Goal: Task Accomplishment & Management: Complete application form

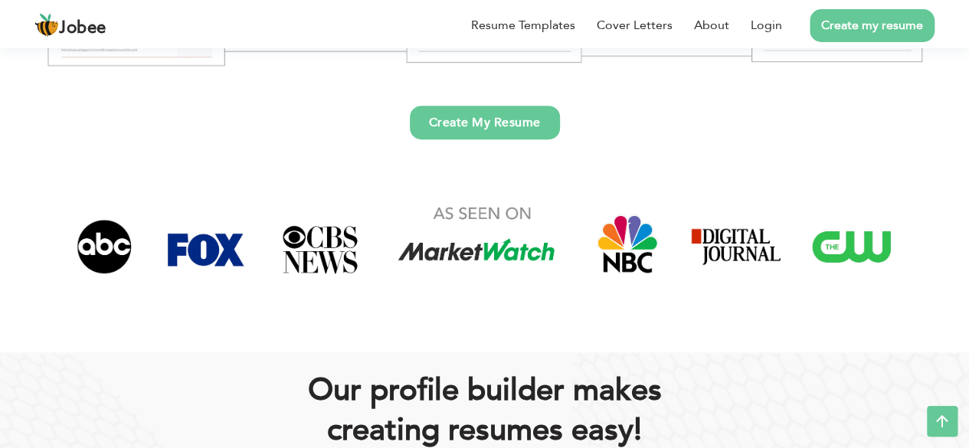
scroll to position [440, 0]
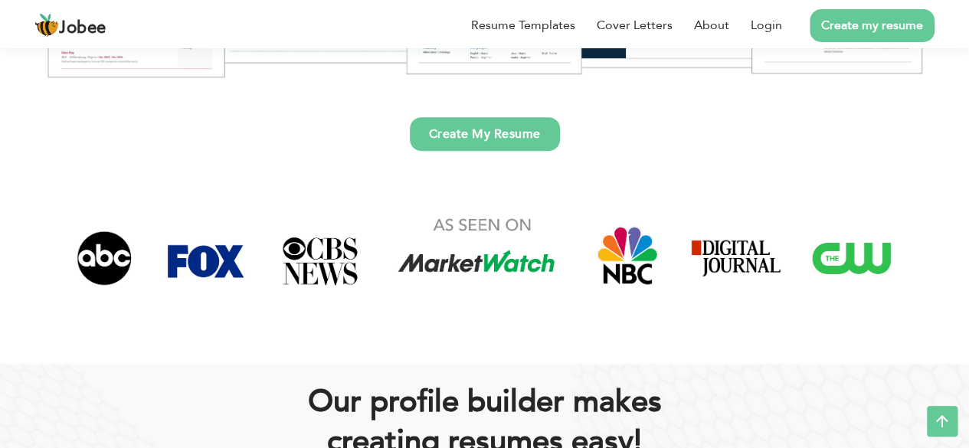
click at [870, 15] on link "Create my resume" at bounding box center [872, 25] width 125 height 33
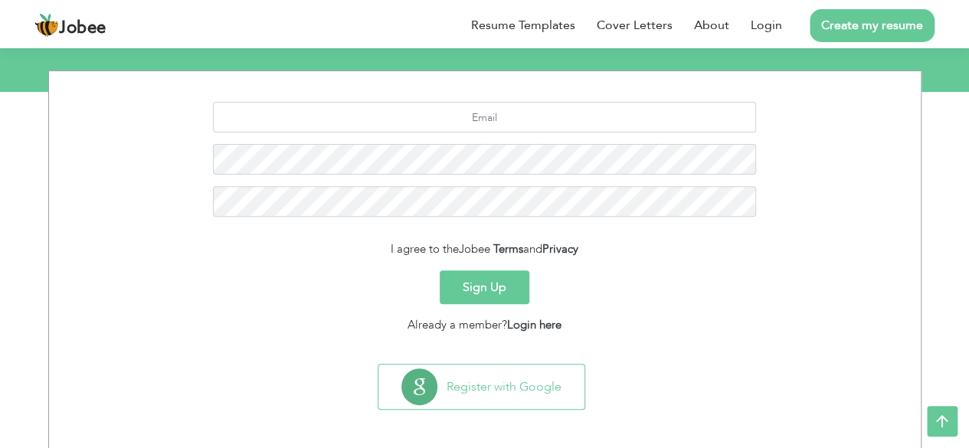
scroll to position [187, 0]
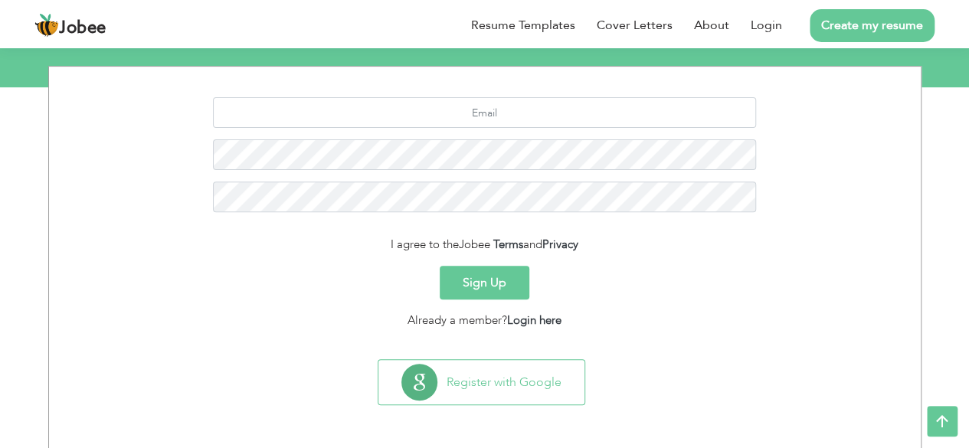
click at [477, 283] on button "Sign Up" at bounding box center [485, 283] width 90 height 34
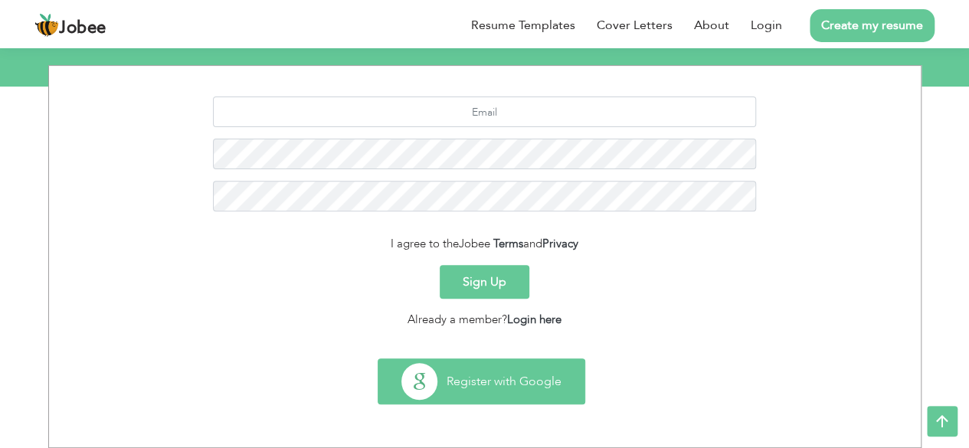
scroll to position [187, 0]
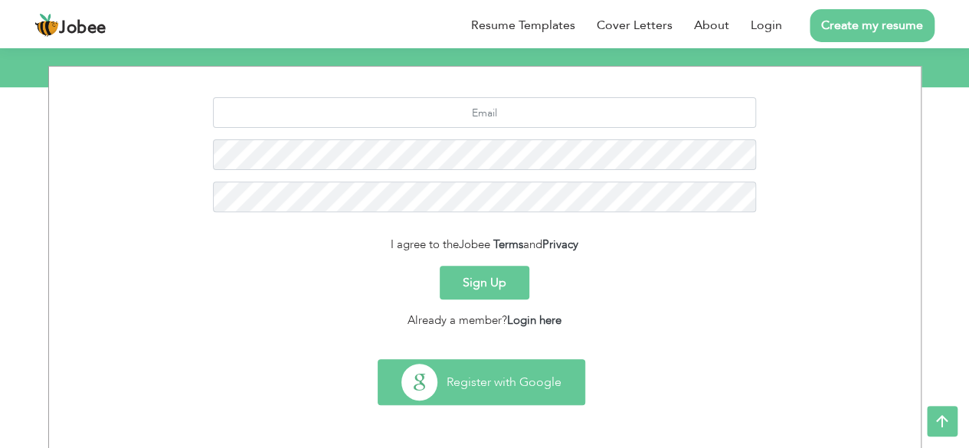
click at [473, 393] on button "Register with Google" at bounding box center [481, 382] width 206 height 44
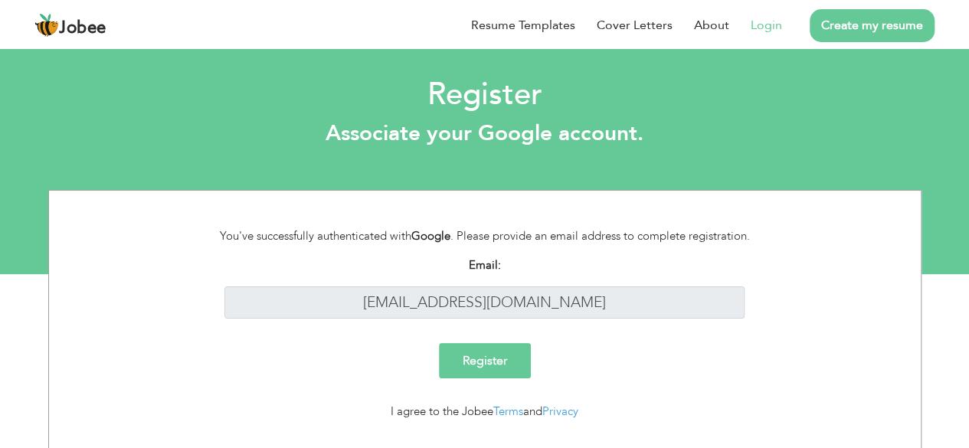
click at [473, 352] on input "Register" at bounding box center [485, 360] width 92 height 35
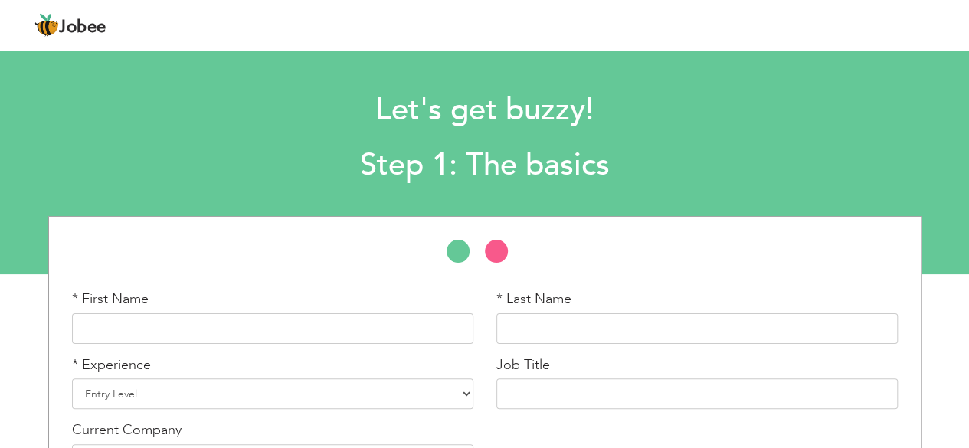
scroll to position [106, 0]
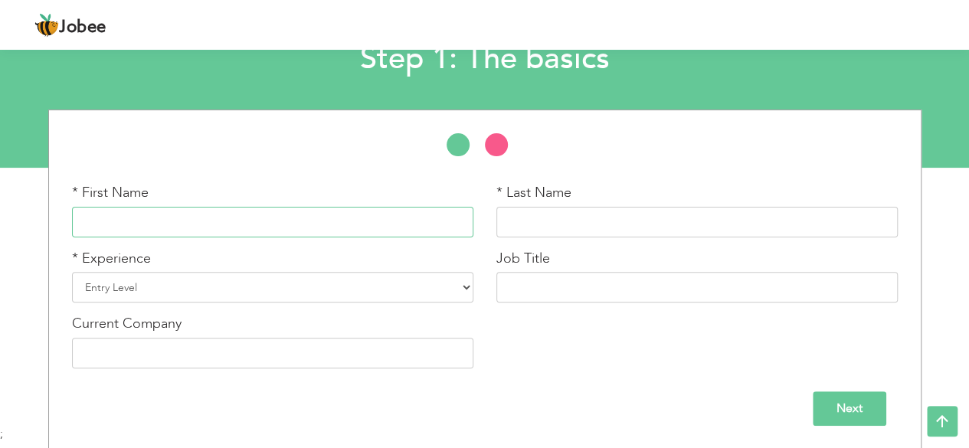
click at [392, 222] on input "text" at bounding box center [272, 222] width 401 height 31
type input "Bilal"
type input "farooq"
click at [235, 282] on select "Entry Level Less than 1 Year 1 Year 2 Years 3 Years 4 Years 5 Years 6 Years 7 Y…" at bounding box center [272, 287] width 401 height 31
select select "2"
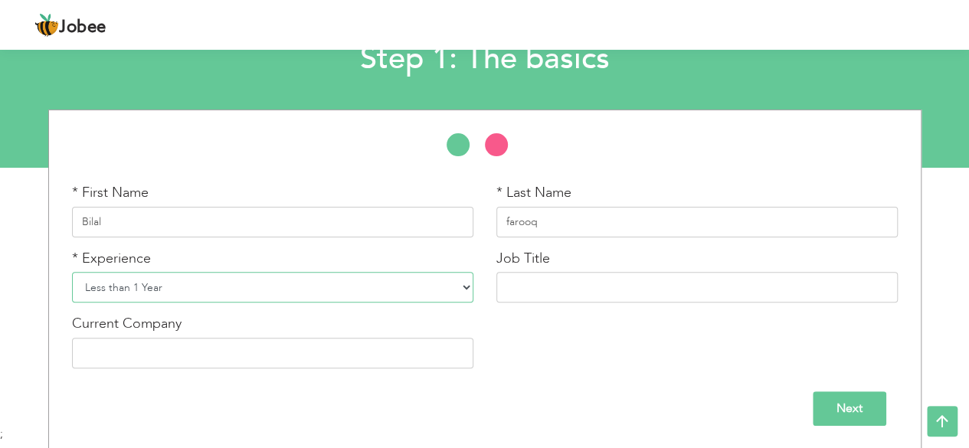
click at [72, 272] on select "Entry Level Less than 1 Year 1 Year 2 Years 3 Years 4 Years 5 Years 6 Years 7 Y…" at bounding box center [272, 287] width 401 height 31
click at [538, 286] on input "text" at bounding box center [696, 287] width 401 height 31
type input "web site developer"
click at [377, 358] on input "text" at bounding box center [272, 353] width 401 height 31
type input "Root4tech"
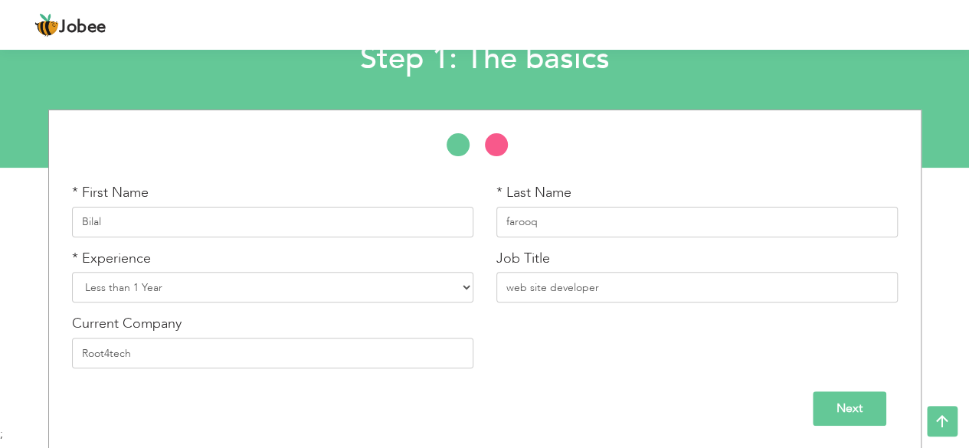
click at [845, 407] on input "Next" at bounding box center [850, 408] width 74 height 34
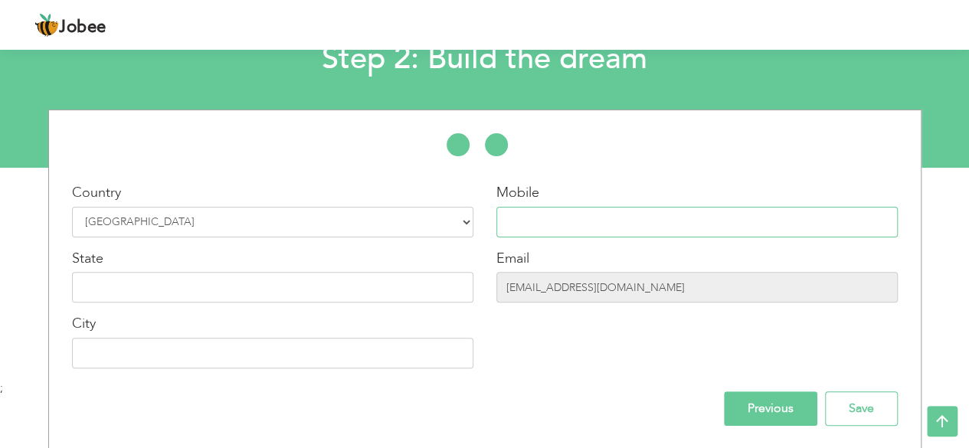
click at [573, 221] on input "text" at bounding box center [696, 222] width 401 height 31
type input "03131499268"
type input "[GEOGRAPHIC_DATA]"
click at [244, 295] on input "text" at bounding box center [272, 287] width 401 height 31
type input "[GEOGRAPHIC_DATA]"
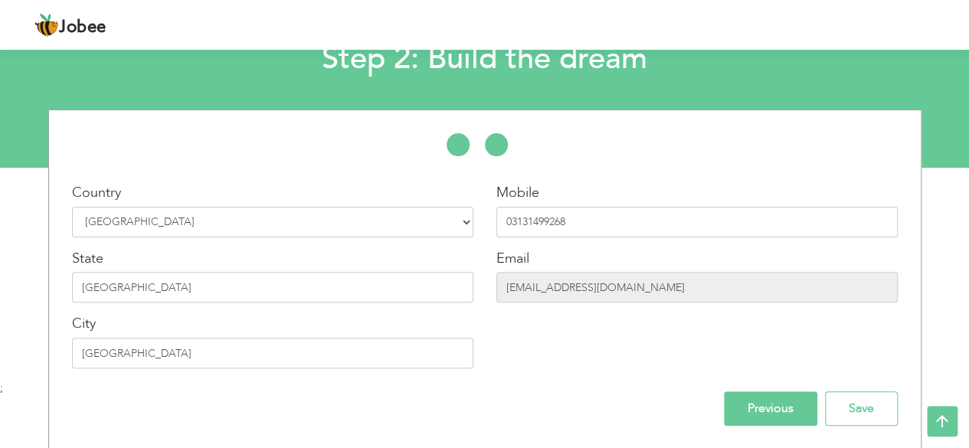
click at [740, 413] on input "Previous" at bounding box center [770, 408] width 93 height 34
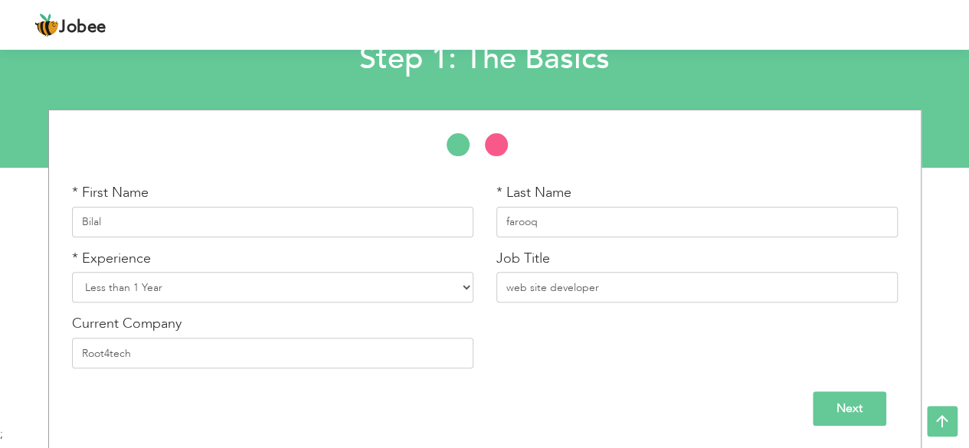
click at [830, 402] on input "Next" at bounding box center [850, 408] width 74 height 34
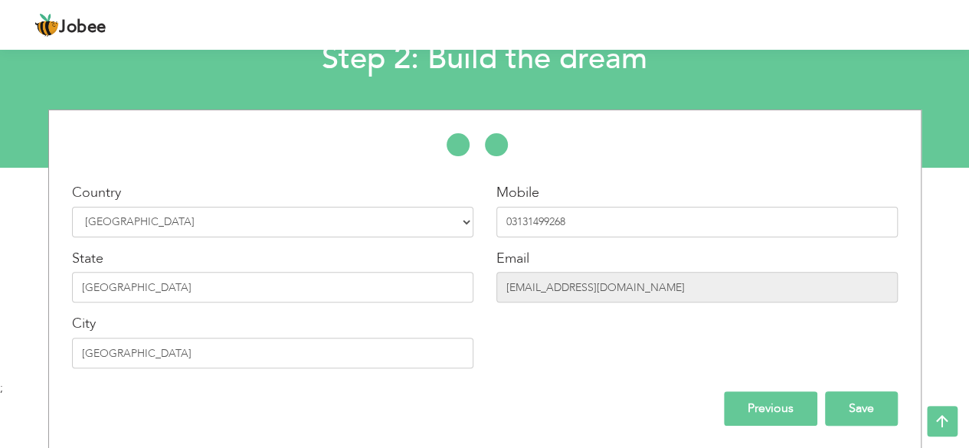
click at [843, 403] on input "Save" at bounding box center [861, 408] width 73 height 34
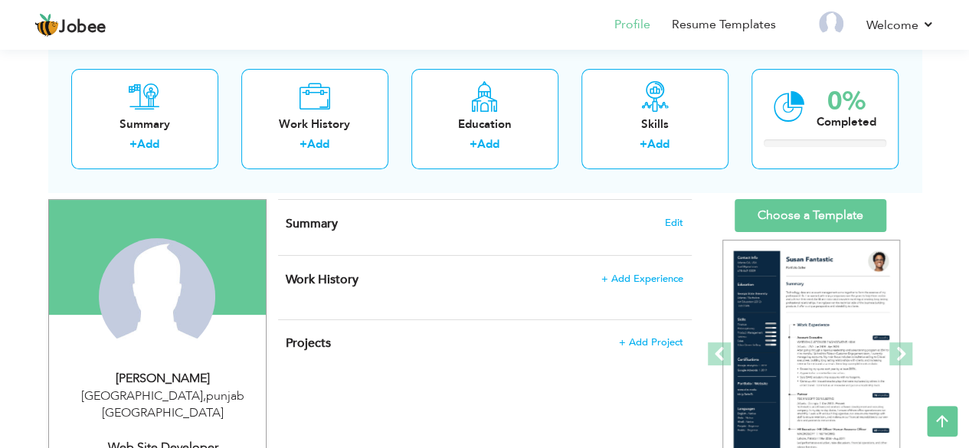
scroll to position [74, 0]
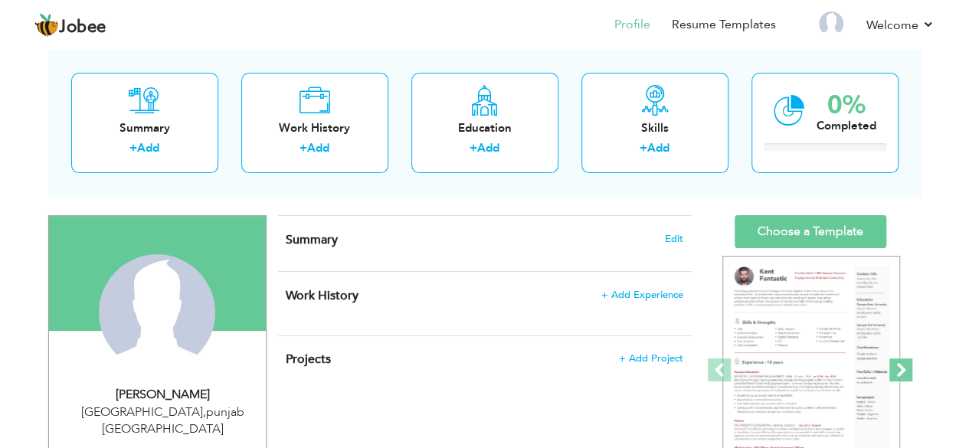
click at [906, 374] on span at bounding box center [900, 370] width 23 height 23
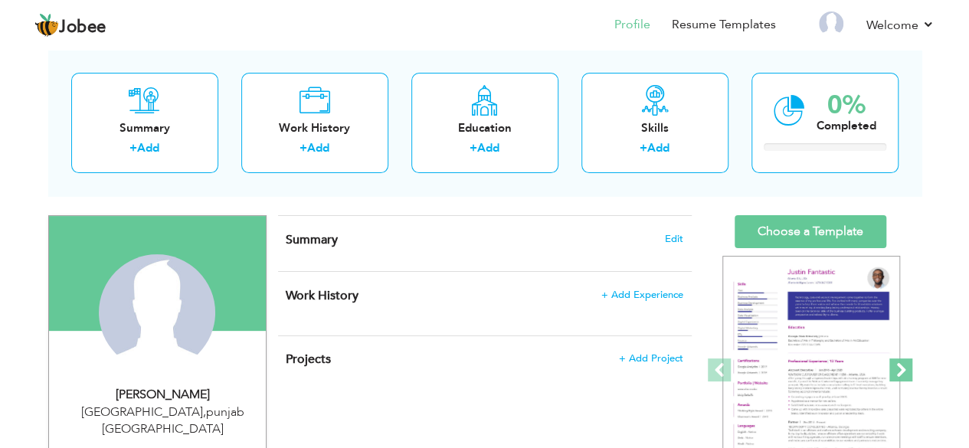
click at [906, 374] on span at bounding box center [900, 370] width 23 height 23
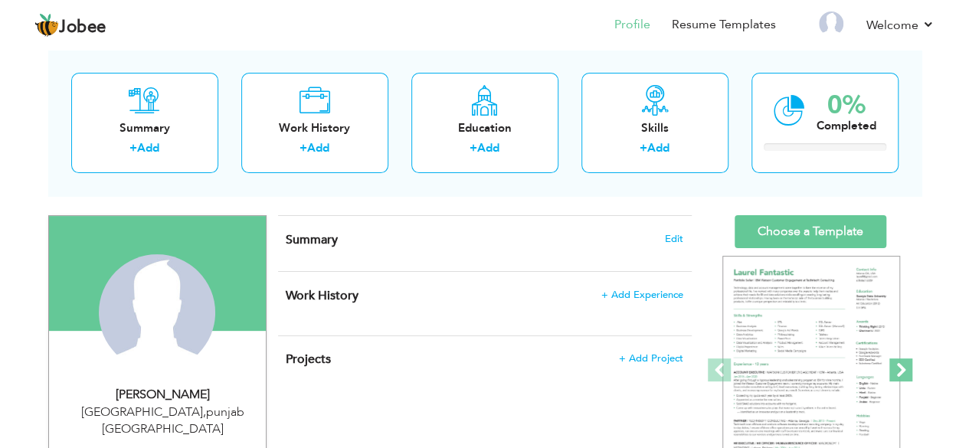
click at [906, 374] on span at bounding box center [900, 370] width 23 height 23
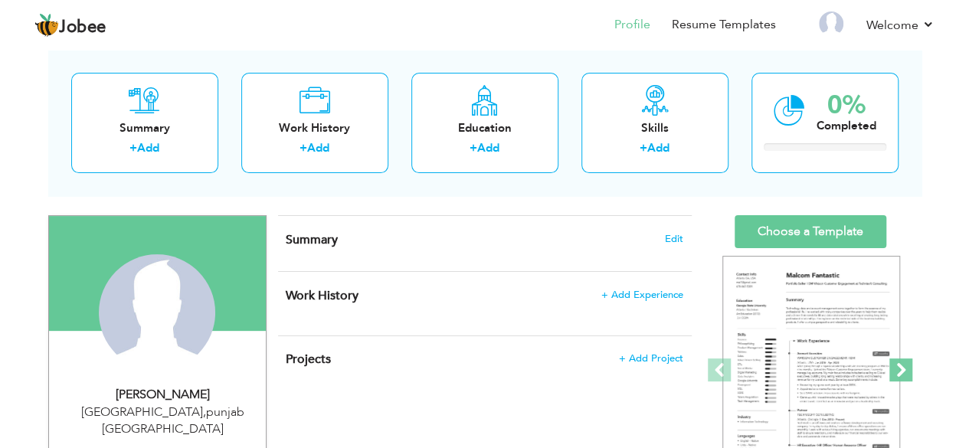
click at [906, 374] on span at bounding box center [900, 370] width 23 height 23
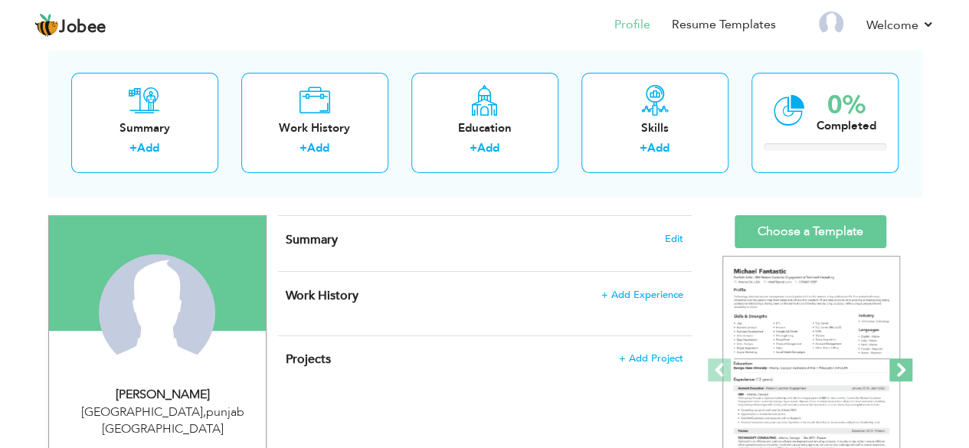
click at [906, 374] on span at bounding box center [900, 370] width 23 height 23
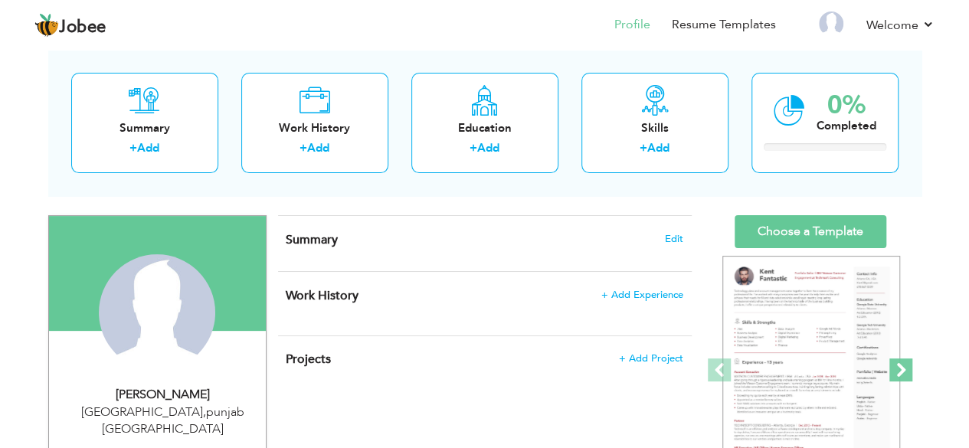
click at [906, 374] on span at bounding box center [900, 370] width 23 height 23
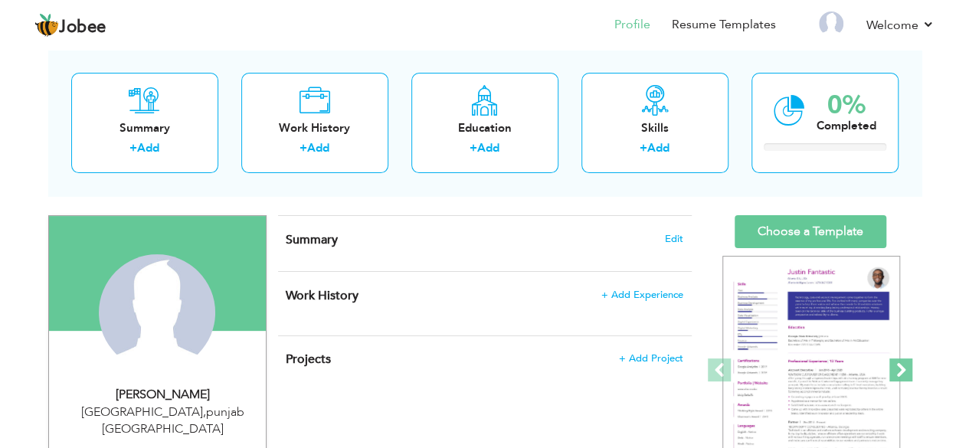
click at [906, 374] on span at bounding box center [900, 370] width 23 height 23
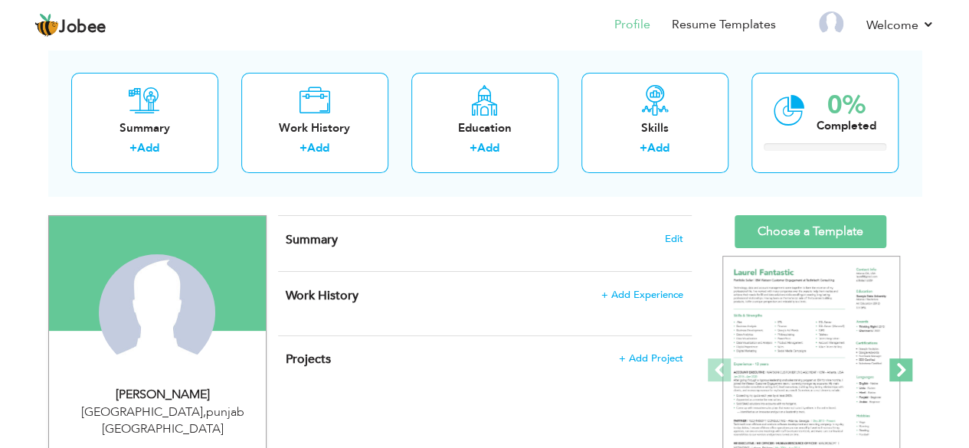
click at [906, 374] on span at bounding box center [900, 370] width 23 height 23
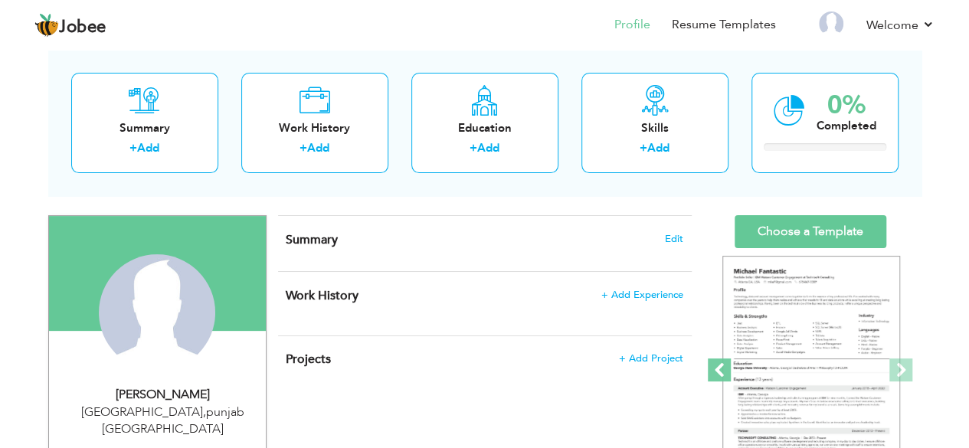
click at [719, 373] on span at bounding box center [719, 370] width 23 height 23
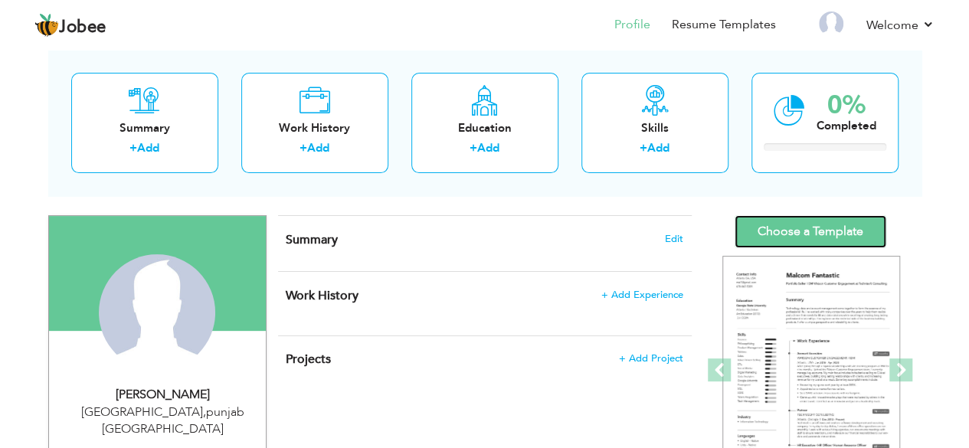
click at [773, 238] on link "Choose a Template" at bounding box center [811, 231] width 152 height 33
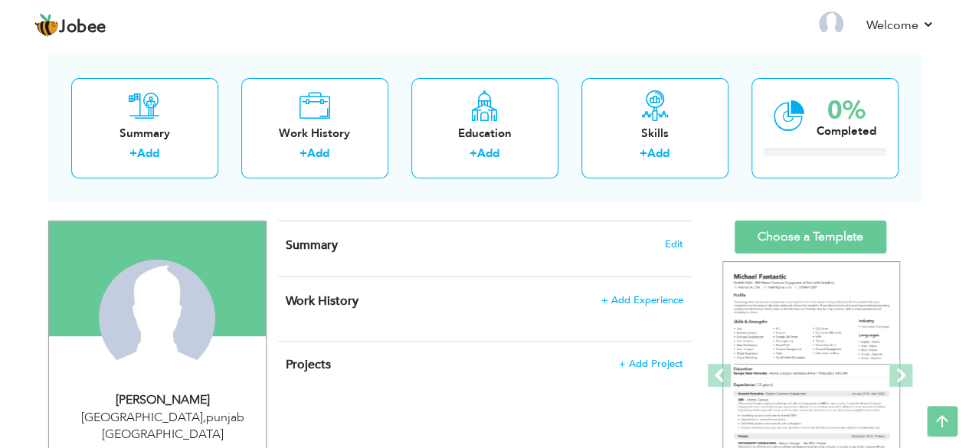
scroll to position [51, 0]
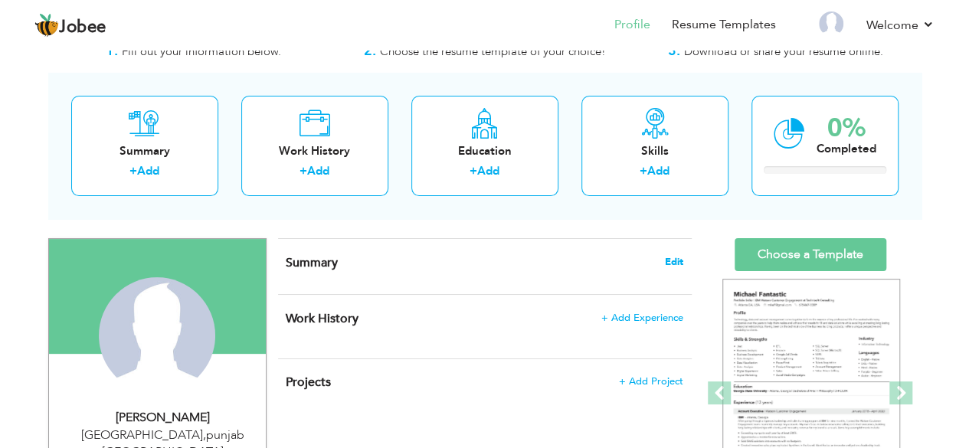
click at [677, 267] on span "Edit" at bounding box center [674, 262] width 18 height 11
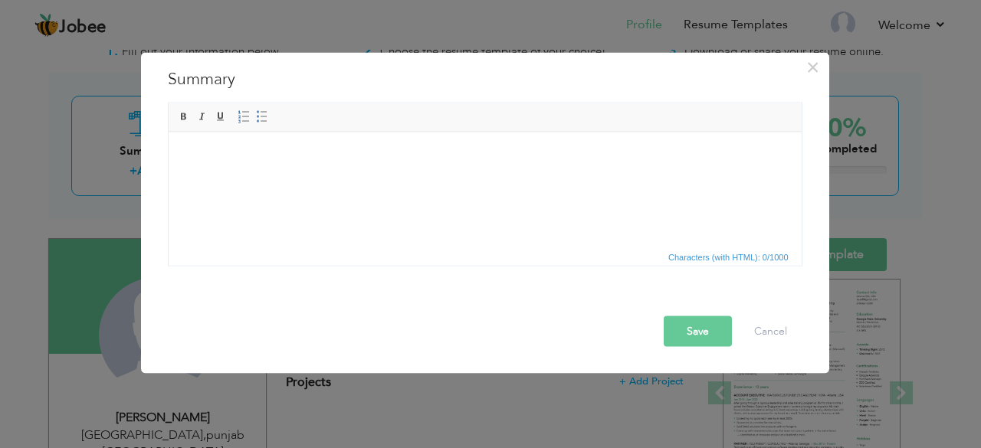
paste body
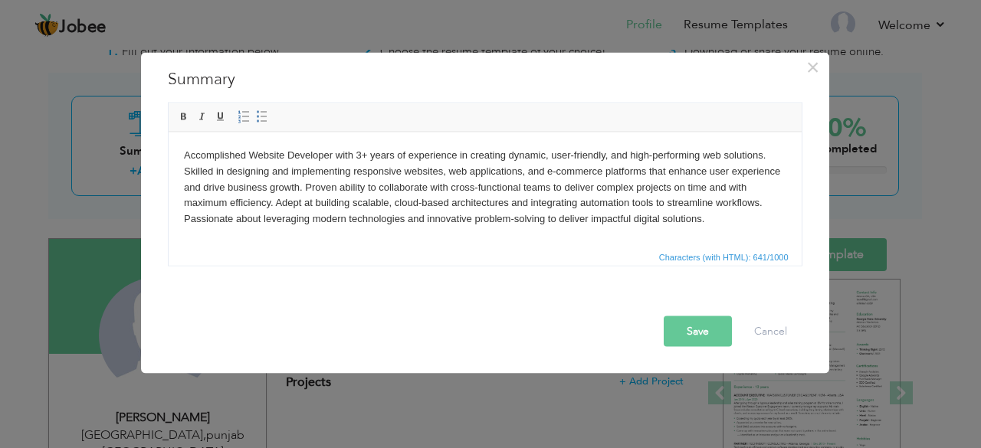
click at [360, 155] on body "Accomplished Website Developer with 3+ years of experience in creating dynamic,…" at bounding box center [484, 187] width 602 height 80
click at [676, 326] on button "Save" at bounding box center [697, 331] width 68 height 31
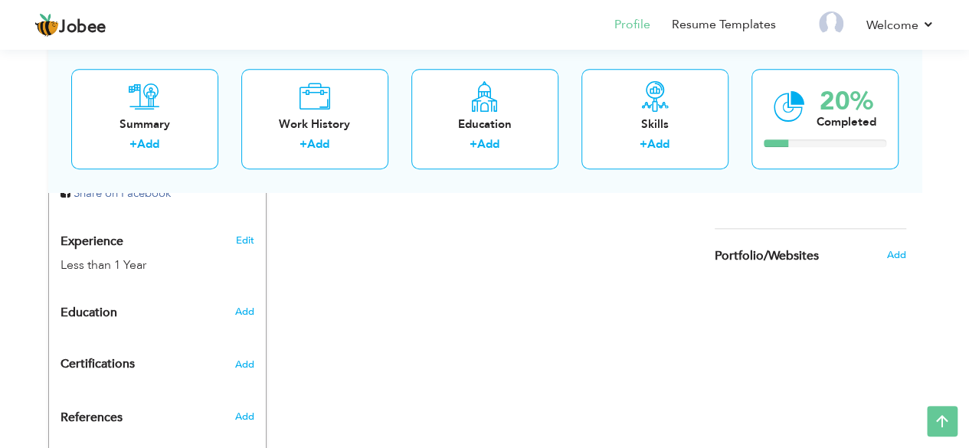
scroll to position [567, 0]
click at [242, 303] on span "Add" at bounding box center [244, 310] width 20 height 14
radio input "true"
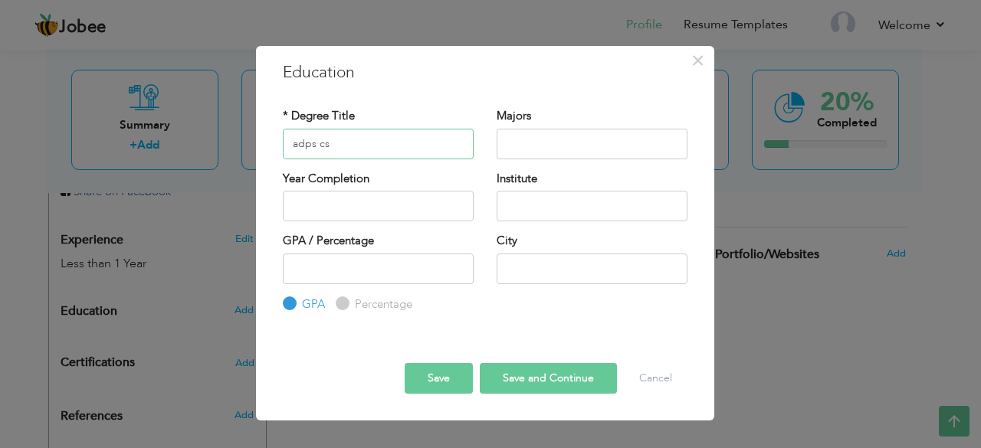
type input "adps cs"
click at [518, 205] on input "text" at bounding box center [591, 206] width 191 height 31
type input "lahore leads university"
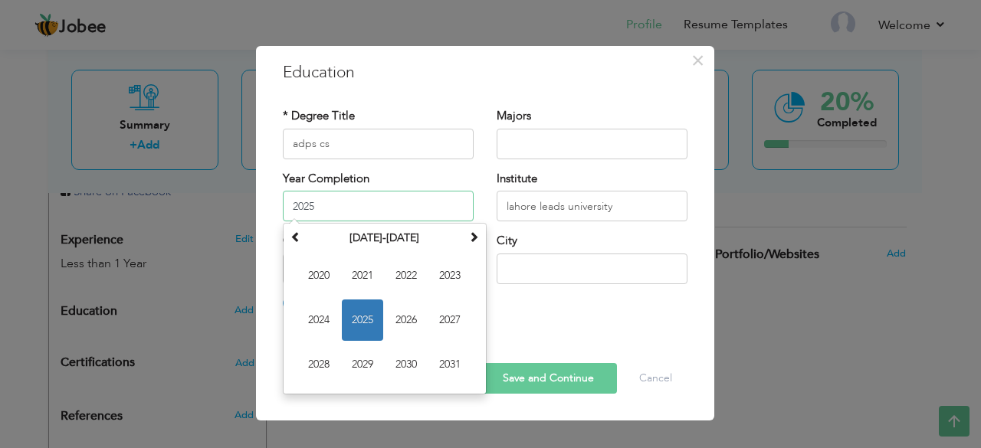
click at [339, 192] on input "2025" at bounding box center [378, 206] width 191 height 31
click at [475, 234] on span at bounding box center [473, 236] width 11 height 11
click at [290, 231] on span at bounding box center [295, 236] width 11 height 11
click at [421, 274] on span "2022" at bounding box center [405, 275] width 41 height 41
click at [389, 214] on input "2022" at bounding box center [378, 206] width 191 height 31
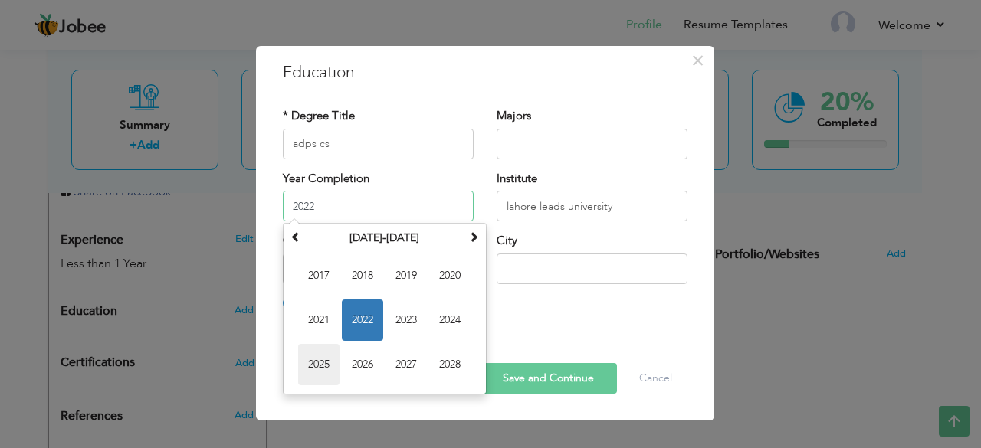
click at [332, 354] on span "2025" at bounding box center [318, 364] width 41 height 41
type input "2025"
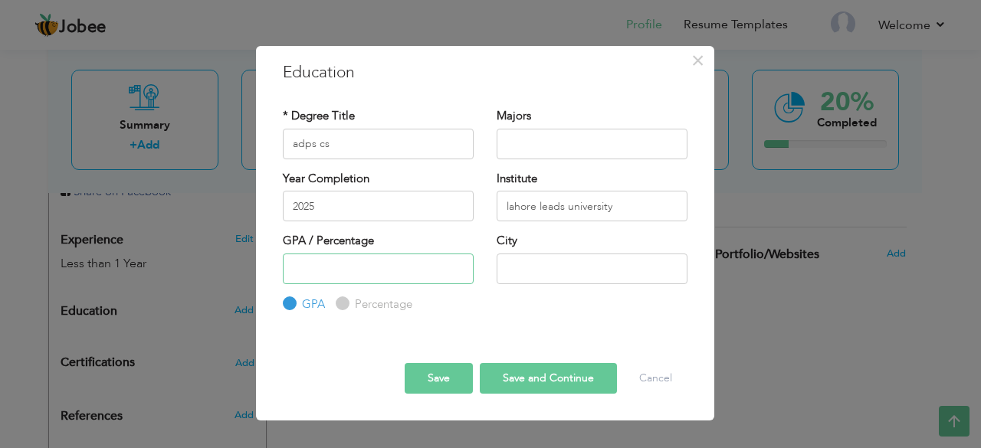
click at [371, 272] on input "number" at bounding box center [378, 269] width 191 height 31
type input "3.2"
click at [556, 264] on input "text" at bounding box center [591, 269] width 191 height 31
type input "[GEOGRAPHIC_DATA]"
click at [446, 382] on button "Save" at bounding box center [439, 378] width 68 height 31
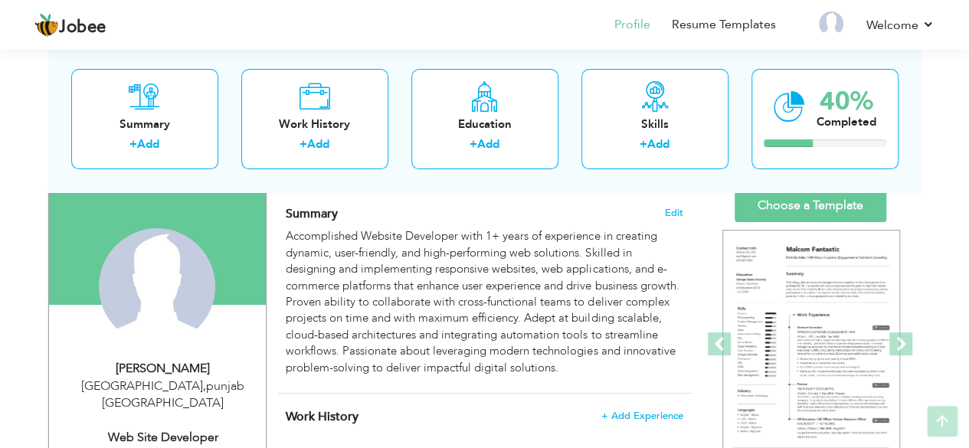
scroll to position [100, 0]
click at [654, 121] on div "Skills" at bounding box center [655, 124] width 123 height 16
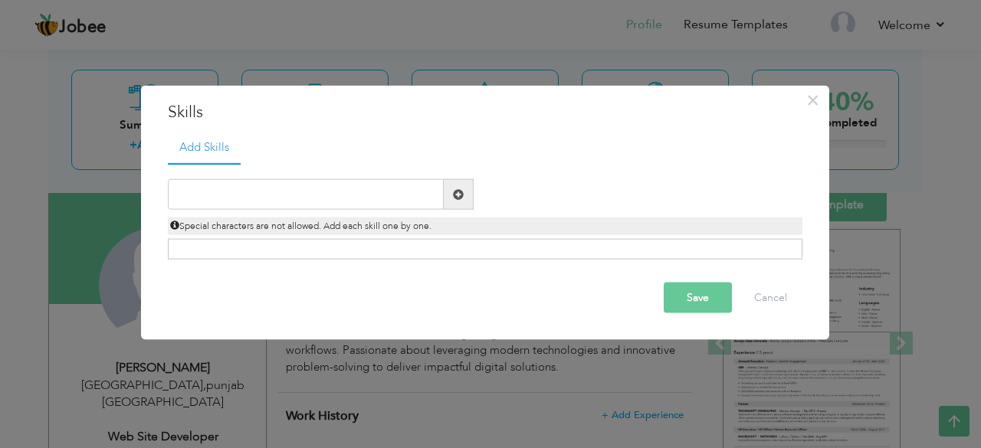
click at [474, 249] on div "Click on , to mark skill as primary." at bounding box center [485, 249] width 634 height 21
click at [373, 199] on input "text" at bounding box center [306, 194] width 276 height 31
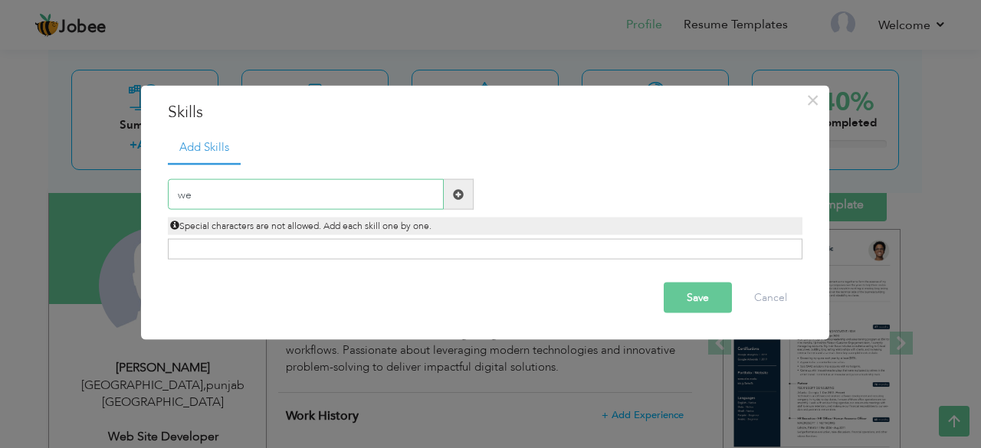
type input "w"
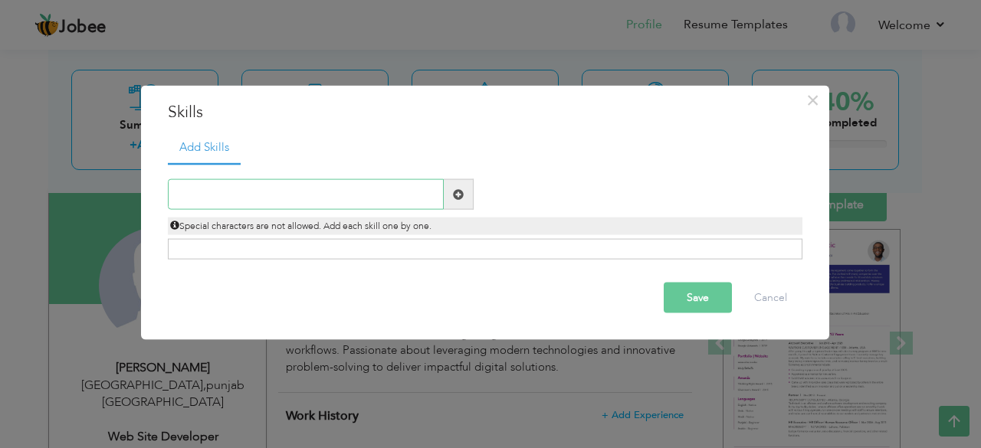
paste input "Skilled in designing and developing responsive, us"
type input "S"
click at [462, 189] on span at bounding box center [458, 193] width 11 height 11
click at [427, 244] on div "Click on , to mark skill as primary." at bounding box center [485, 249] width 634 height 21
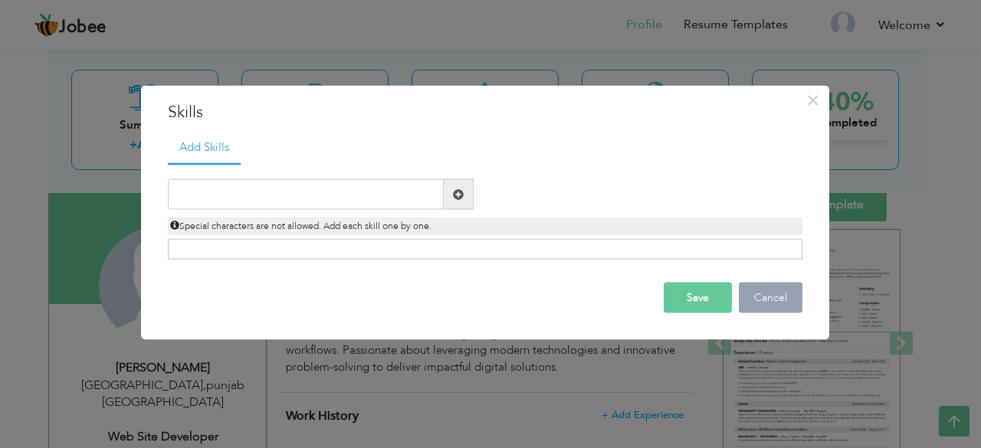
click at [770, 294] on button "Cancel" at bounding box center [771, 298] width 64 height 31
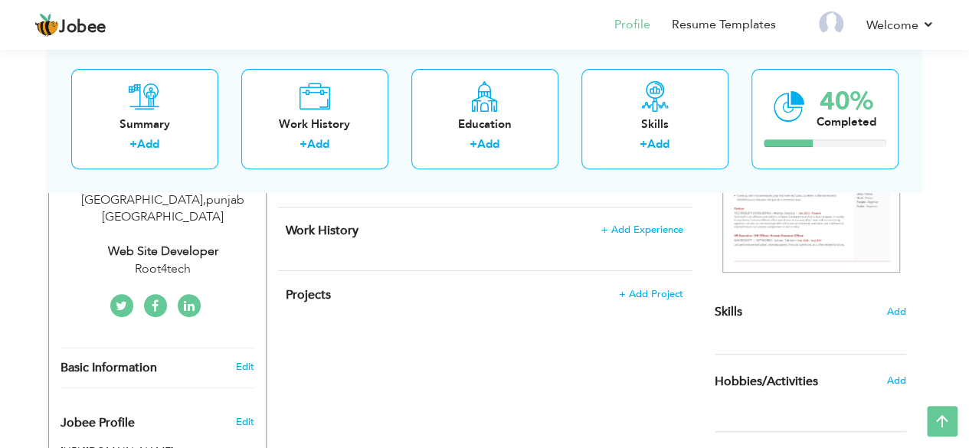
scroll to position [293, 0]
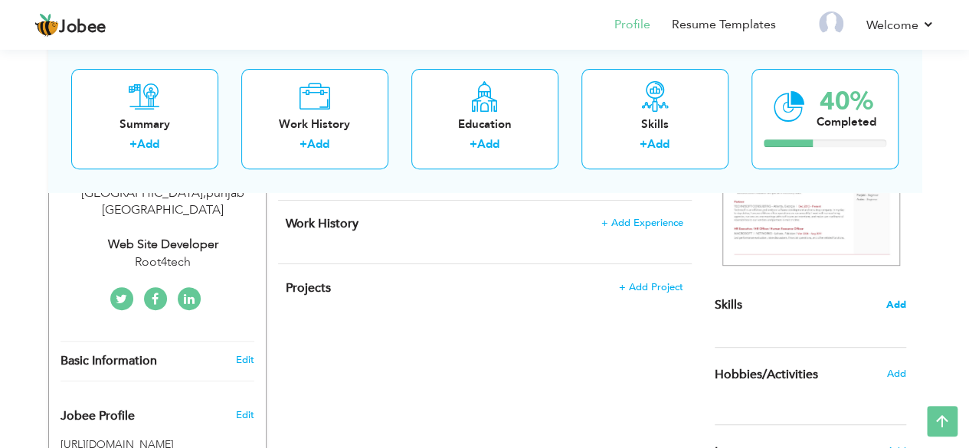
click at [896, 306] on span "Add" at bounding box center [896, 305] width 20 height 15
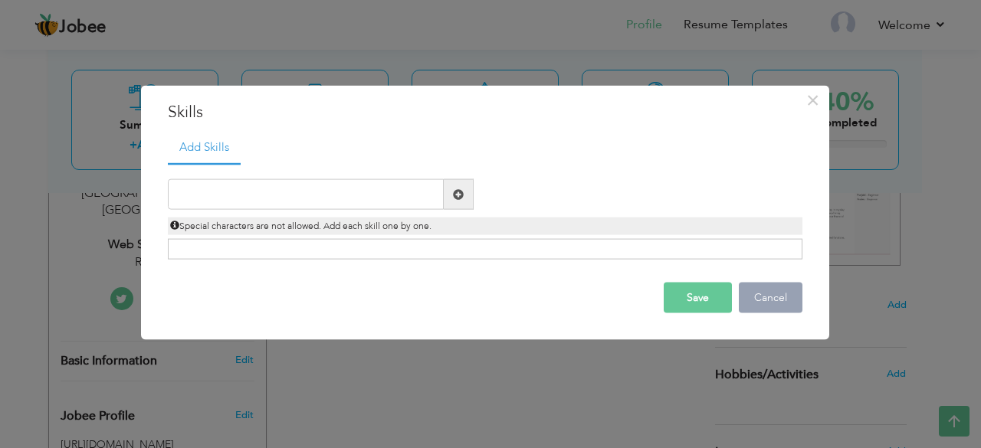
click at [760, 290] on button "Cancel" at bounding box center [771, 298] width 64 height 31
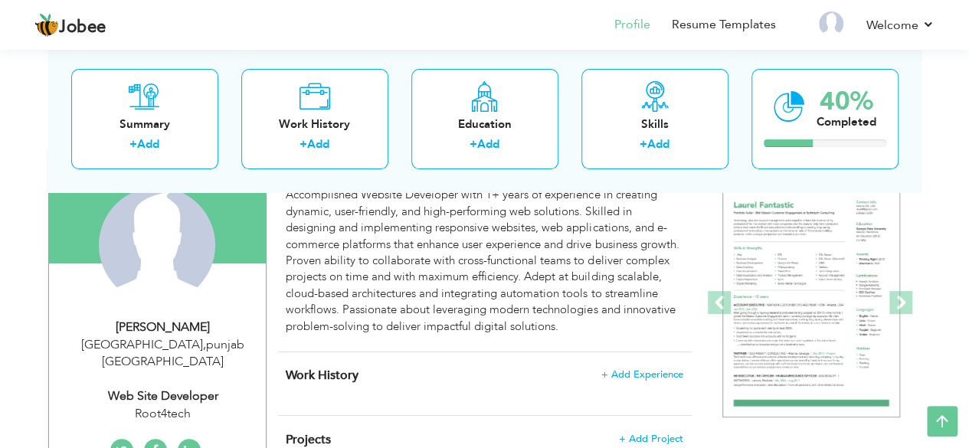
scroll to position [138, 0]
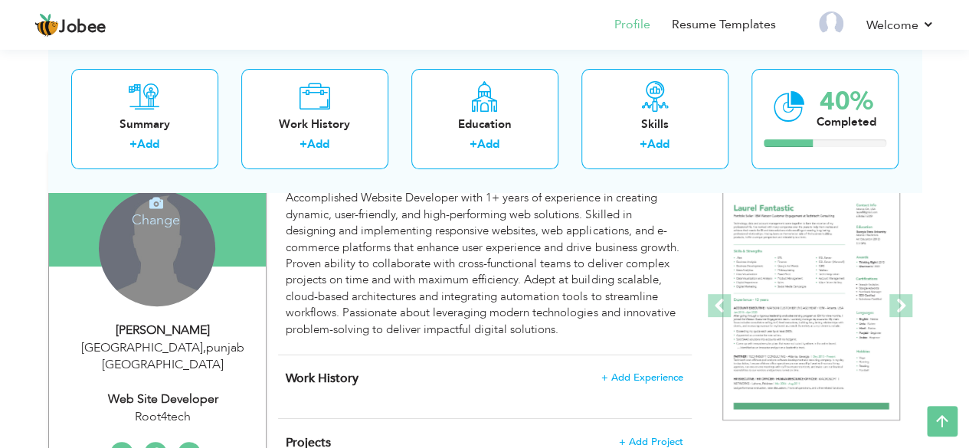
click at [152, 229] on div "Change Remove" at bounding box center [157, 248] width 116 height 116
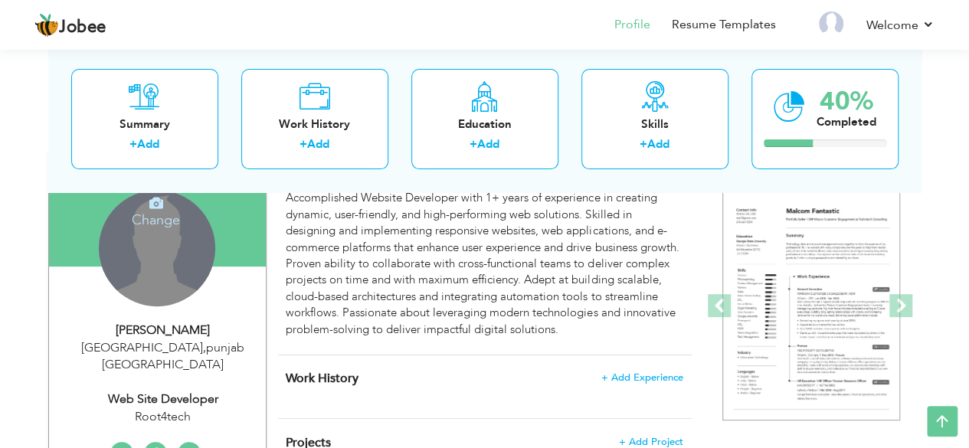
click at [155, 201] on icon at bounding box center [156, 203] width 14 height 14
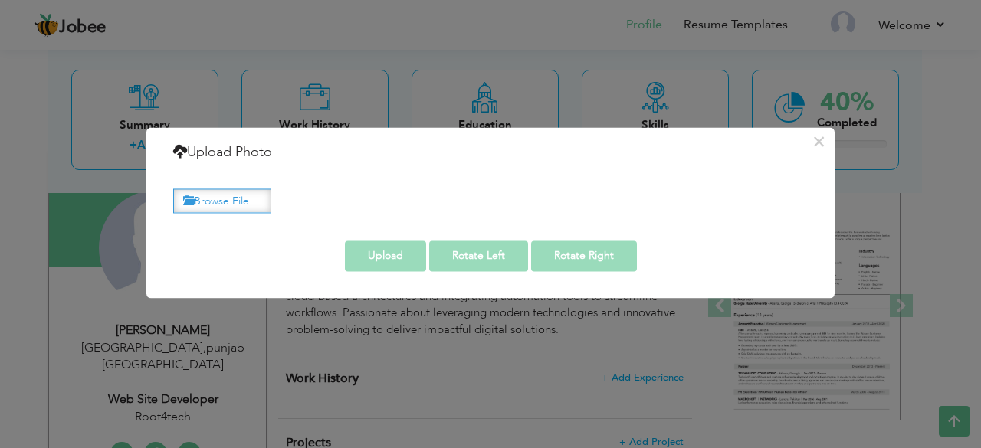
click at [228, 200] on label "Browse File ..." at bounding box center [222, 201] width 98 height 24
click at [0, 0] on input "Browse File ..." at bounding box center [0, 0] width 0 height 0
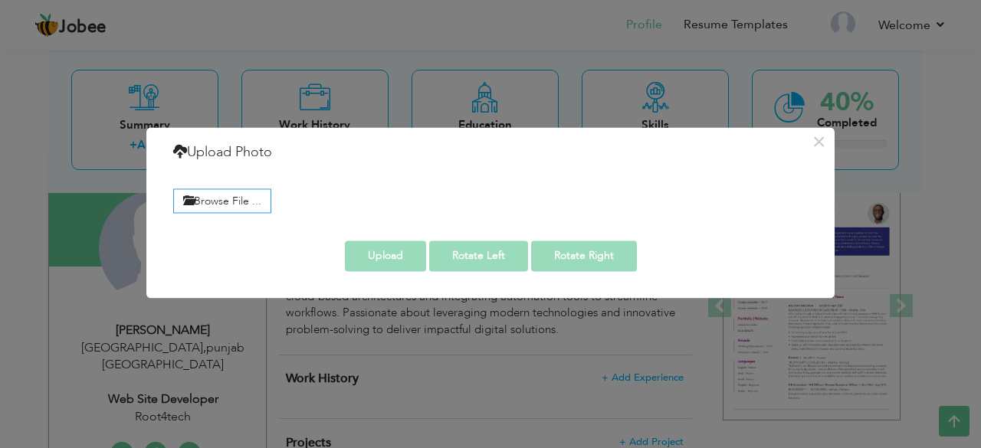
click at [317, 353] on div "× Upload Photo Browse File ..." at bounding box center [490, 224] width 981 height 448
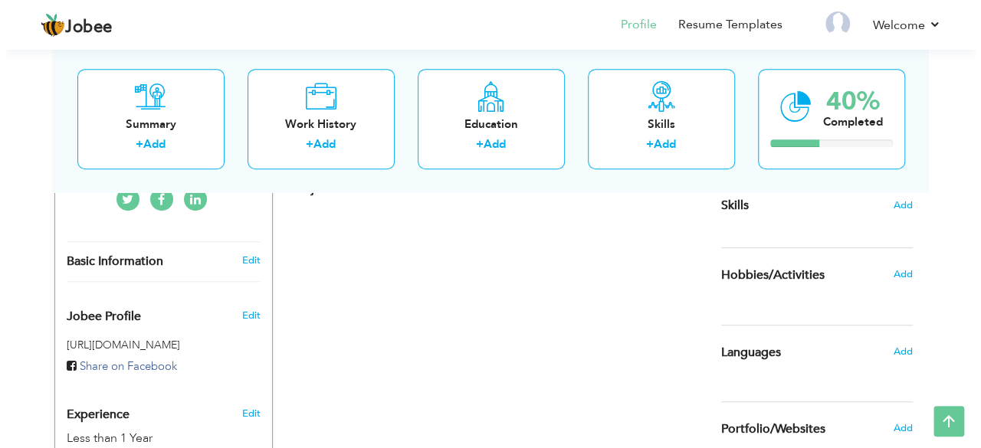
scroll to position [393, 0]
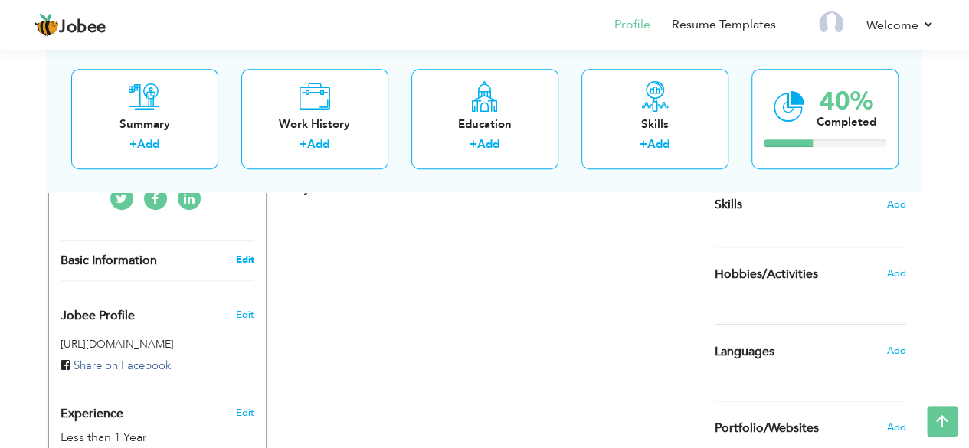
click at [241, 253] on link "Edit" at bounding box center [244, 260] width 18 height 14
type input "Bilal"
type input "farooq"
type input "03131499268"
select select "number:166"
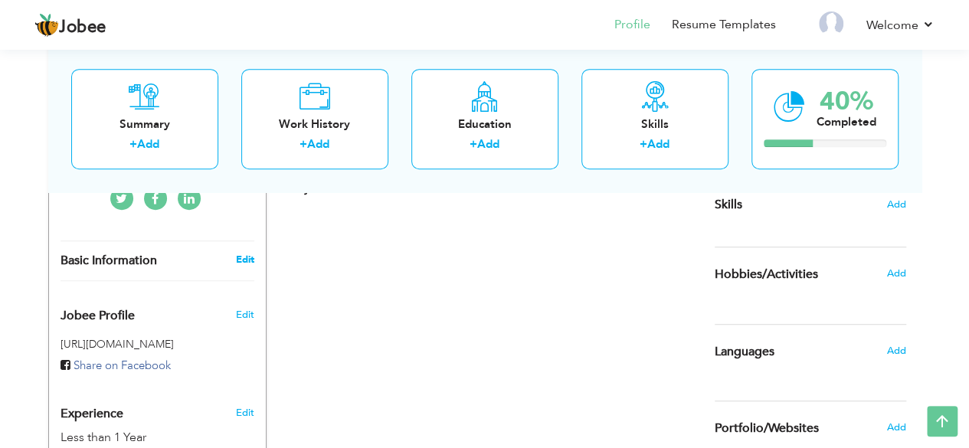
type input "[GEOGRAPHIC_DATA]"
select select "number:2"
type input "Root4tech"
type input "web site developer"
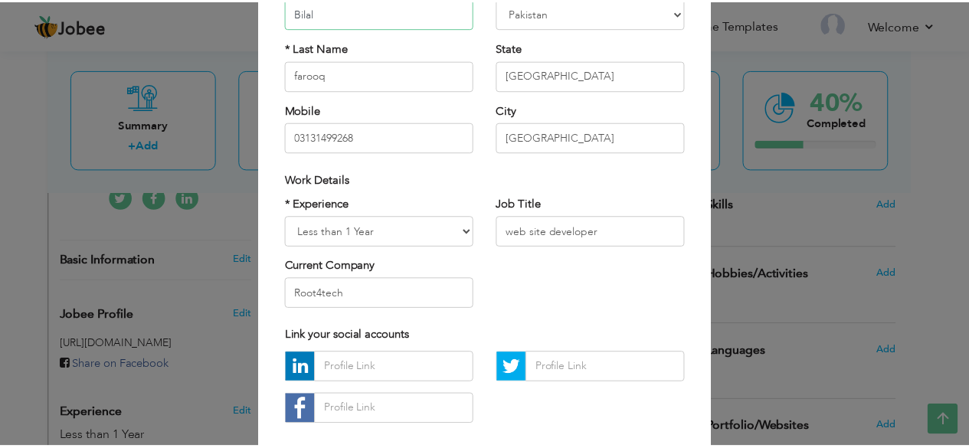
scroll to position [238, 0]
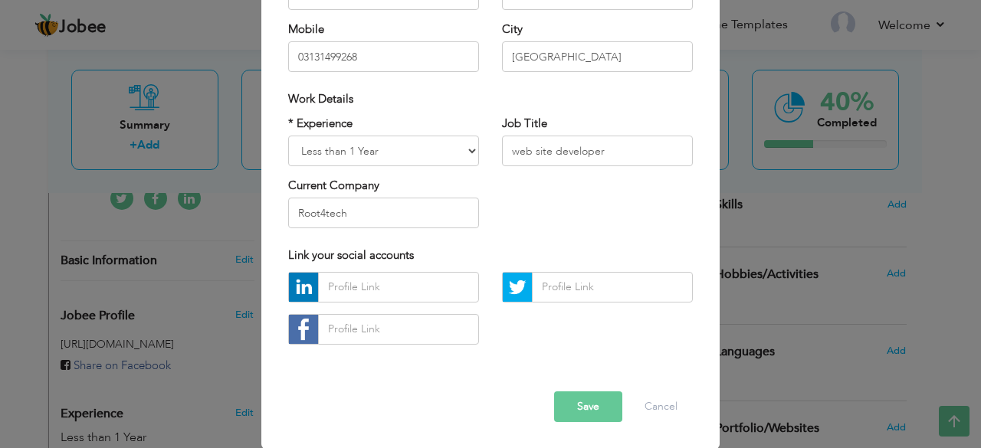
click at [581, 401] on button "Save" at bounding box center [588, 406] width 68 height 31
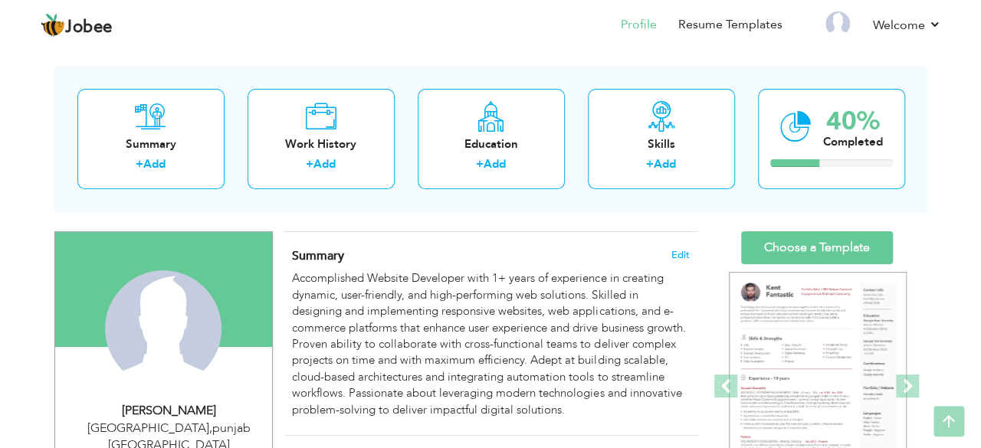
scroll to position [0, 0]
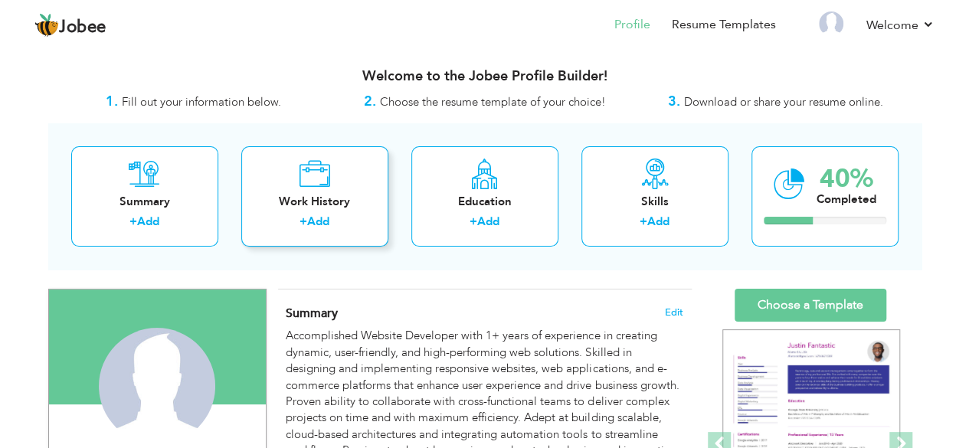
click at [314, 224] on link "Add" at bounding box center [318, 221] width 22 height 15
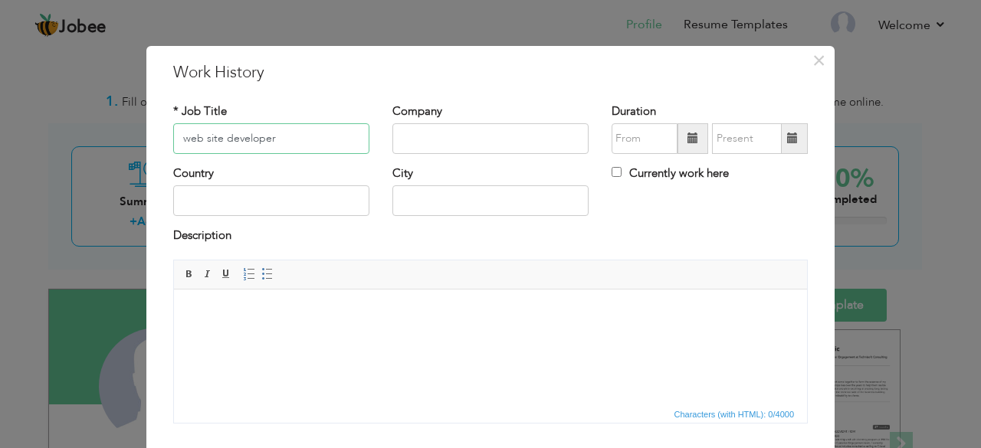
type input "web site developer"
click at [441, 137] on input "text" at bounding box center [490, 138] width 196 height 31
click at [282, 205] on input "text" at bounding box center [271, 200] width 196 height 31
click at [446, 139] on input "Root4thec" at bounding box center [490, 138] width 196 height 31
type input "Root4tech"
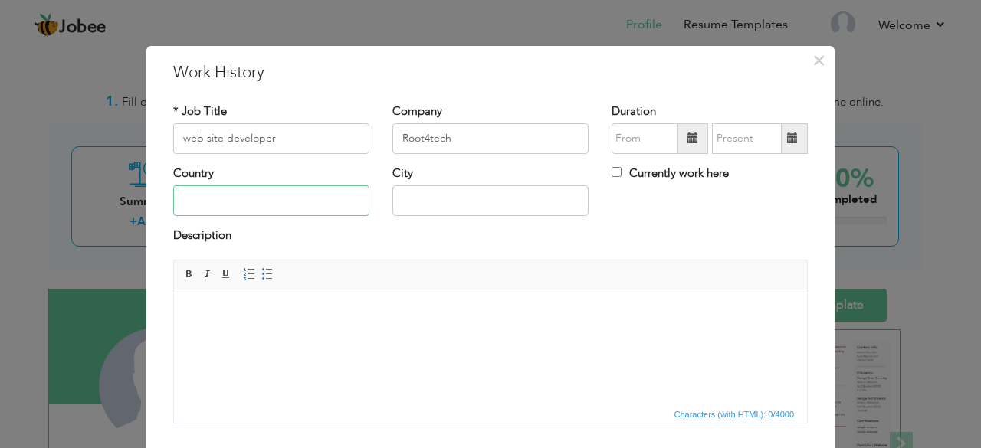
click at [282, 200] on input "text" at bounding box center [271, 200] width 196 height 31
type input "[GEOGRAPHIC_DATA]"
click at [309, 321] on html at bounding box center [490, 312] width 633 height 47
click at [421, 296] on html at bounding box center [490, 312] width 633 height 47
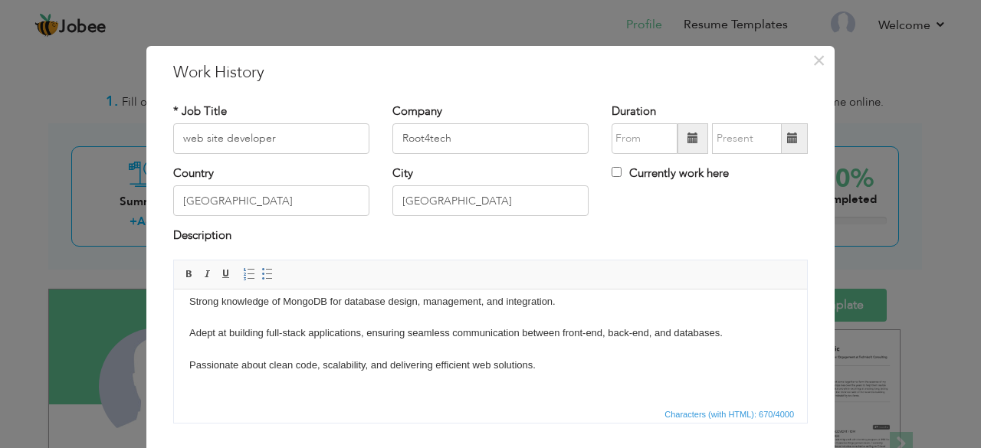
scroll to position [98, 0]
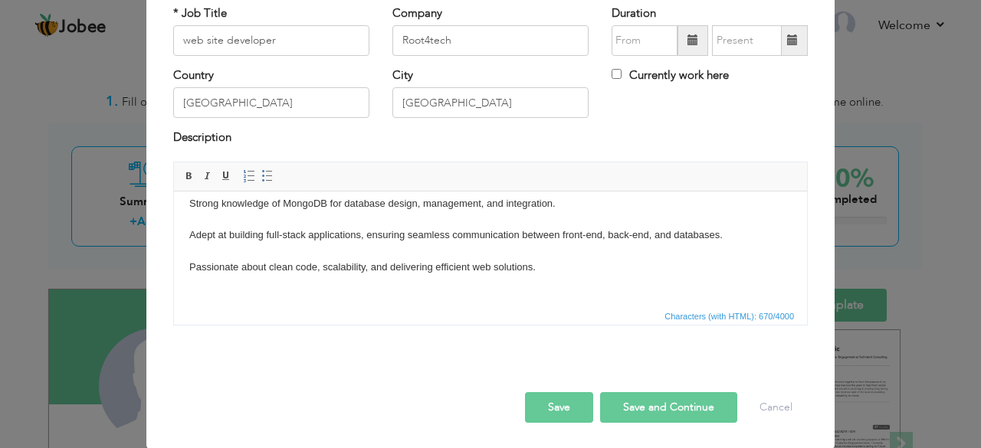
click at [617, 408] on button "Save and Continue" at bounding box center [668, 407] width 137 height 31
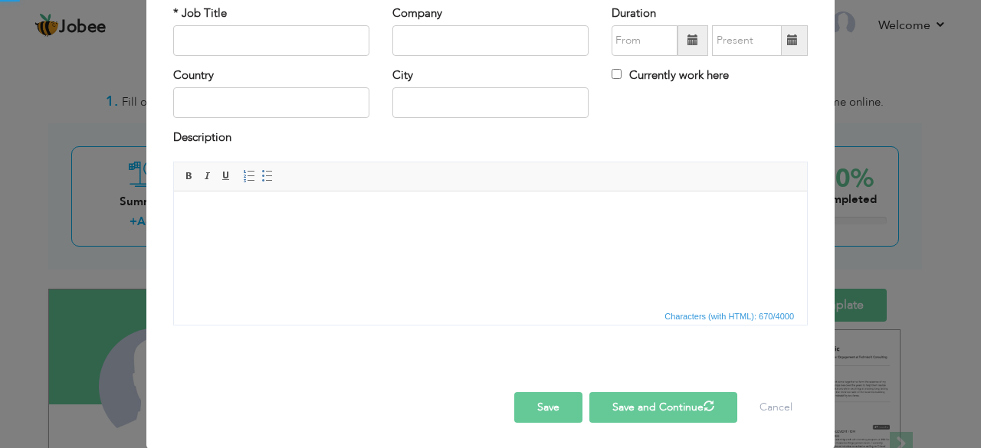
scroll to position [0, 0]
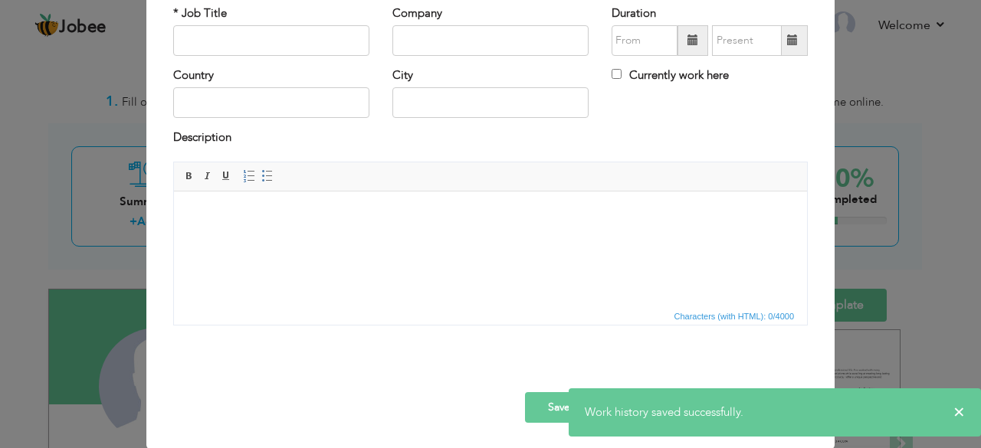
click at [536, 411] on button "Save" at bounding box center [559, 407] width 68 height 31
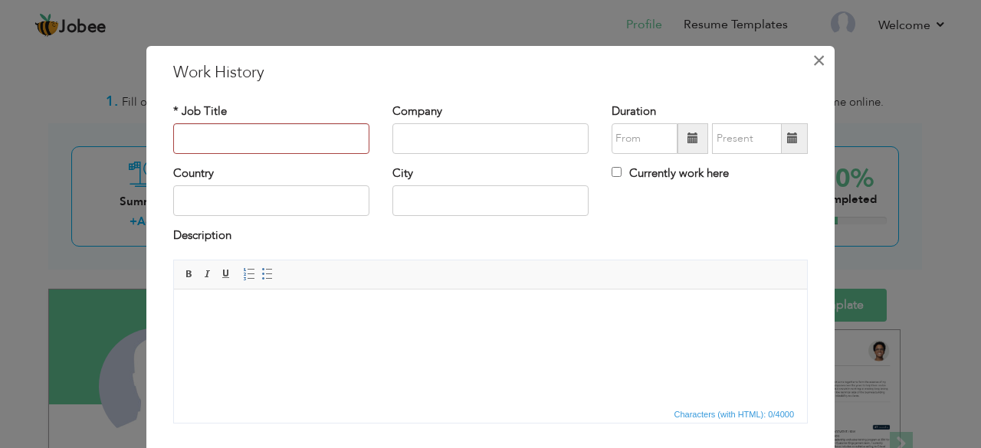
click at [819, 55] on button "×" at bounding box center [818, 60] width 25 height 25
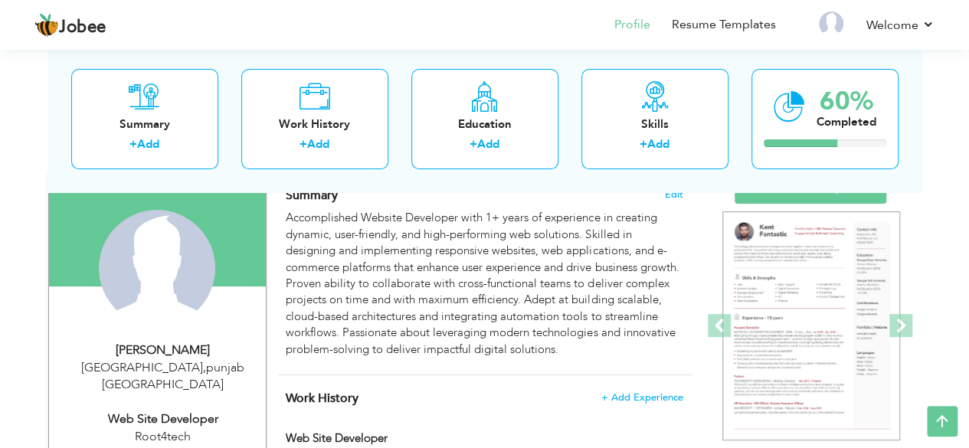
scroll to position [113, 0]
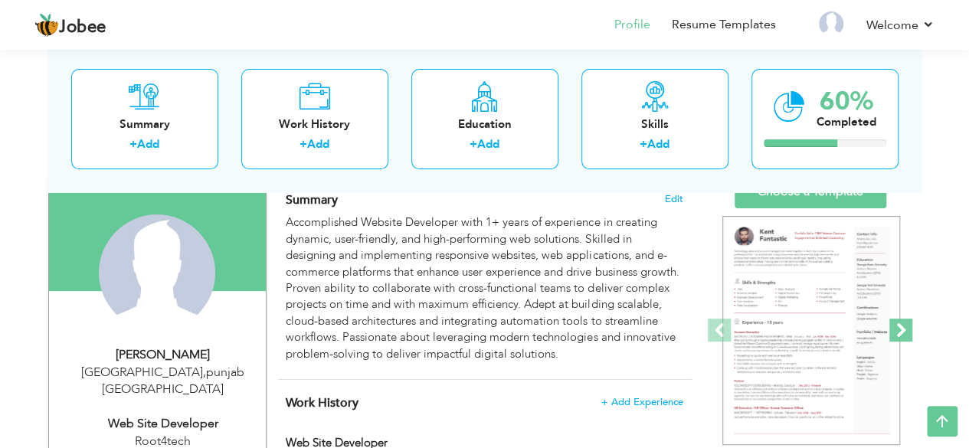
click at [897, 321] on span at bounding box center [900, 330] width 23 height 23
click at [329, 132] on div "Work History" at bounding box center [315, 124] width 123 height 16
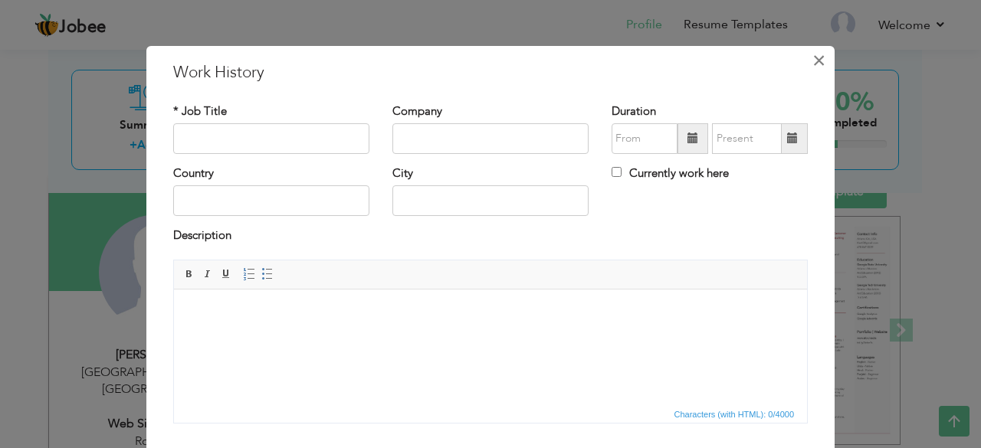
click at [812, 54] on span "×" at bounding box center [818, 61] width 13 height 28
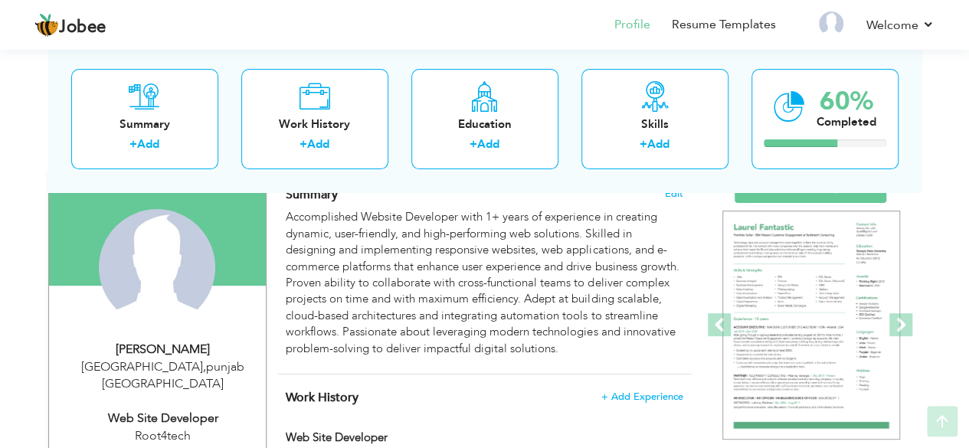
scroll to position [120, 0]
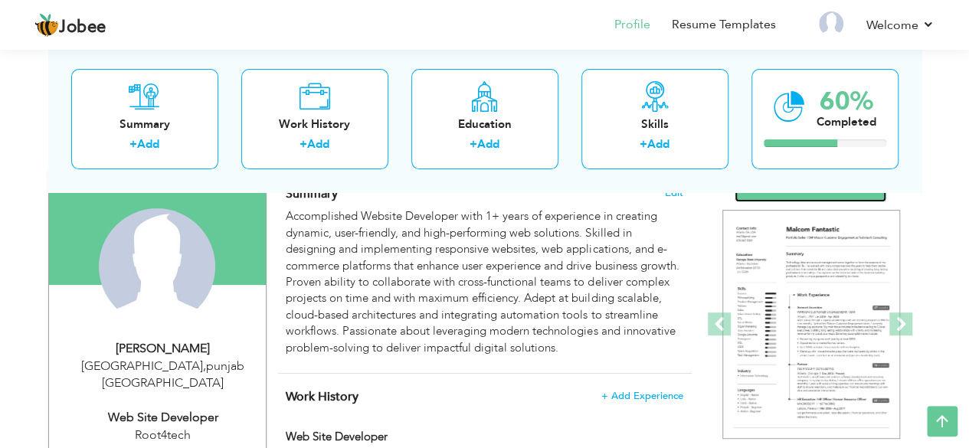
click at [802, 195] on link "Choose a Template" at bounding box center [811, 185] width 152 height 33
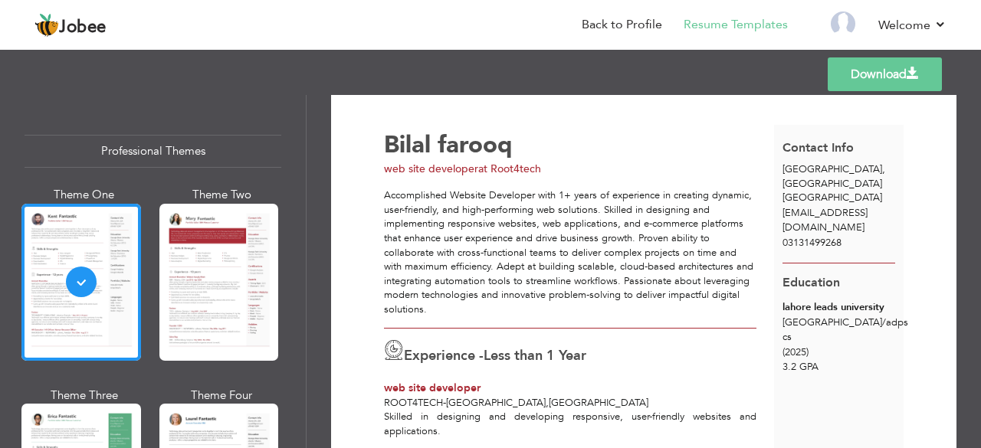
scroll to position [17, 0]
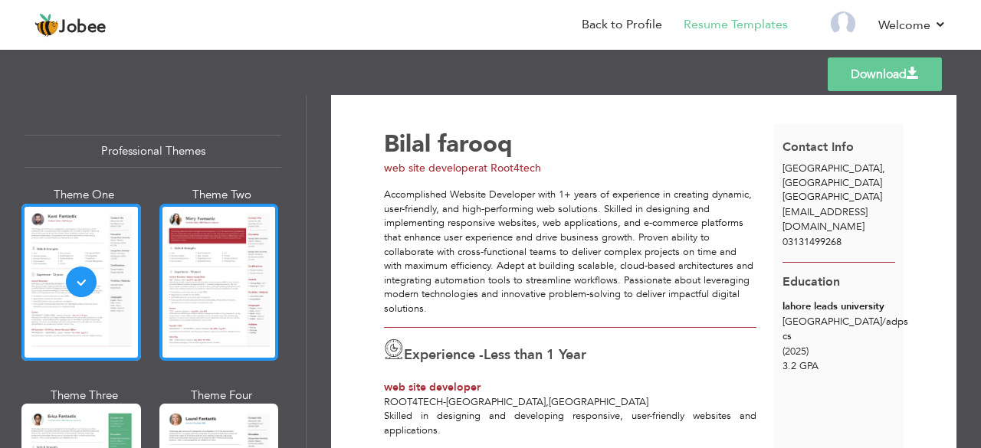
click at [236, 284] on div at bounding box center [219, 282] width 120 height 157
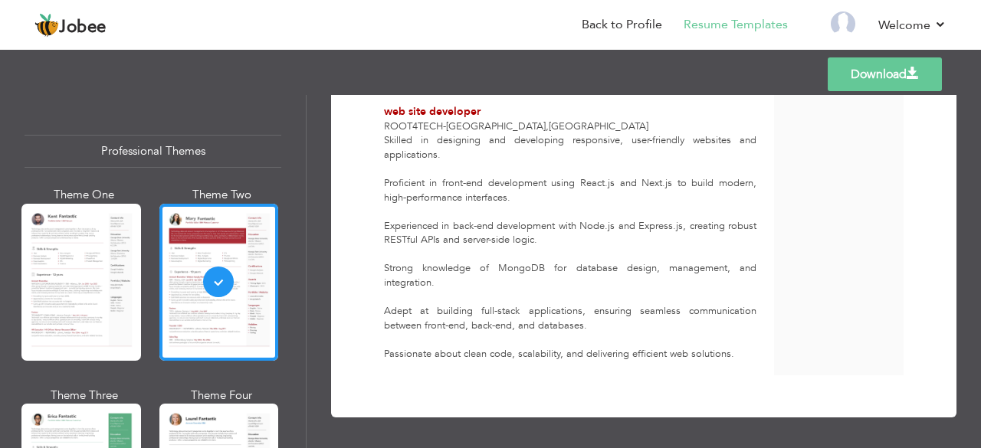
scroll to position [0, 0]
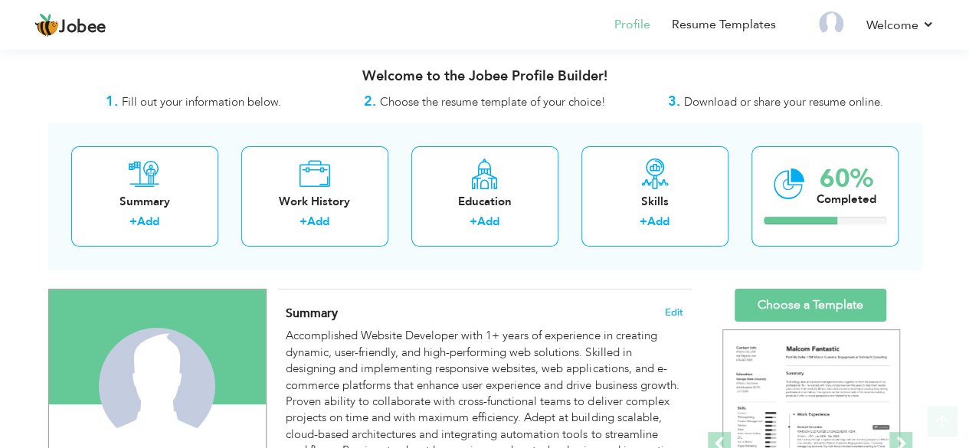
scroll to position [120, 0]
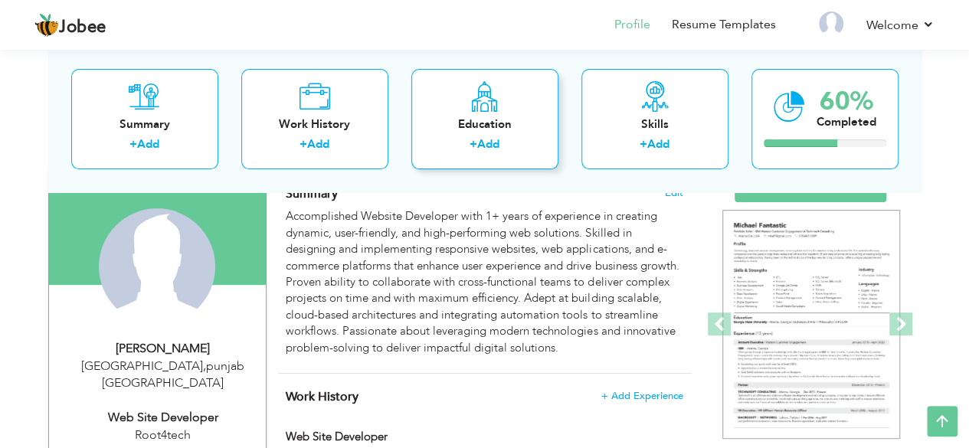
click at [467, 135] on div "Education + Add" at bounding box center [484, 119] width 147 height 100
radio input "true"
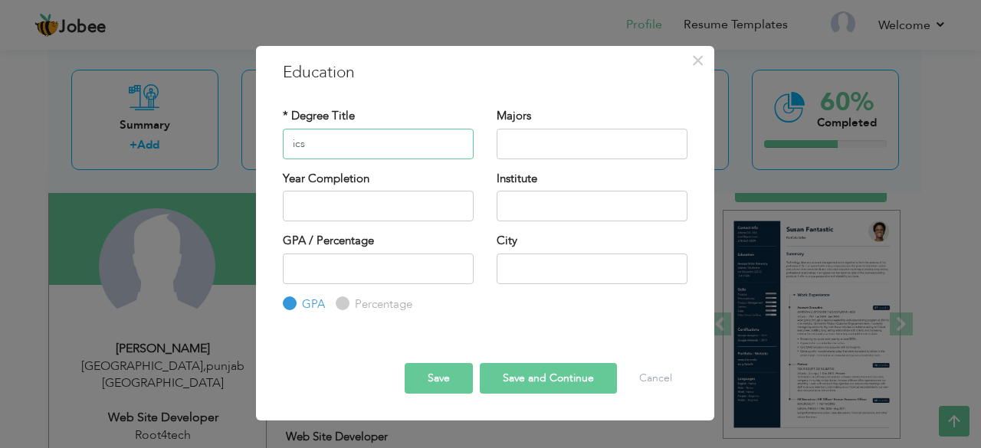
type input "ics"
click at [523, 151] on input "text" at bounding box center [591, 144] width 191 height 31
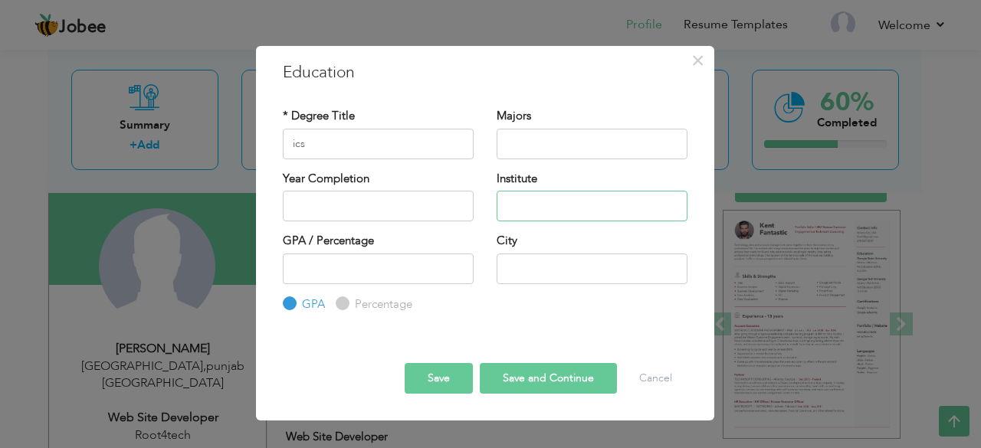
click at [522, 199] on input "text" at bounding box center [591, 206] width 191 height 31
type input "punjab colleage"
click at [372, 258] on input "number" at bounding box center [378, 269] width 191 height 31
click at [513, 264] on input "text" at bounding box center [591, 269] width 191 height 31
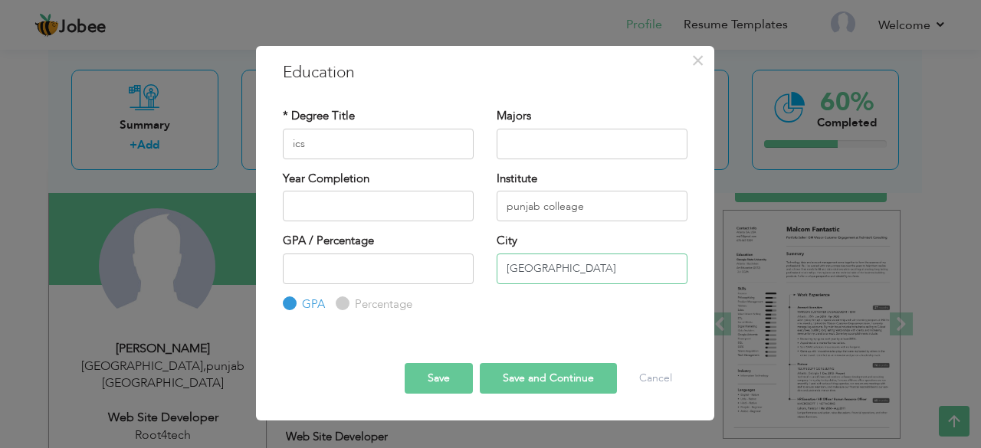
type input "[GEOGRAPHIC_DATA]"
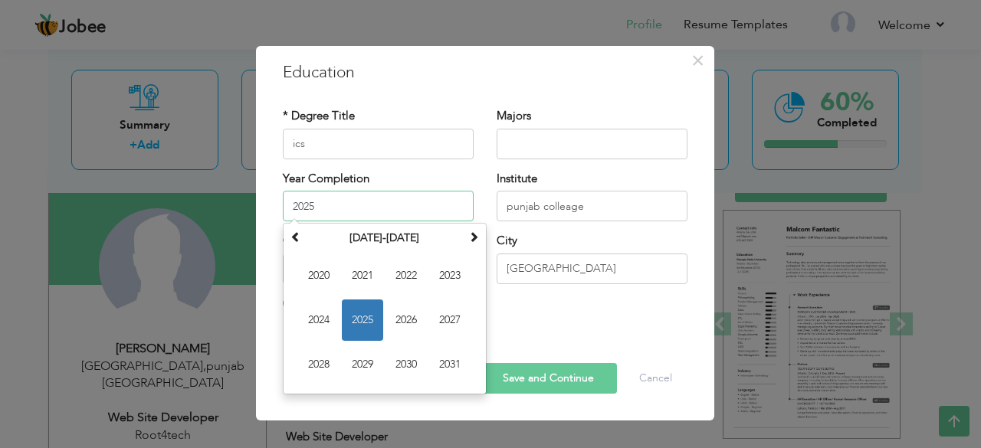
click at [365, 196] on input "2025" at bounding box center [378, 206] width 191 height 31
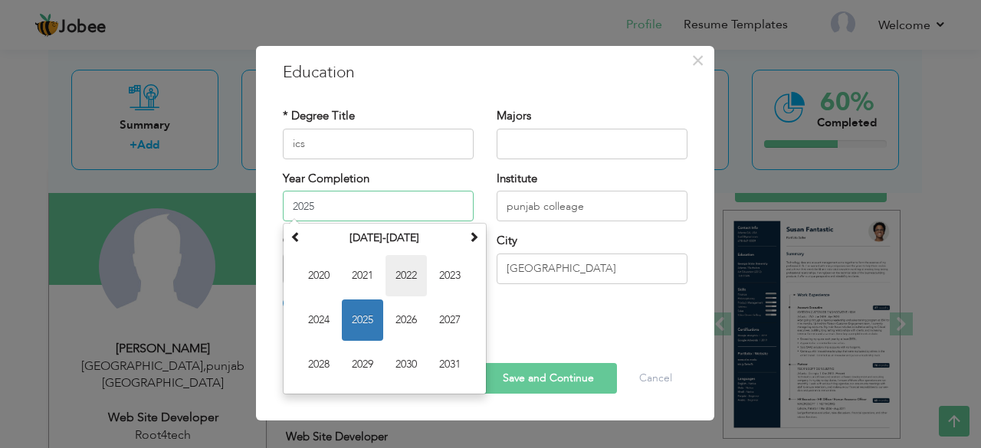
click at [391, 274] on span "2022" at bounding box center [405, 275] width 41 height 41
type input "2022"
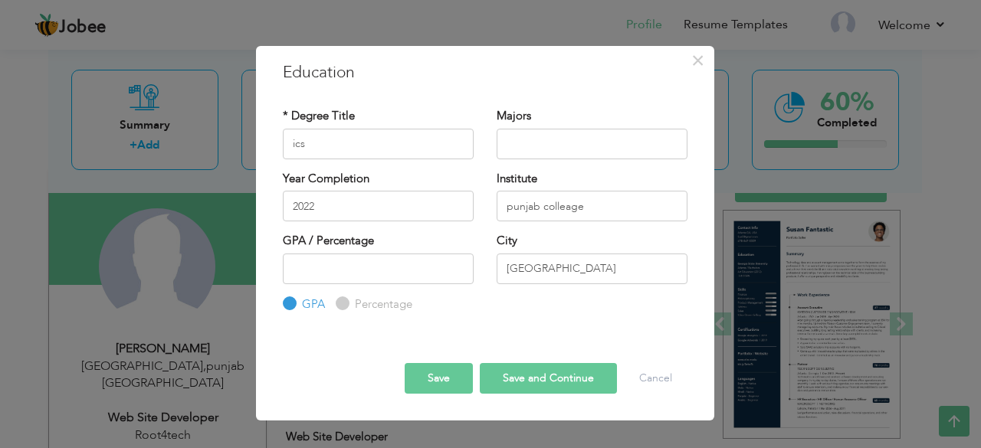
click at [526, 381] on button "Save and Continue" at bounding box center [548, 378] width 137 height 31
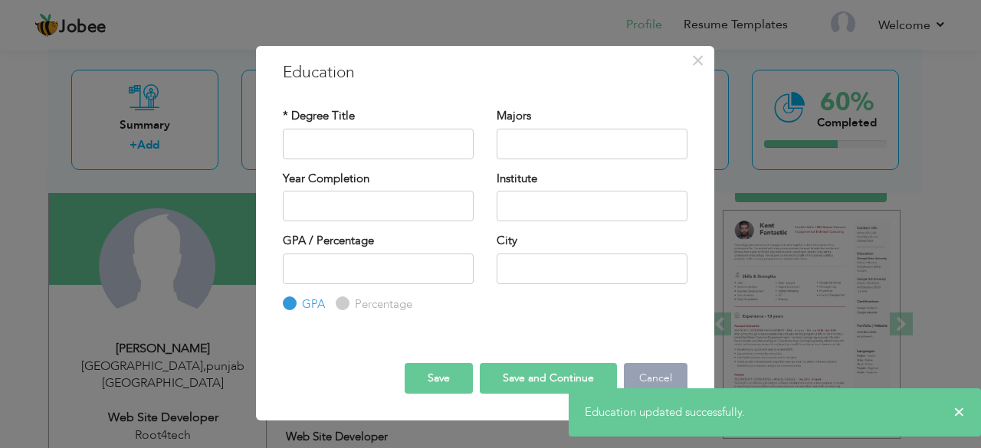
click at [642, 375] on button "Cancel" at bounding box center [656, 378] width 64 height 31
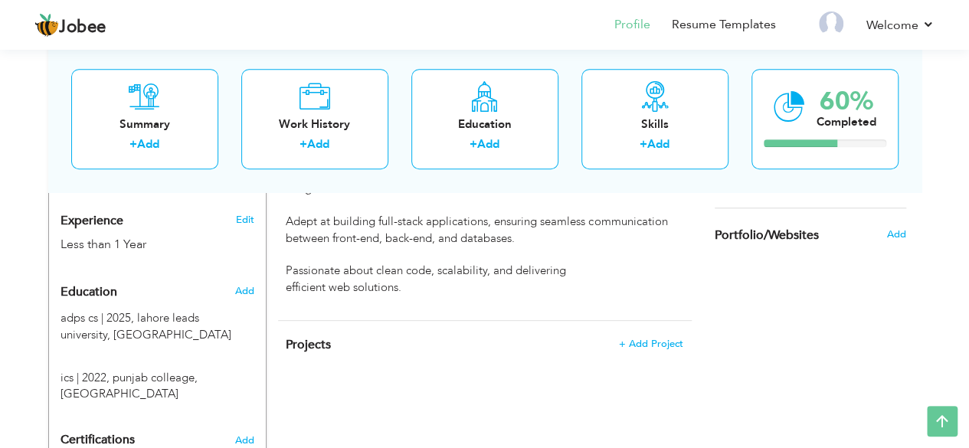
scroll to position [587, 0]
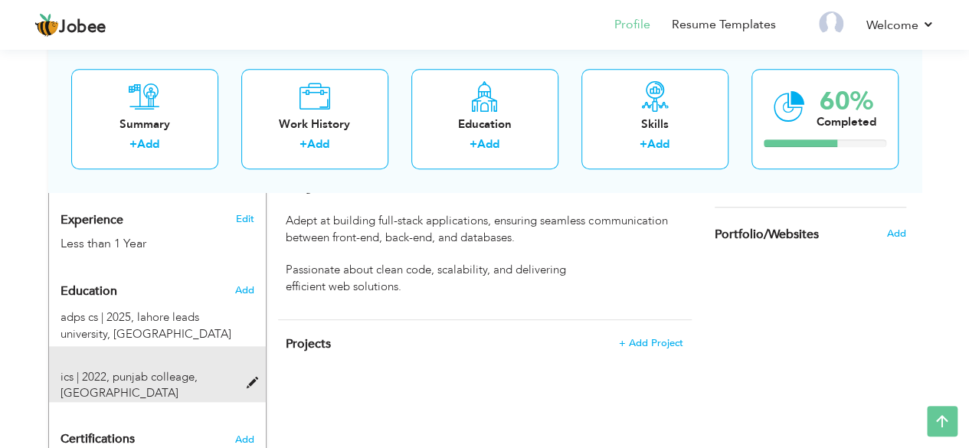
click at [251, 378] on span at bounding box center [255, 383] width 19 height 11
type input "ics"
type input "2022"
type input "punjab colleage"
type input "[GEOGRAPHIC_DATA]"
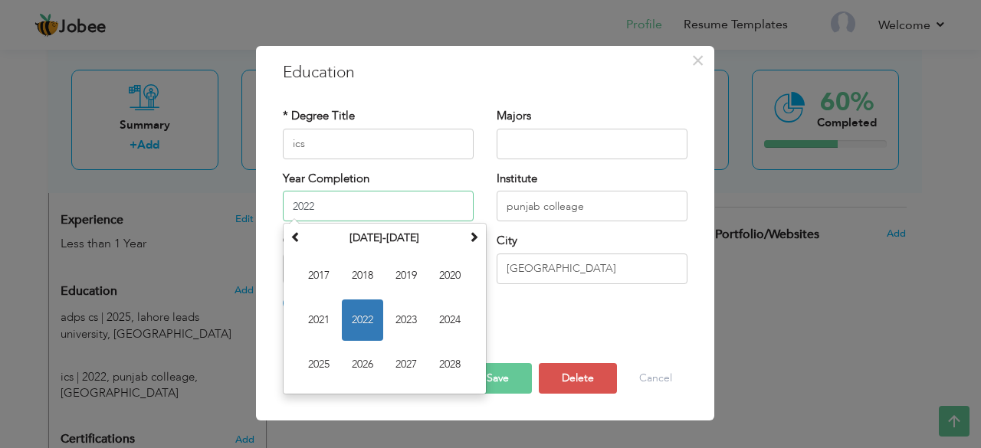
click at [328, 217] on input "2022" at bounding box center [378, 206] width 191 height 31
click at [393, 321] on span "2023" at bounding box center [405, 320] width 41 height 41
click at [366, 207] on input "2023" at bounding box center [378, 206] width 191 height 31
click at [336, 318] on span "2022" at bounding box center [318, 320] width 41 height 41
click at [340, 214] on input "2022" at bounding box center [378, 206] width 191 height 31
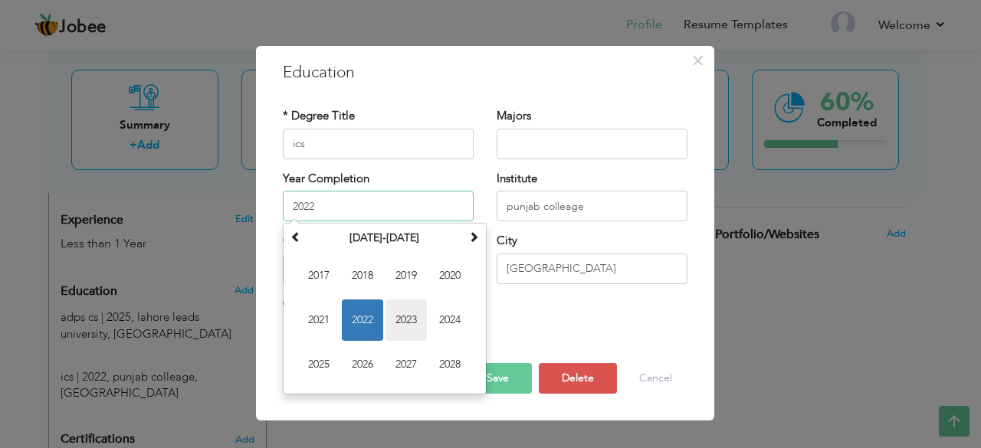
click at [392, 316] on span "2023" at bounding box center [405, 320] width 41 height 41
type input "2023"
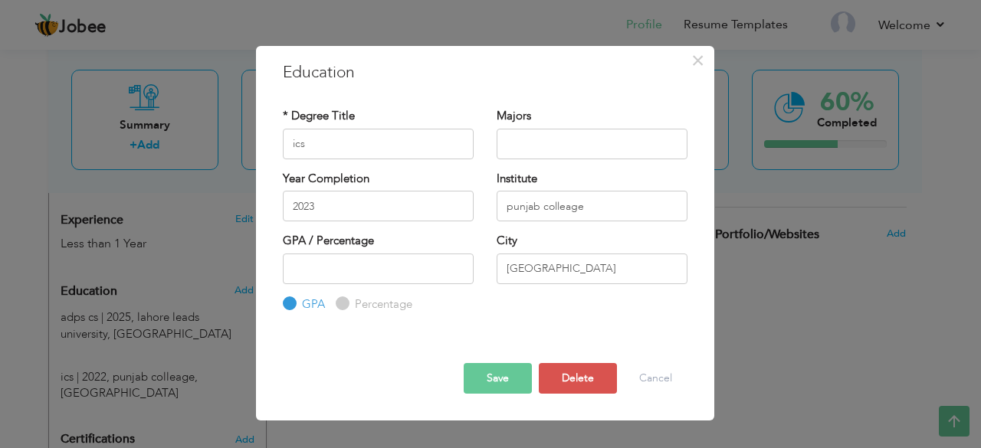
click at [496, 378] on button "Save" at bounding box center [497, 378] width 68 height 31
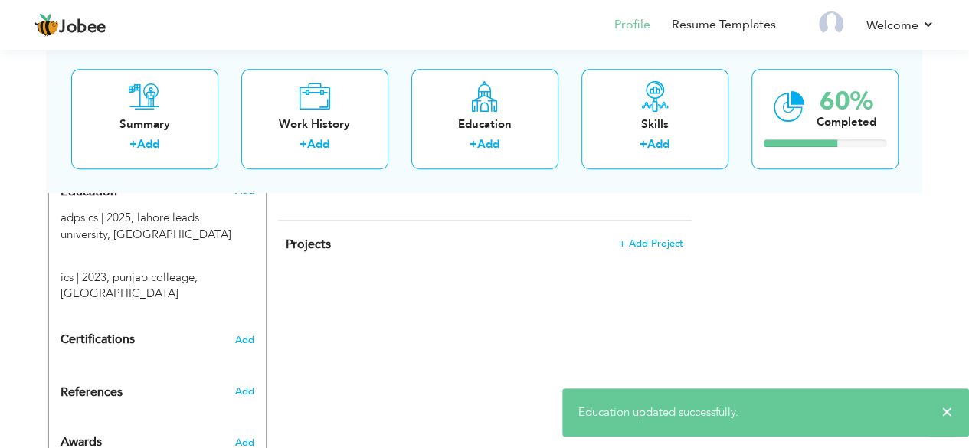
scroll to position [712, 0]
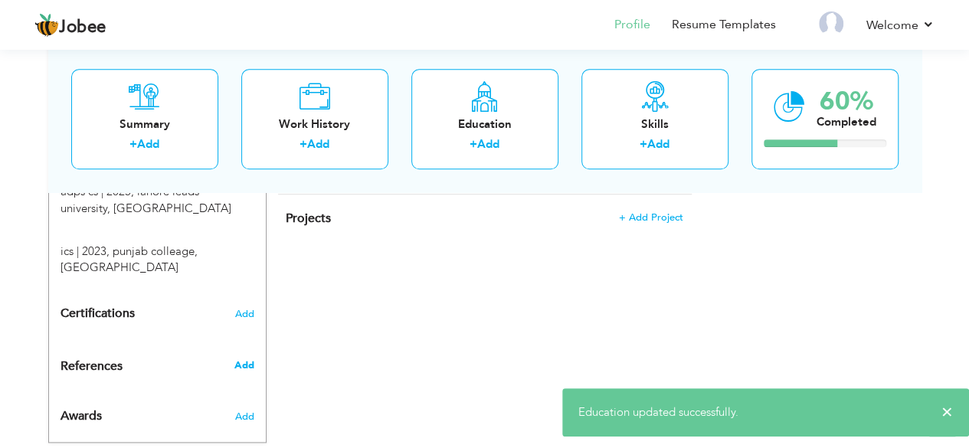
click at [241, 359] on span "Add" at bounding box center [244, 366] width 20 height 14
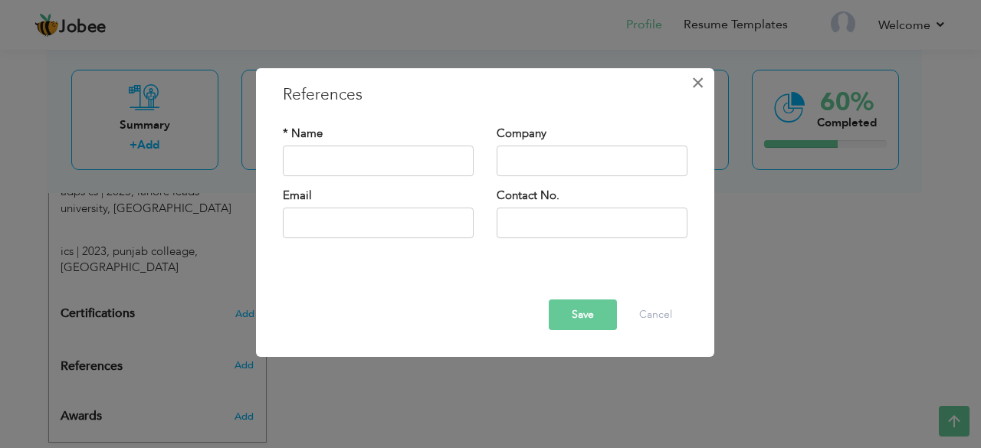
click at [700, 82] on span "×" at bounding box center [697, 83] width 13 height 28
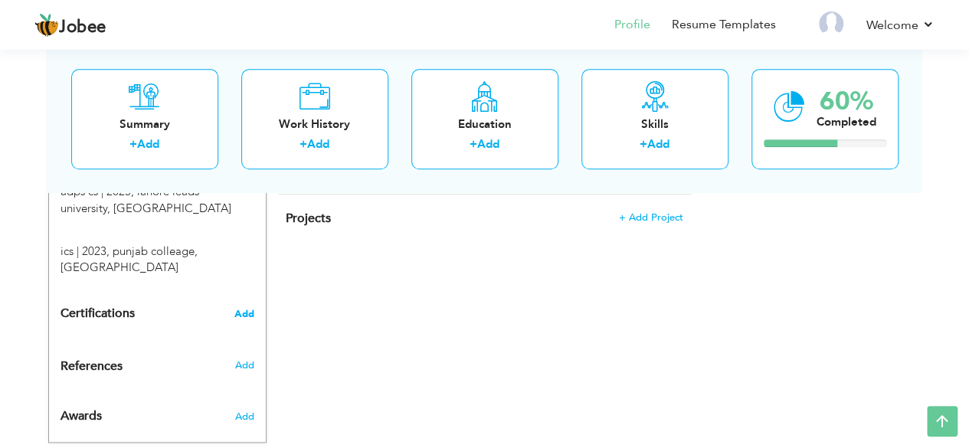
click at [250, 309] on span "Add" at bounding box center [244, 314] width 20 height 11
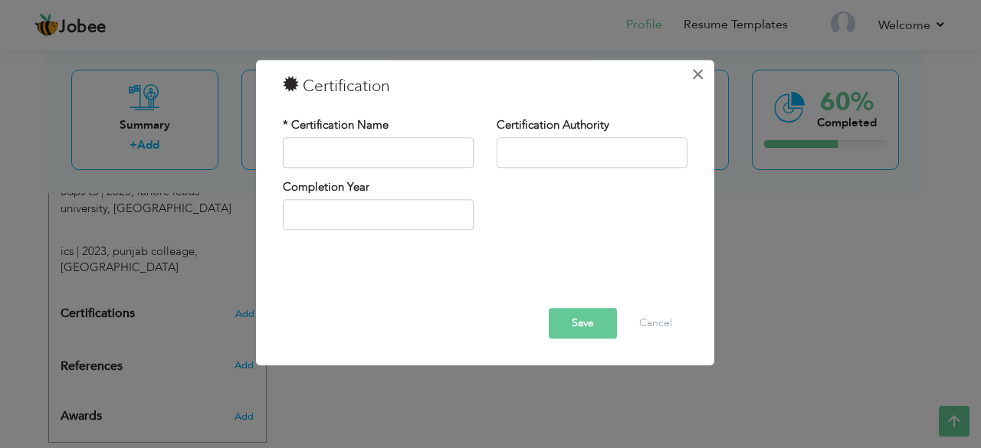
click at [689, 71] on button "×" at bounding box center [698, 74] width 25 height 25
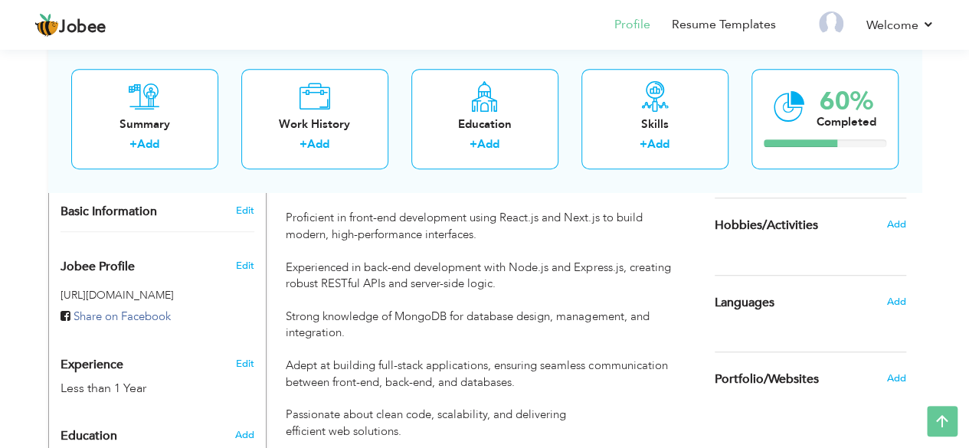
scroll to position [443, 0]
click at [904, 300] on span "Add" at bounding box center [896, 301] width 20 height 14
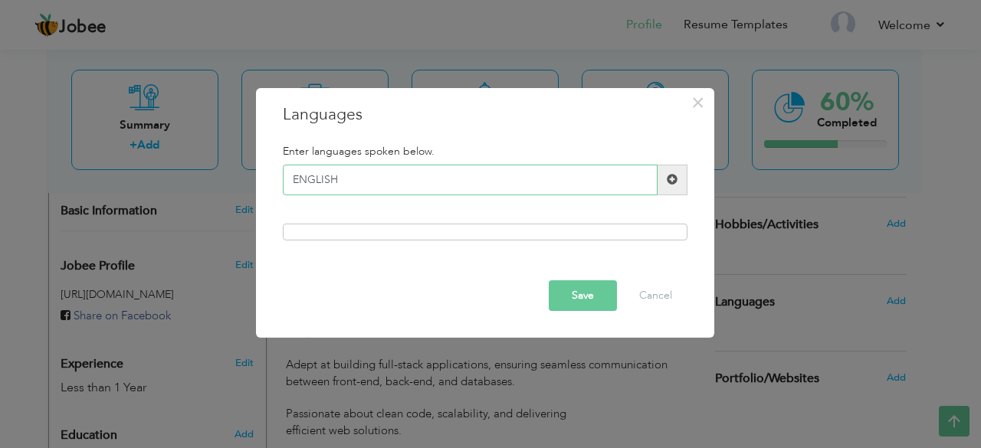
type input "ENGLISH"
click at [575, 288] on button "Save" at bounding box center [583, 295] width 68 height 31
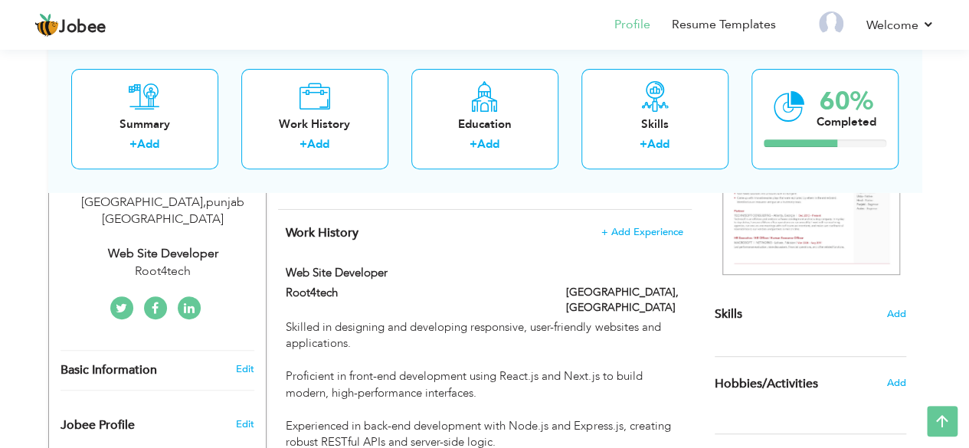
scroll to position [281, 0]
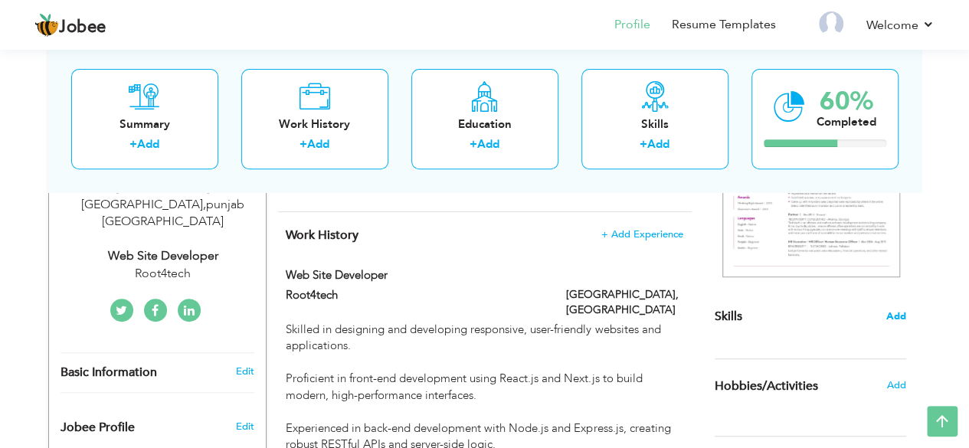
click at [895, 316] on span "Add" at bounding box center [896, 317] width 20 height 15
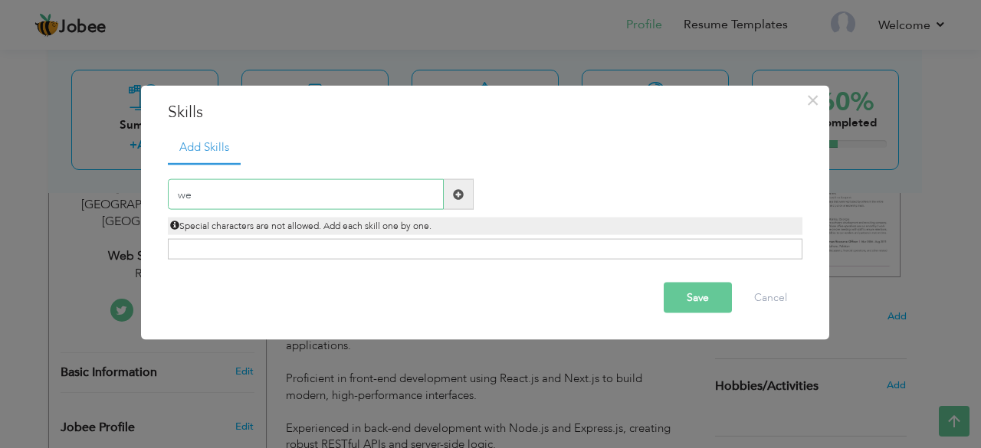
type input "w"
type input "m"
type input "[PERSON_NAME] developer"
click at [702, 302] on button "Save" at bounding box center [697, 298] width 68 height 31
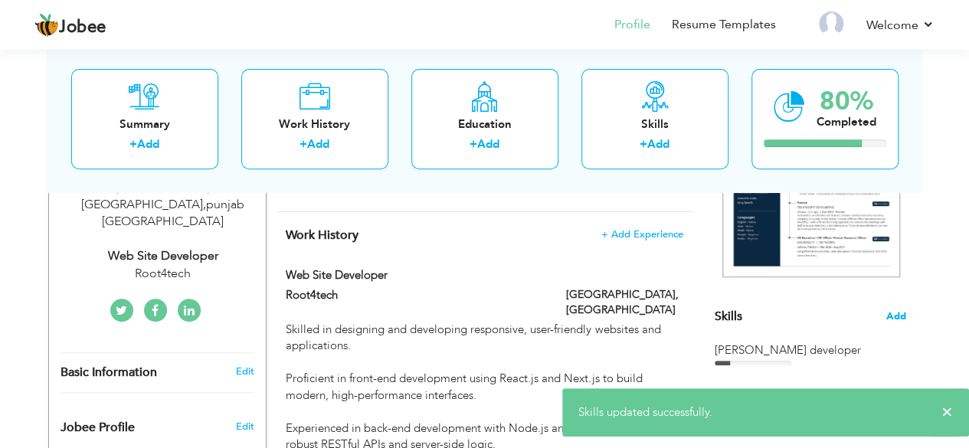
click at [893, 315] on span "Add" at bounding box center [896, 317] width 20 height 15
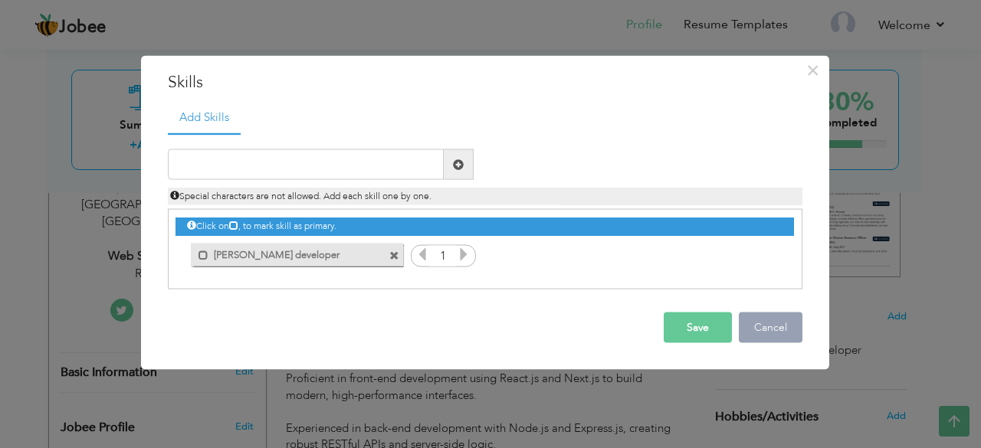
click at [755, 326] on button "Cancel" at bounding box center [771, 328] width 64 height 31
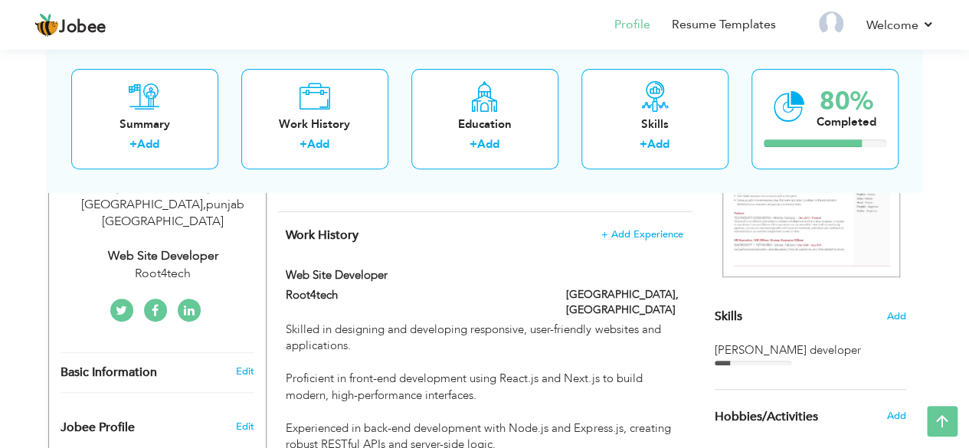
click at [819, 352] on div "[PERSON_NAME] developer" at bounding box center [811, 350] width 192 height 16
drag, startPoint x: 752, startPoint y: 350, endPoint x: 725, endPoint y: 359, distance: 28.1
click at [725, 359] on div "[PERSON_NAME] developer" at bounding box center [811, 353] width 192 height 23
drag, startPoint x: 725, startPoint y: 359, endPoint x: 749, endPoint y: 346, distance: 27.1
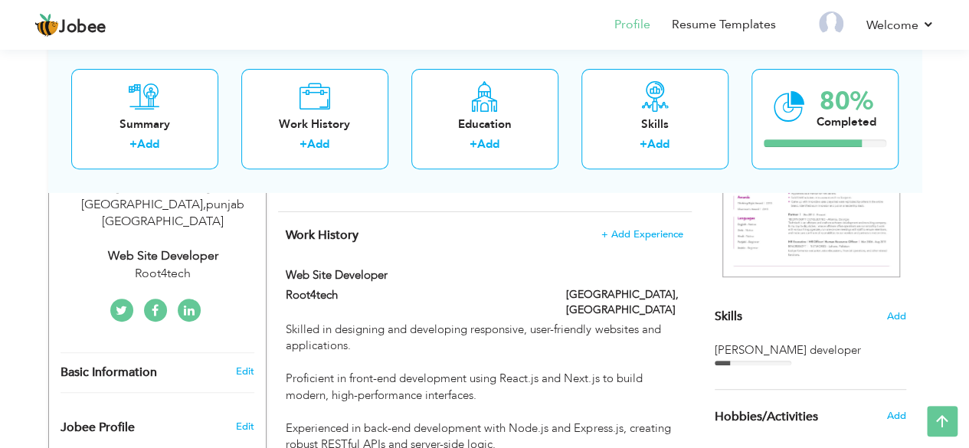
click at [749, 346] on div "[PERSON_NAME] developer" at bounding box center [811, 353] width 192 height 23
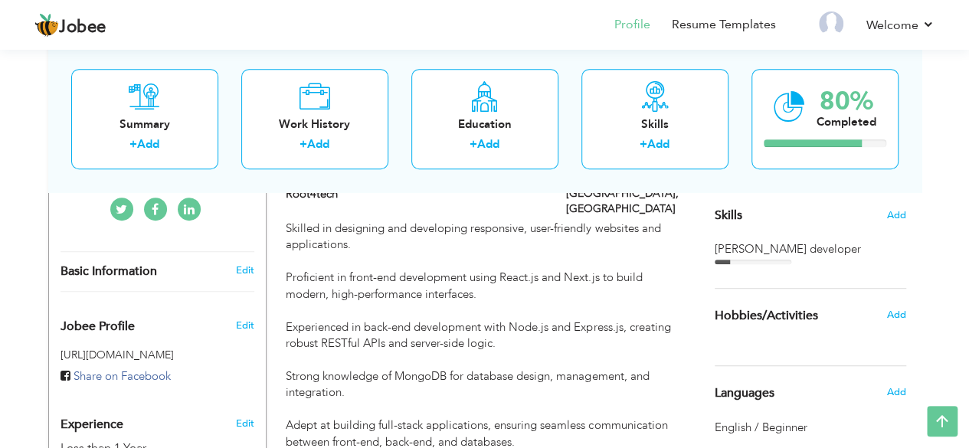
scroll to position [382, 0]
click at [157, 417] on div "Experience Less than 1 Year" at bounding box center [139, 429] width 181 height 55
select select "number:166"
select select "number:2"
type input "Root4tech"
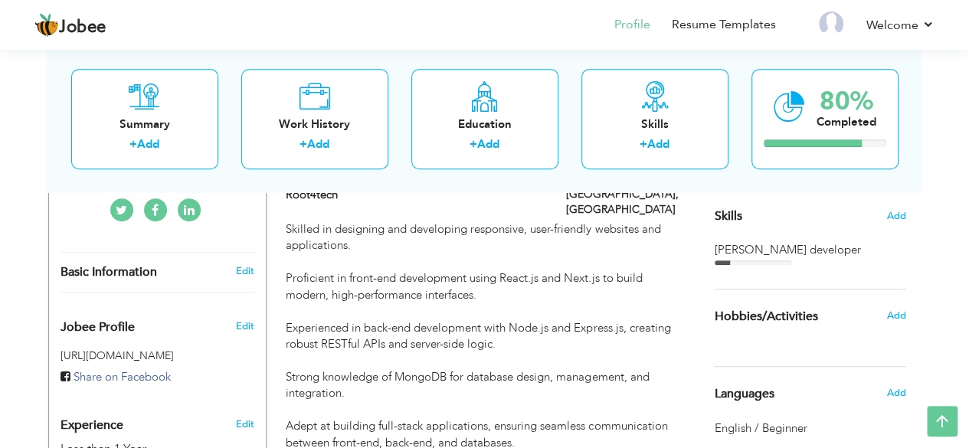
type input "web site developer"
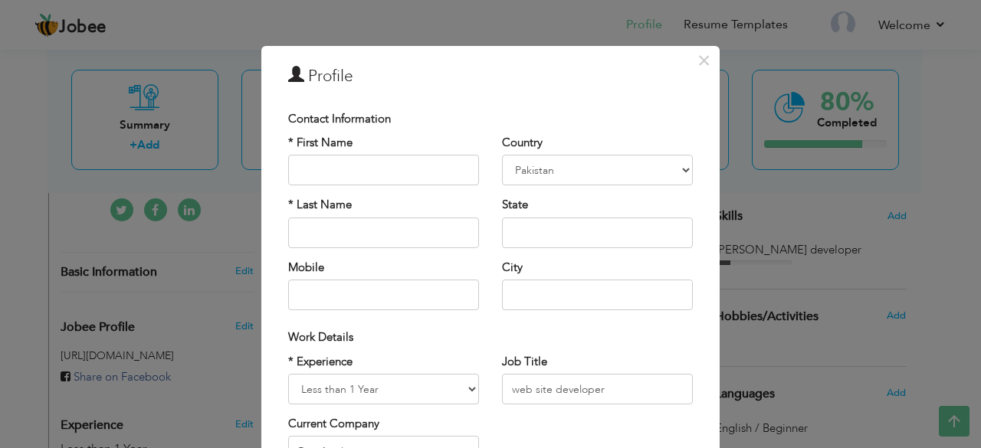
click at [784, 256] on div "× Profile Contact Information * First Name * Last Name Mobile Aruba" at bounding box center [490, 224] width 981 height 448
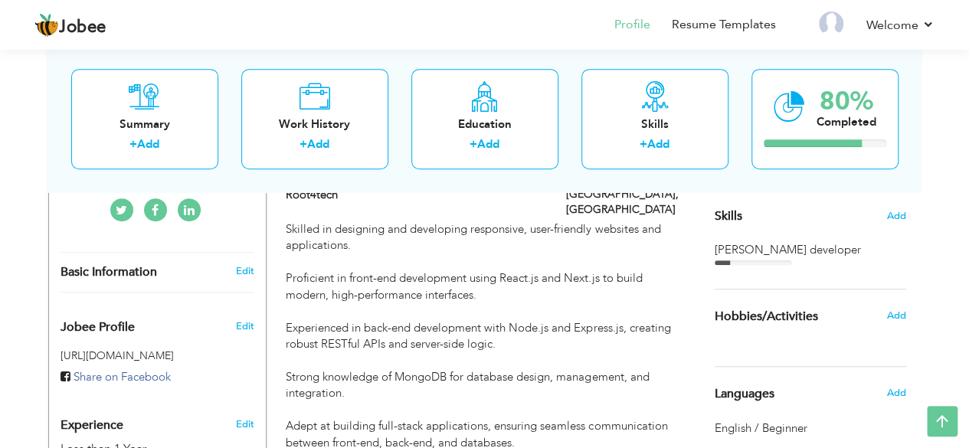
click at [743, 254] on div "[PERSON_NAME] developer" at bounding box center [811, 250] width 192 height 16
drag, startPoint x: 743, startPoint y: 254, endPoint x: 720, endPoint y: 253, distance: 23.0
click at [720, 253] on div "[PERSON_NAME] developer" at bounding box center [811, 250] width 192 height 16
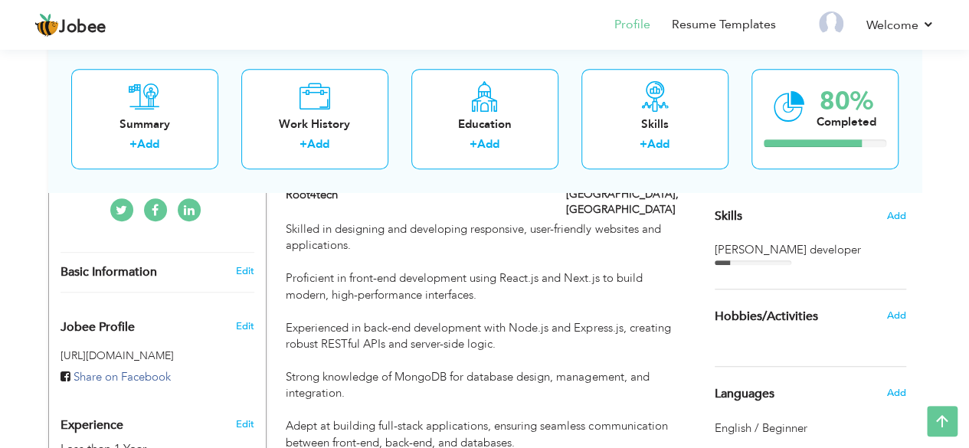
click at [720, 253] on div "[PERSON_NAME] developer" at bounding box center [811, 250] width 192 height 16
drag, startPoint x: 737, startPoint y: 247, endPoint x: 769, endPoint y: 251, distance: 32.4
click at [769, 251] on div "[PERSON_NAME] developer" at bounding box center [811, 250] width 192 height 16
click at [893, 214] on span "Add" at bounding box center [896, 216] width 20 height 15
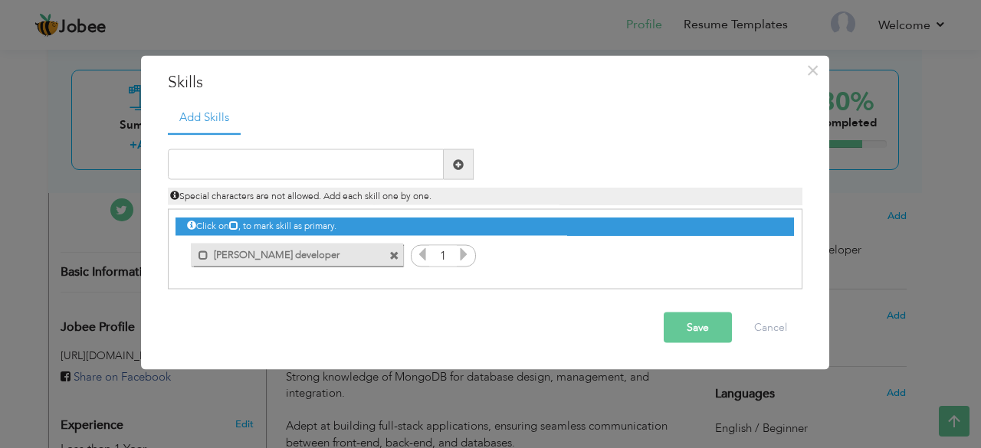
click at [392, 254] on span at bounding box center [394, 256] width 10 height 10
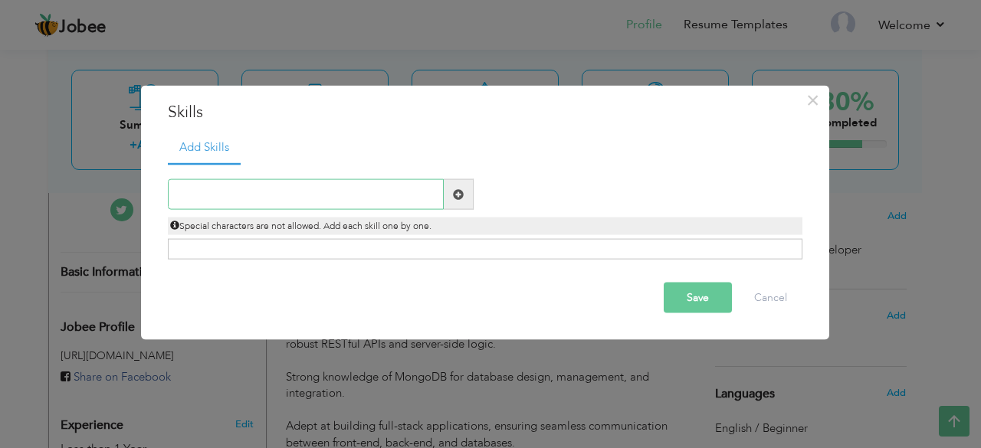
click at [311, 194] on input "text" at bounding box center [306, 194] width 276 height 31
type input "[PERSON_NAME] developer"
click at [407, 275] on div "Save Cancel" at bounding box center [484, 298] width 657 height 54
click at [441, 249] on div "Click on , to mark skill as primary." at bounding box center [485, 249] width 634 height 21
click at [455, 195] on span at bounding box center [458, 193] width 11 height 11
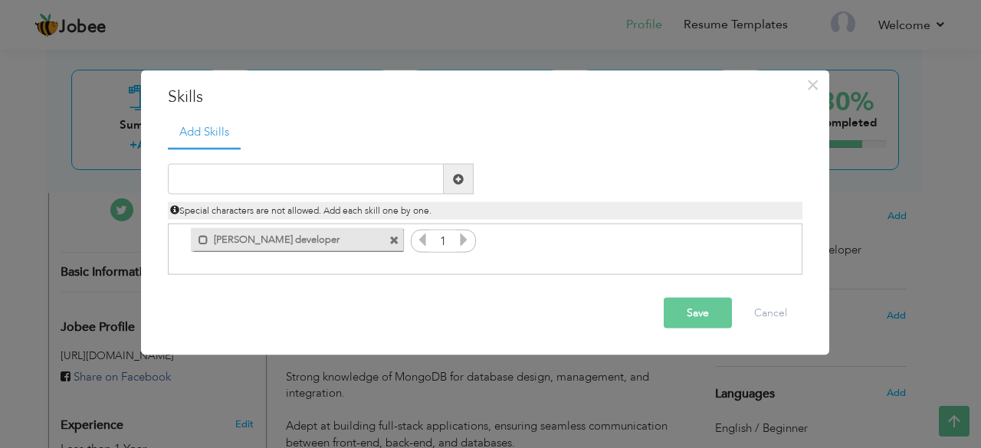
click at [458, 240] on icon at bounding box center [464, 240] width 14 height 14
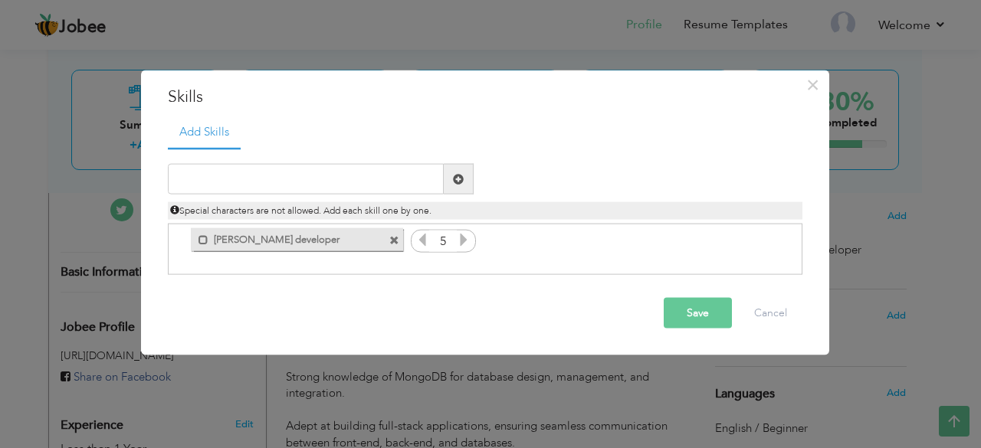
click at [458, 240] on icon at bounding box center [464, 240] width 14 height 14
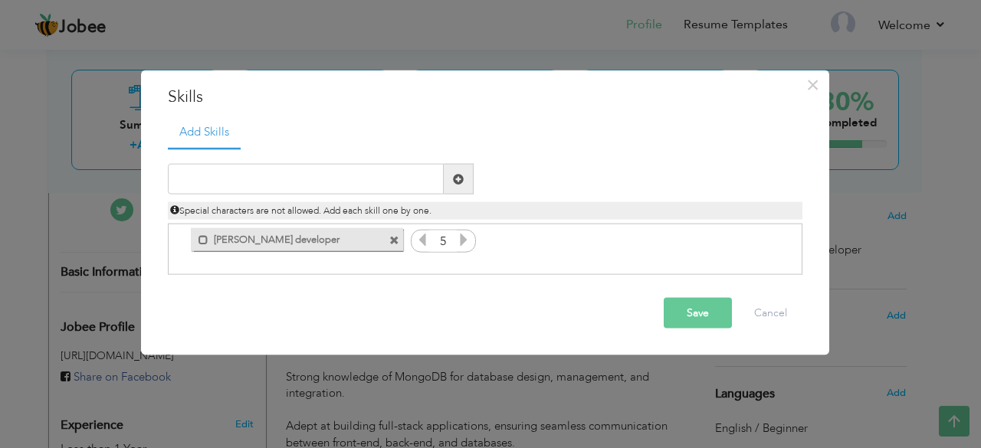
click at [420, 244] on icon at bounding box center [422, 240] width 14 height 14
drag, startPoint x: 581, startPoint y: 125, endPoint x: 480, endPoint y: 50, distance: 125.9
click at [400, 41] on div "× Skills Add Skills Duplicate entry Mark as primary skill. 1" at bounding box center [490, 224] width 981 height 448
click at [678, 311] on button "Save" at bounding box center [697, 313] width 68 height 31
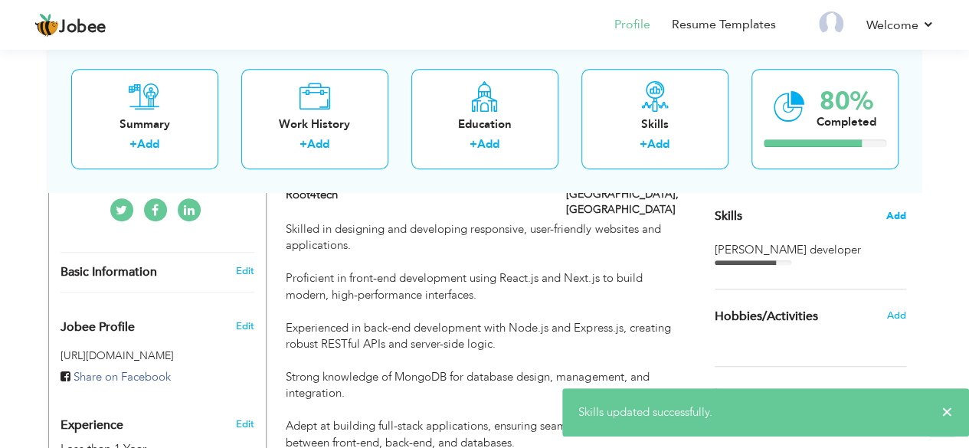
click at [897, 215] on span "Add" at bounding box center [896, 216] width 20 height 15
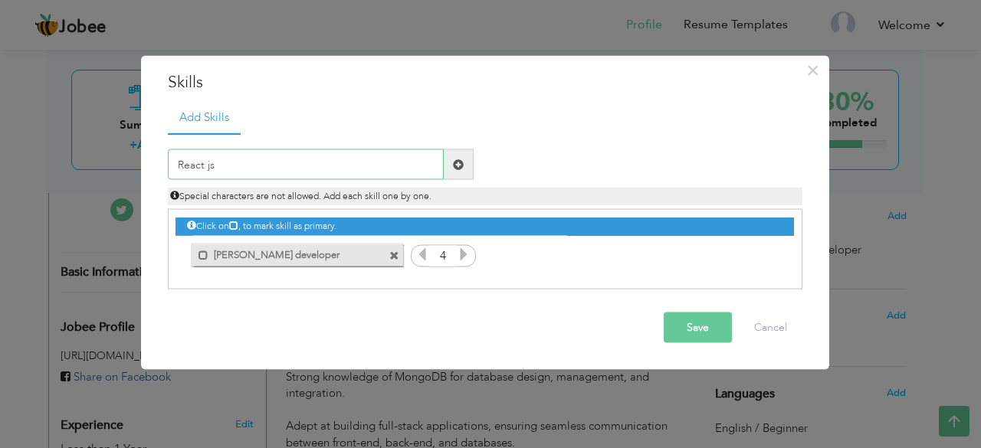
type input "React js"
click at [677, 330] on button "Save" at bounding box center [697, 328] width 68 height 31
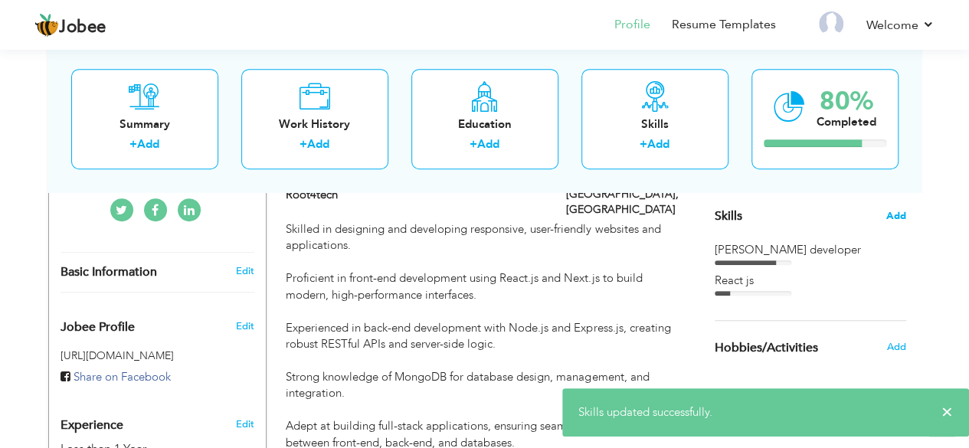
click at [896, 211] on span "Add" at bounding box center [896, 216] width 20 height 15
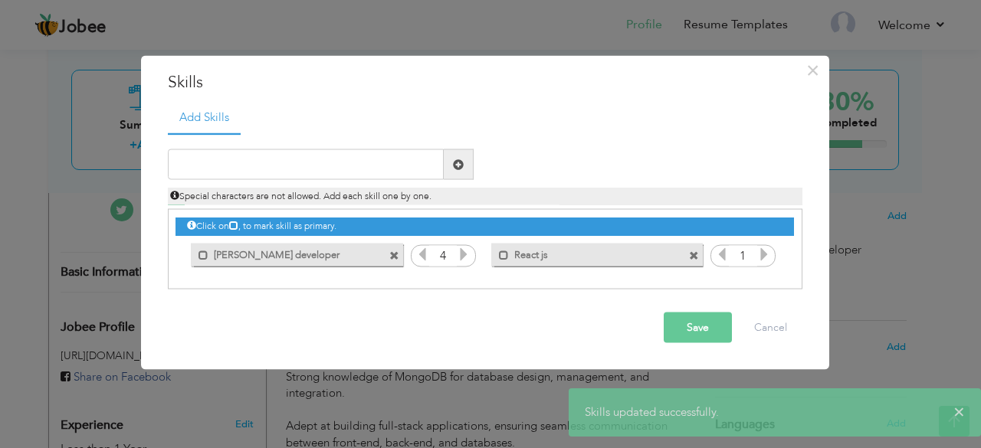
click at [765, 261] on icon at bounding box center [764, 254] width 14 height 14
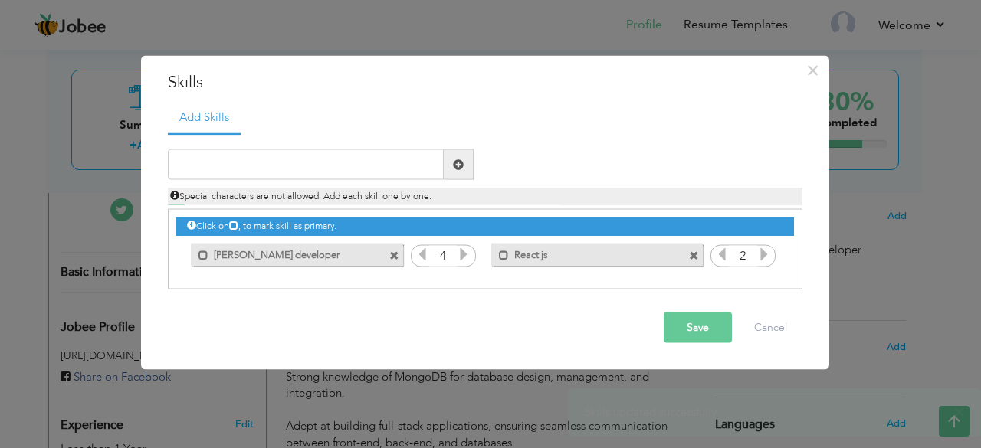
click at [765, 261] on icon at bounding box center [764, 254] width 14 height 14
click at [300, 175] on input "text" at bounding box center [306, 164] width 276 height 31
type input "next js"
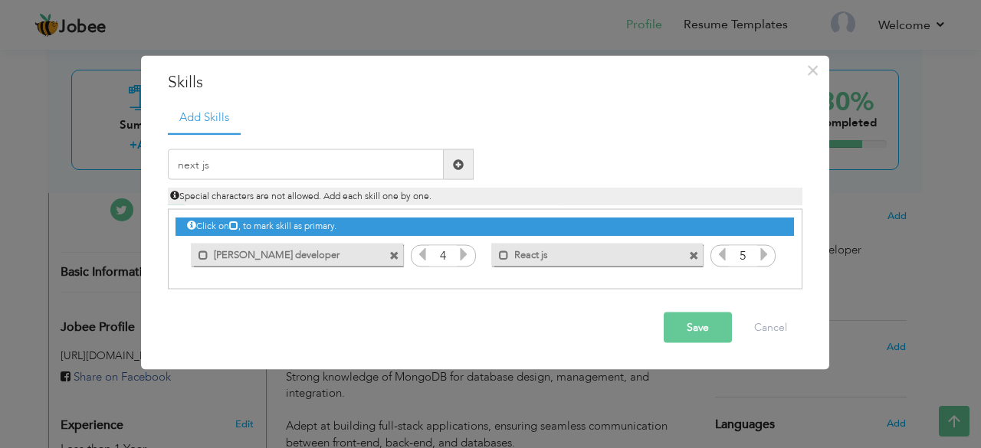
click at [686, 332] on button "Save" at bounding box center [697, 328] width 68 height 31
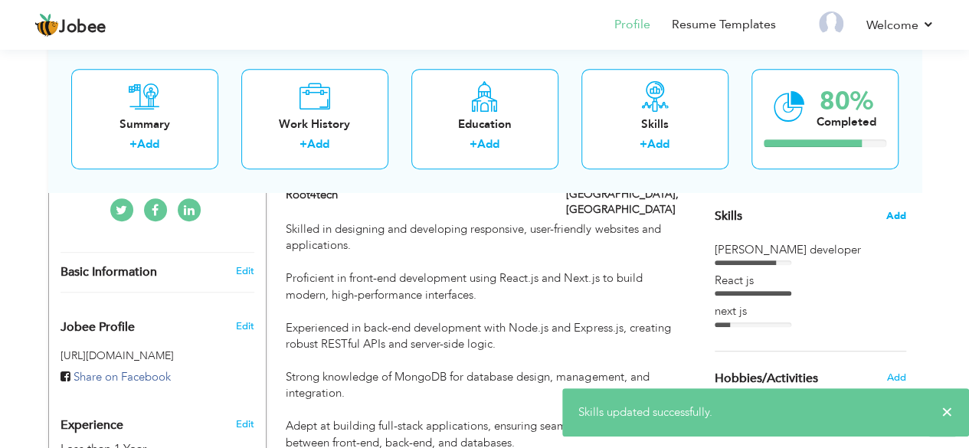
click at [898, 214] on span "Add" at bounding box center [896, 216] width 20 height 15
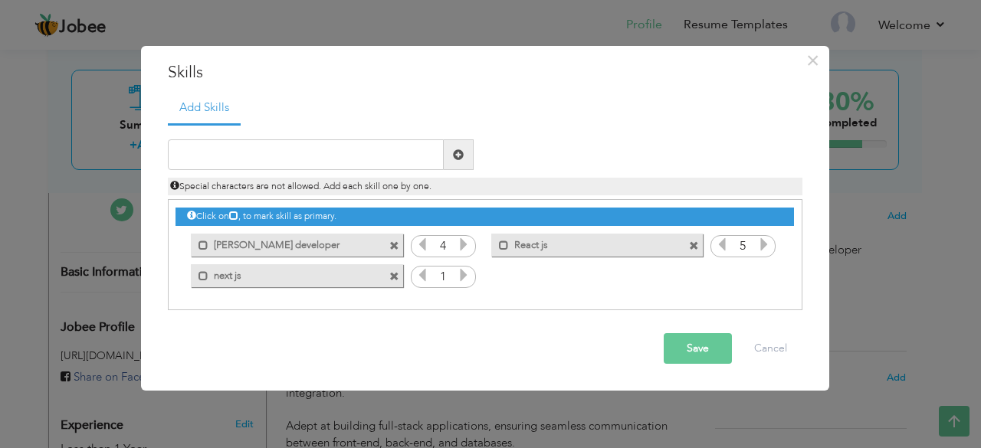
click at [723, 244] on icon at bounding box center [722, 244] width 14 height 14
click at [459, 278] on icon at bounding box center [464, 275] width 14 height 14
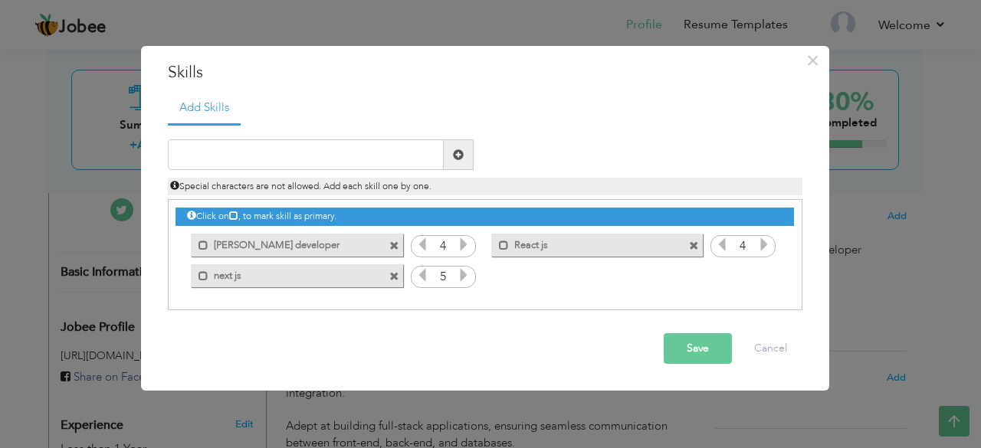
click at [425, 279] on icon at bounding box center [422, 275] width 14 height 14
click at [320, 153] on input "text" at bounding box center [306, 154] width 276 height 31
type input "node js"
click at [691, 355] on button "Save" at bounding box center [697, 348] width 68 height 31
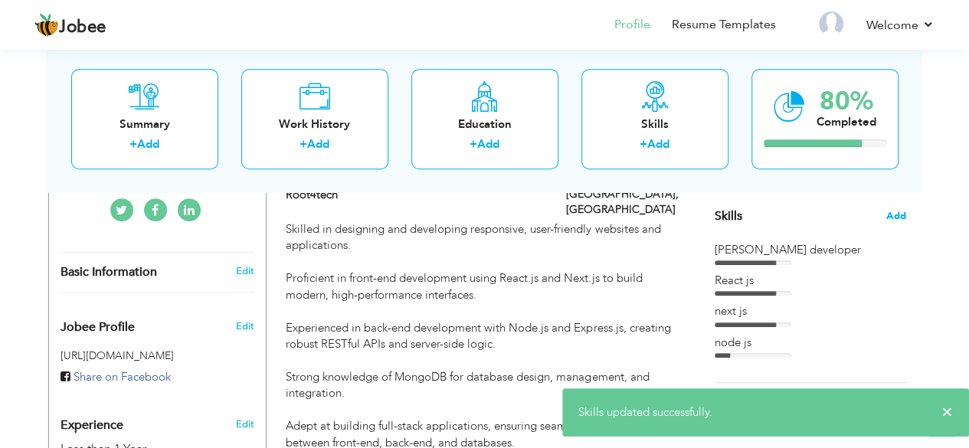
click at [896, 209] on span "Add" at bounding box center [896, 216] width 20 height 15
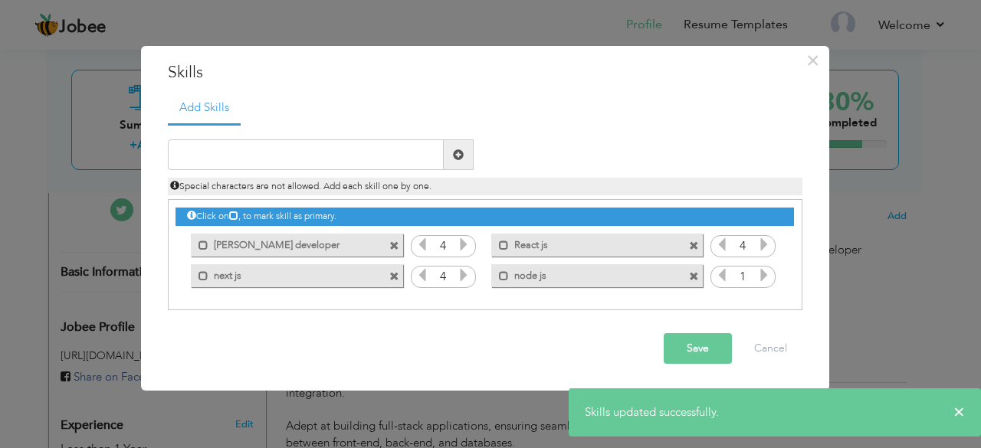
click at [765, 272] on icon at bounding box center [764, 275] width 14 height 14
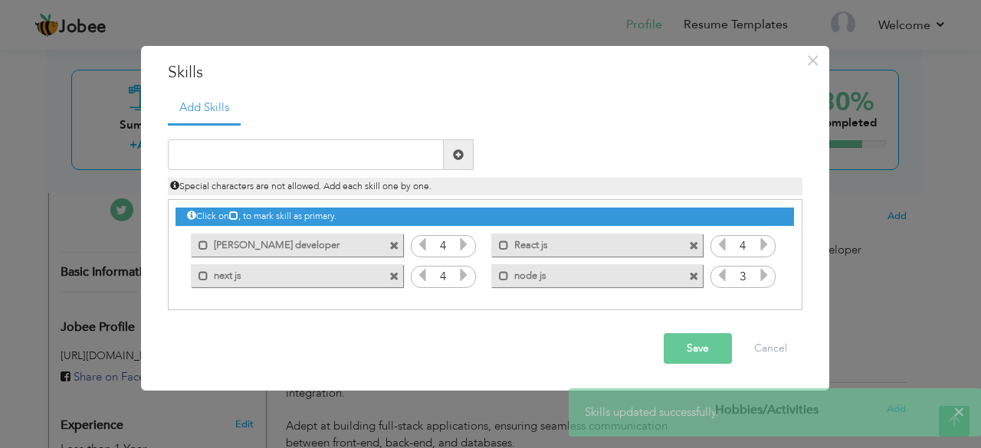
click at [765, 272] on icon at bounding box center [764, 275] width 14 height 14
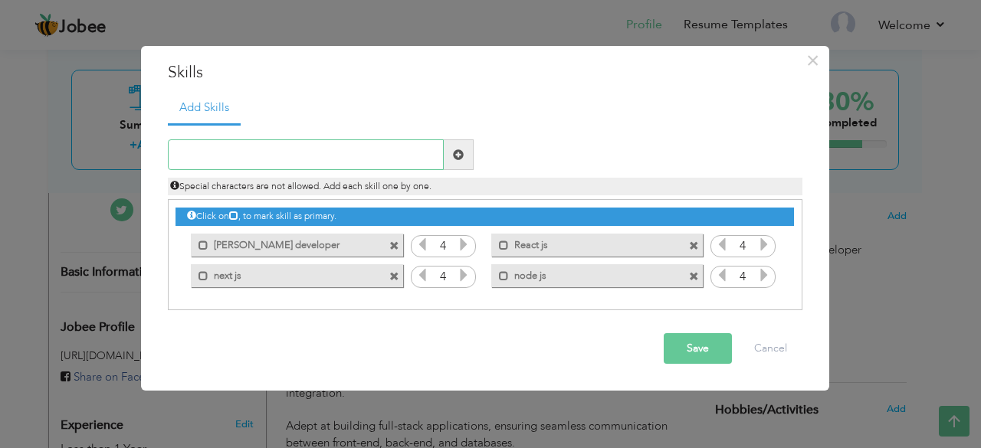
click at [362, 159] on input "text" at bounding box center [306, 154] width 276 height 31
type input "moongo db"
click at [692, 350] on button "Save" at bounding box center [697, 348] width 68 height 31
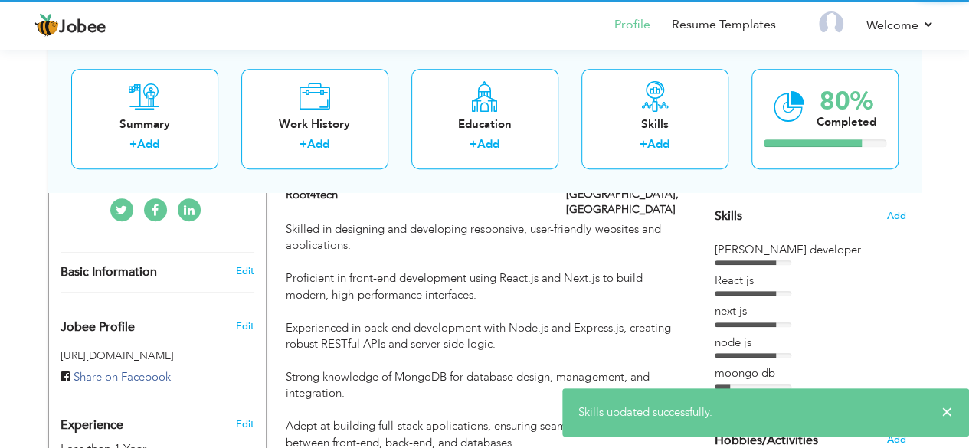
click at [464, 306] on div "Skilled in designing and developing responsive, user-friendly websites and appl…" at bounding box center [484, 369] width 397 height 296
type input "web site developer"
type input "Root4tech"
type input "[GEOGRAPHIC_DATA]"
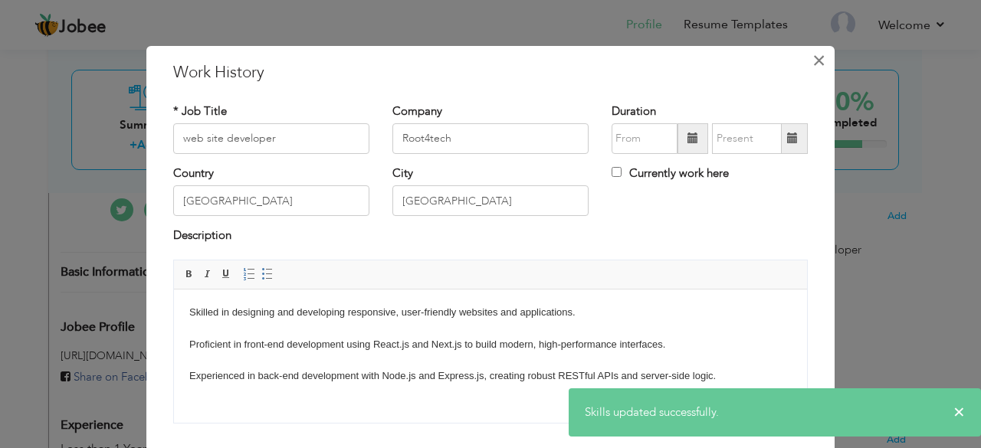
click at [812, 56] on span "×" at bounding box center [818, 61] width 13 height 28
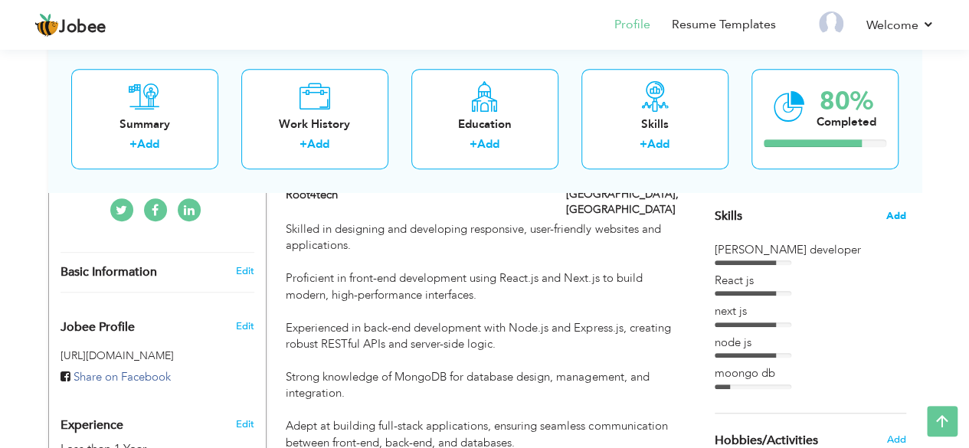
click at [890, 209] on span "Add" at bounding box center [896, 216] width 20 height 15
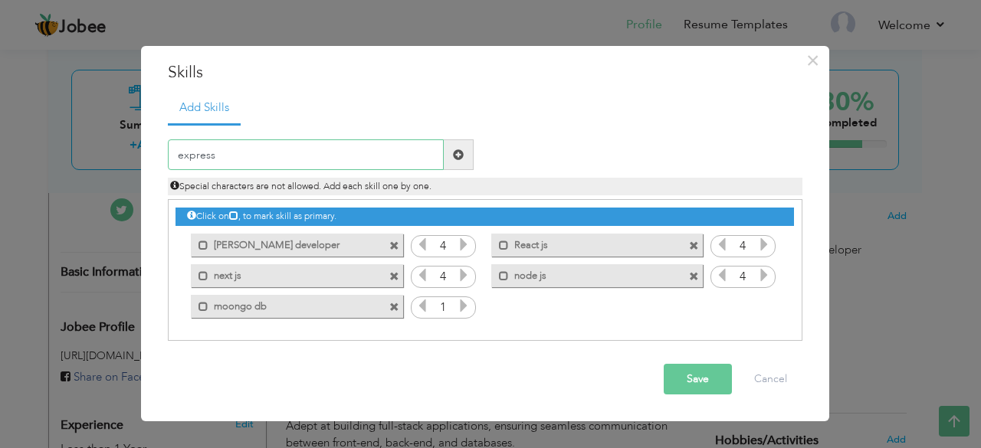
type input "express"
click at [679, 375] on button "Save" at bounding box center [697, 379] width 68 height 31
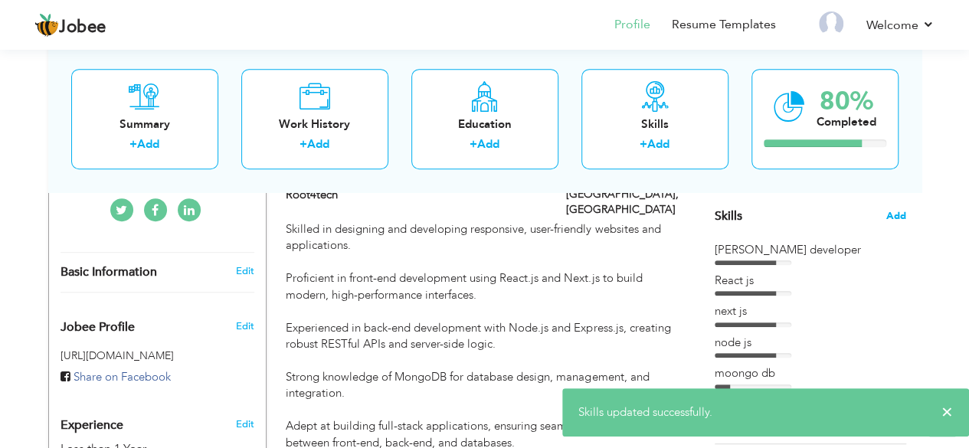
click at [902, 212] on span "Add" at bounding box center [896, 216] width 20 height 15
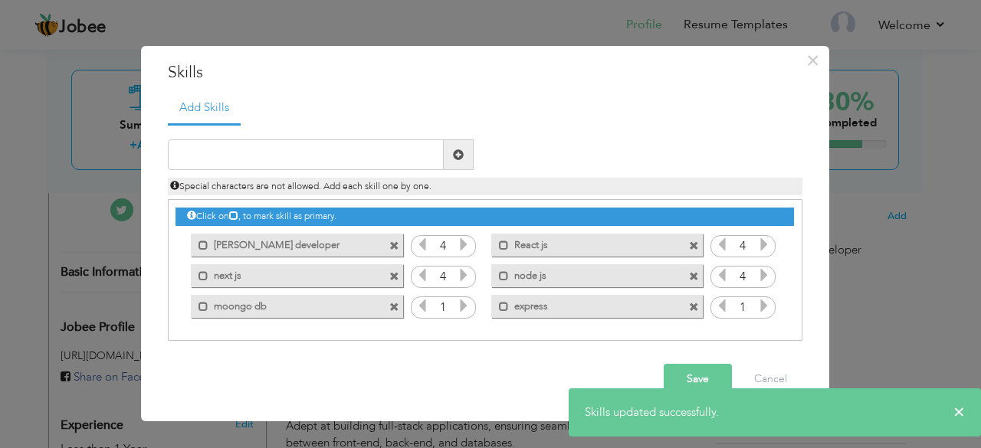
click at [466, 306] on icon at bounding box center [464, 306] width 14 height 14
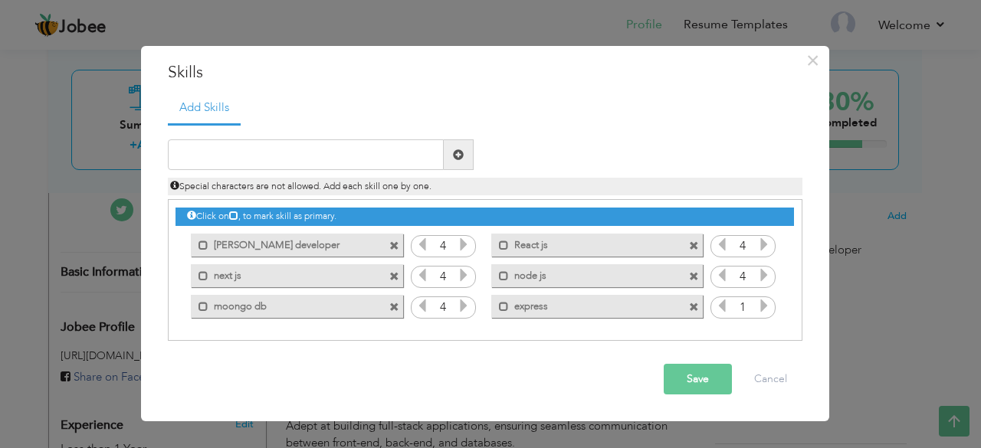
click at [466, 306] on icon at bounding box center [464, 306] width 14 height 14
click at [418, 305] on icon at bounding box center [422, 306] width 14 height 14
click at [422, 310] on icon at bounding box center [422, 306] width 14 height 14
click at [763, 312] on icon at bounding box center [764, 306] width 14 height 14
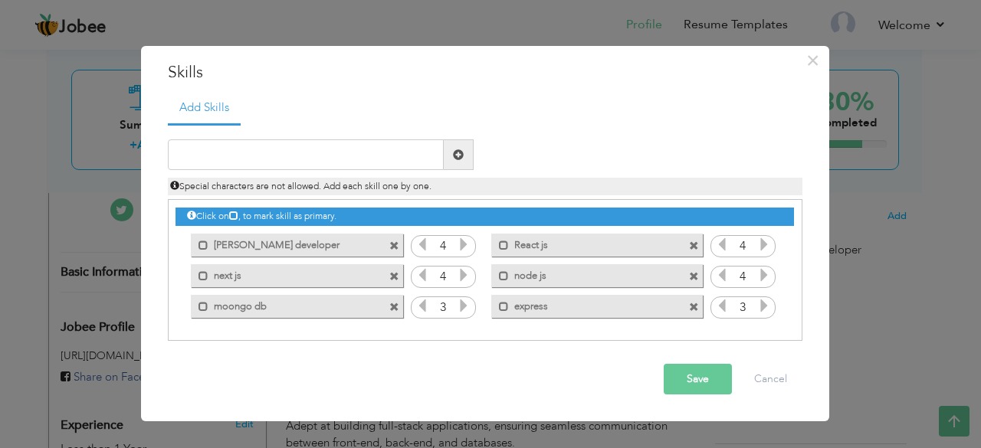
click at [719, 281] on icon at bounding box center [722, 275] width 14 height 14
click at [866, 293] on div "× Skills Add Skills Duplicate entry Mark as primary skill. 4 4 4" at bounding box center [490, 224] width 981 height 448
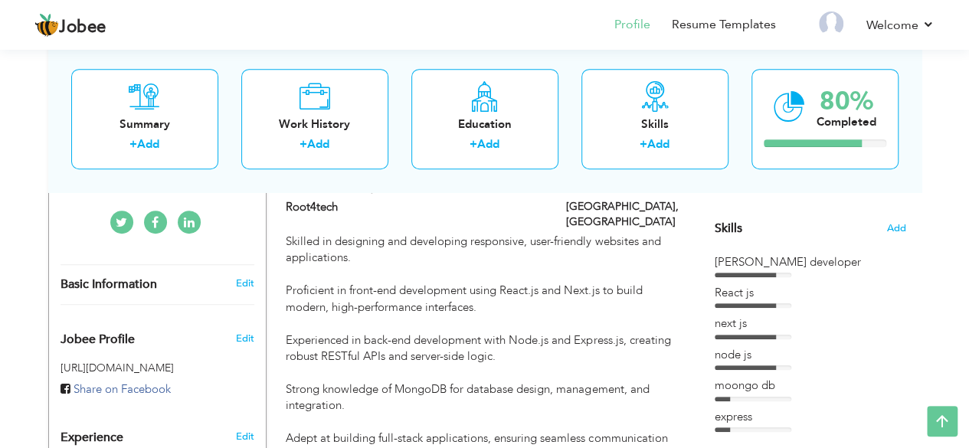
scroll to position [363, 0]
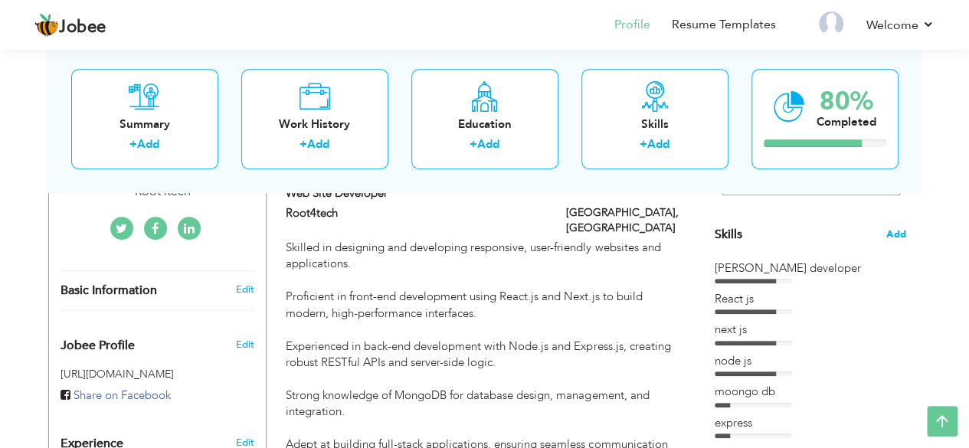
click at [889, 234] on span "Add" at bounding box center [896, 235] width 20 height 15
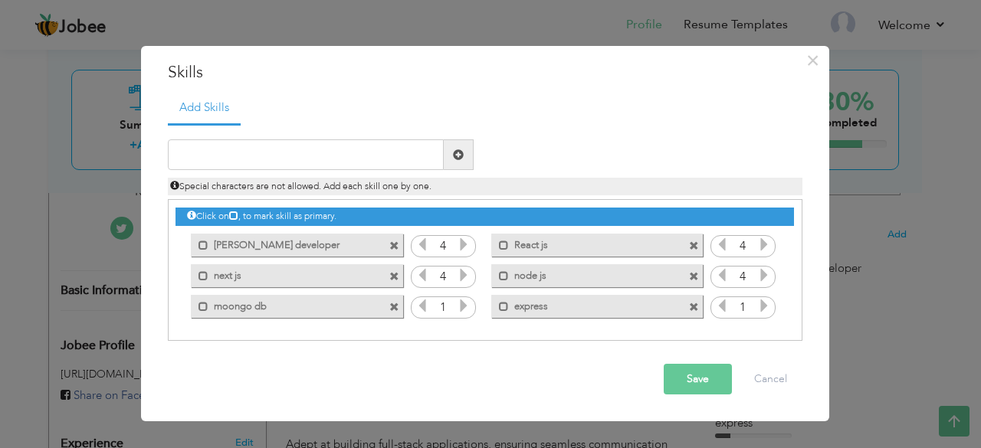
click at [467, 306] on icon at bounding box center [464, 306] width 14 height 14
click at [421, 311] on icon at bounding box center [422, 306] width 14 height 14
click at [764, 304] on icon at bounding box center [764, 306] width 14 height 14
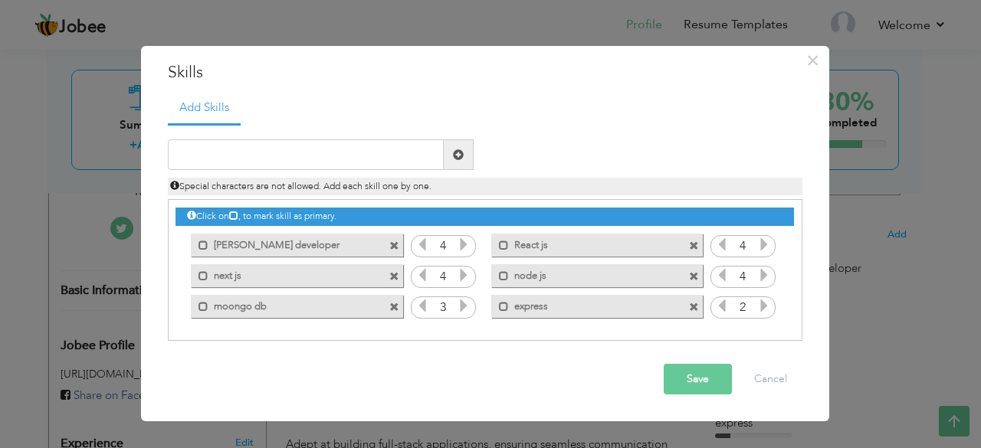
click at [764, 304] on icon at bounding box center [764, 306] width 14 height 14
click at [719, 277] on icon at bounding box center [722, 275] width 14 height 14
click at [693, 369] on button "Save" at bounding box center [697, 379] width 68 height 31
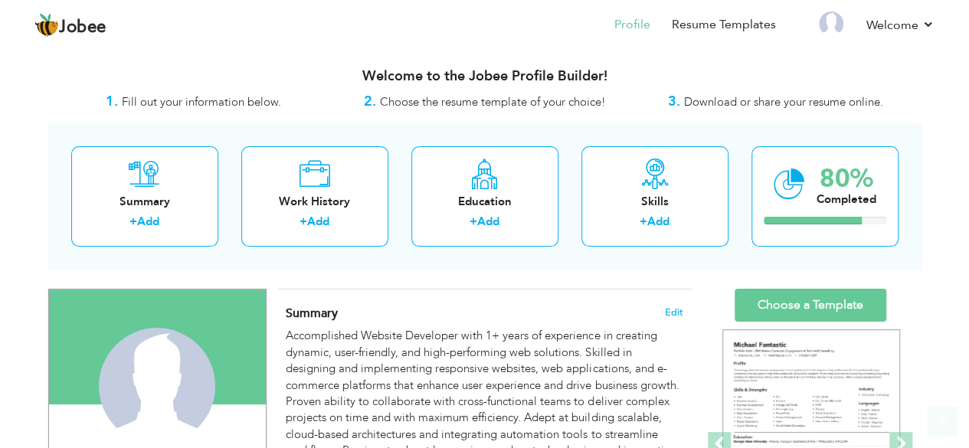
scroll to position [1, 0]
click at [807, 297] on link "Choose a Template" at bounding box center [811, 304] width 152 height 33
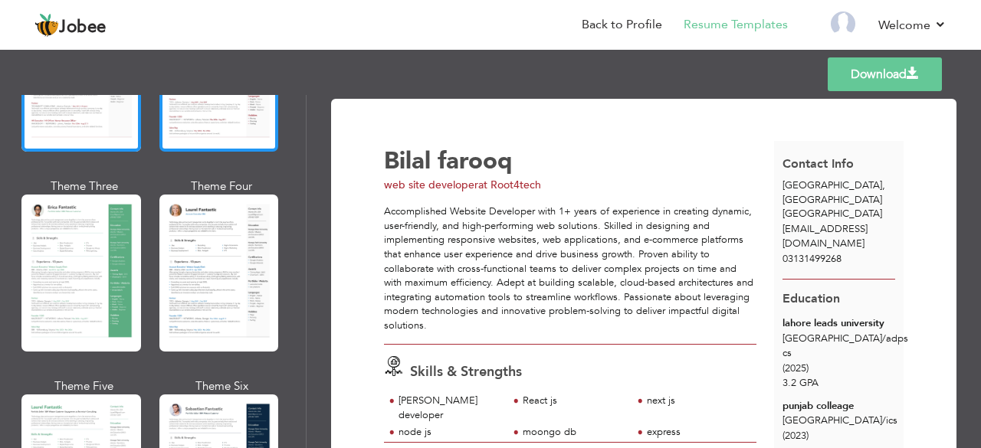
scroll to position [211, 0]
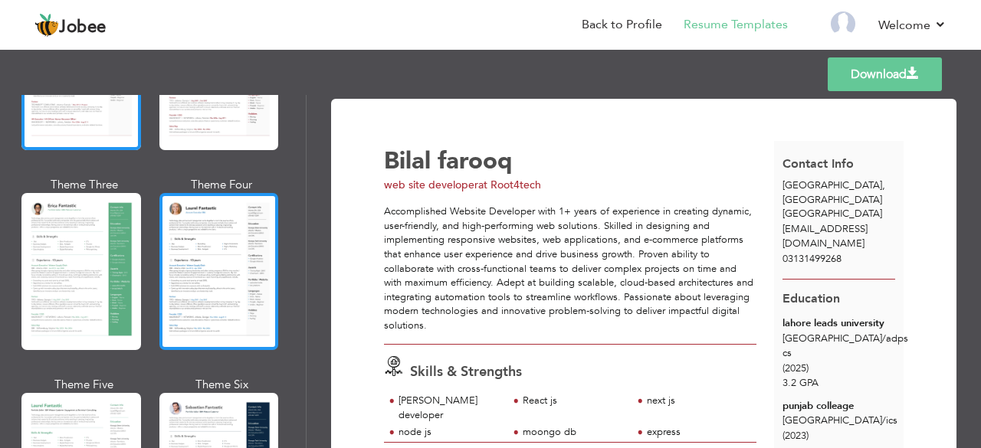
click at [207, 310] on div at bounding box center [219, 271] width 120 height 157
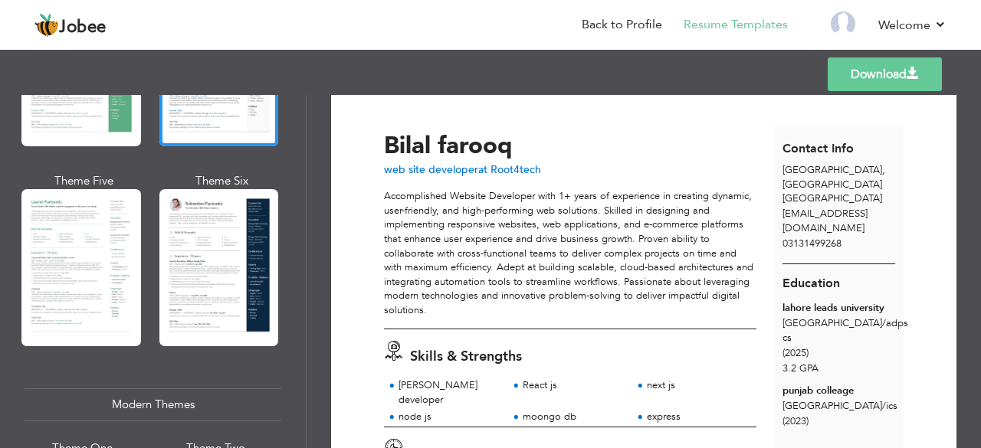
scroll to position [415, 0]
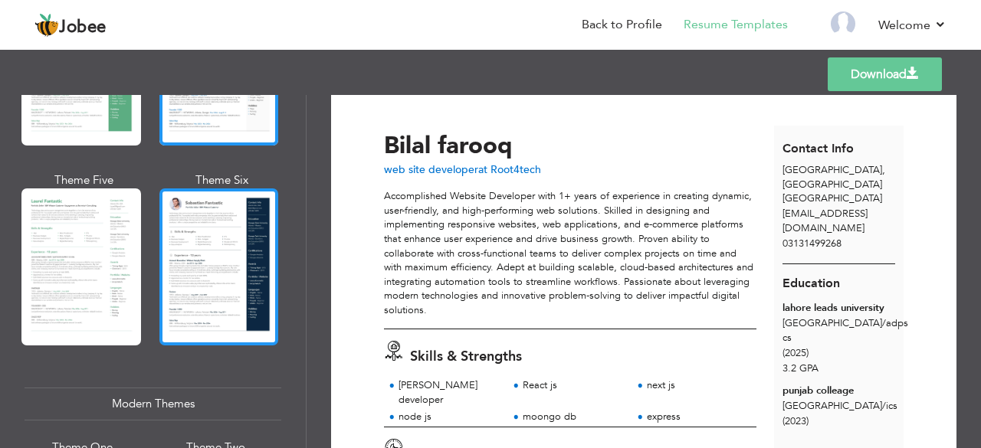
click at [205, 273] on div at bounding box center [219, 266] width 120 height 157
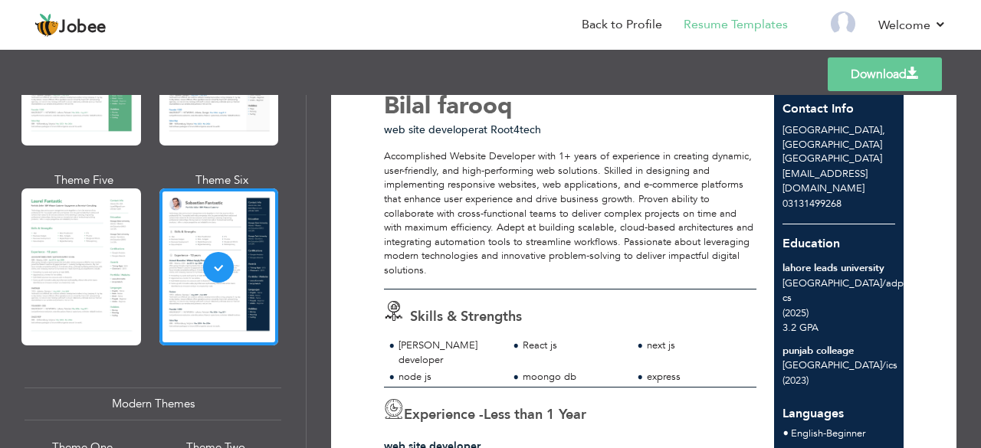
scroll to position [0, 0]
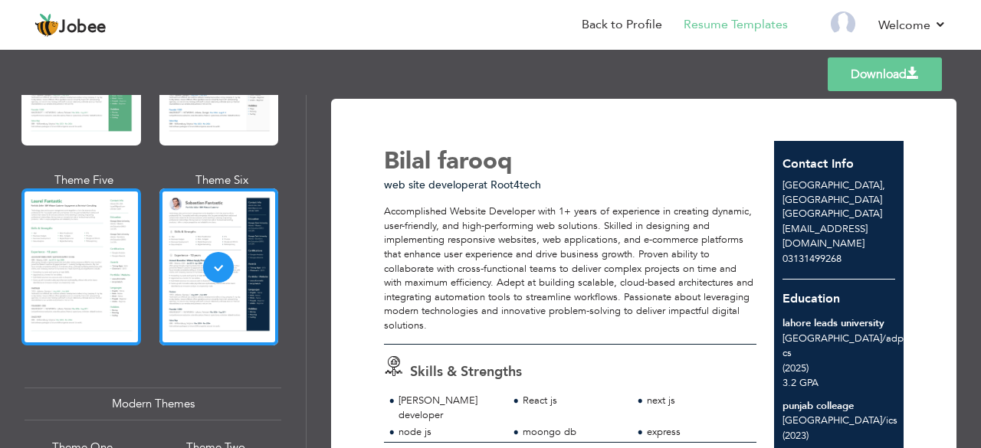
click at [97, 310] on div at bounding box center [81, 266] width 120 height 157
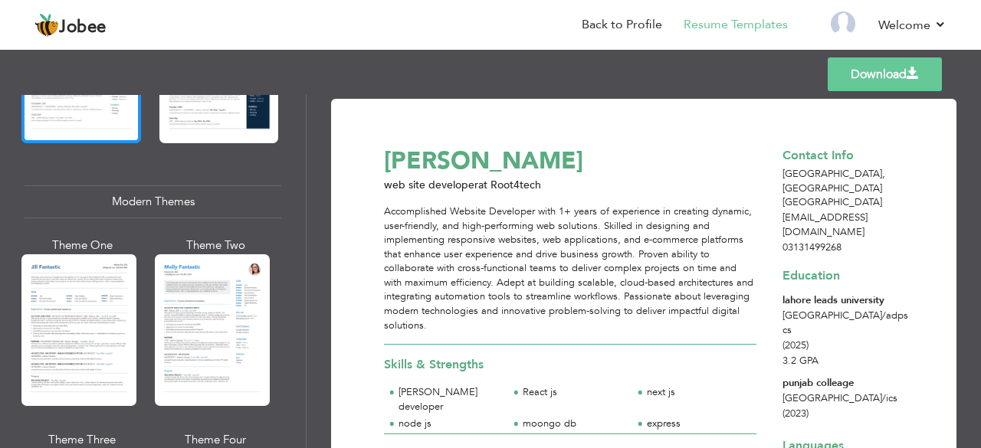
scroll to position [630, 0]
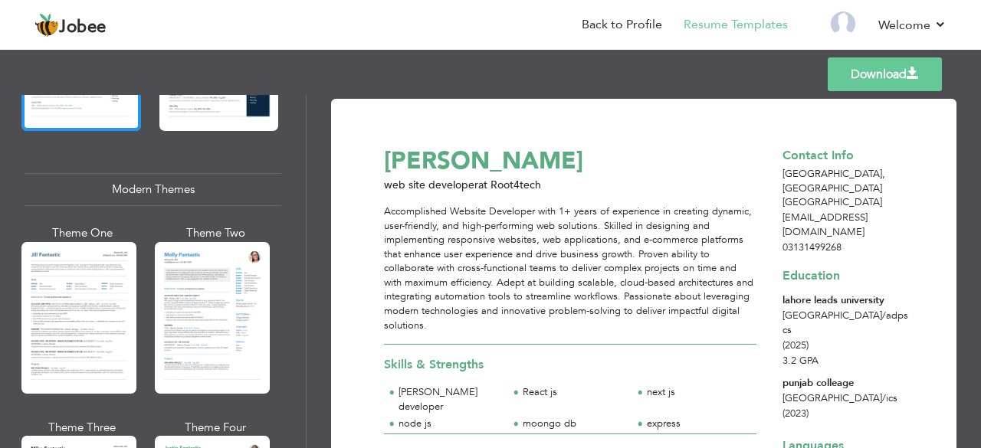
click at [97, 310] on div at bounding box center [78, 318] width 115 height 152
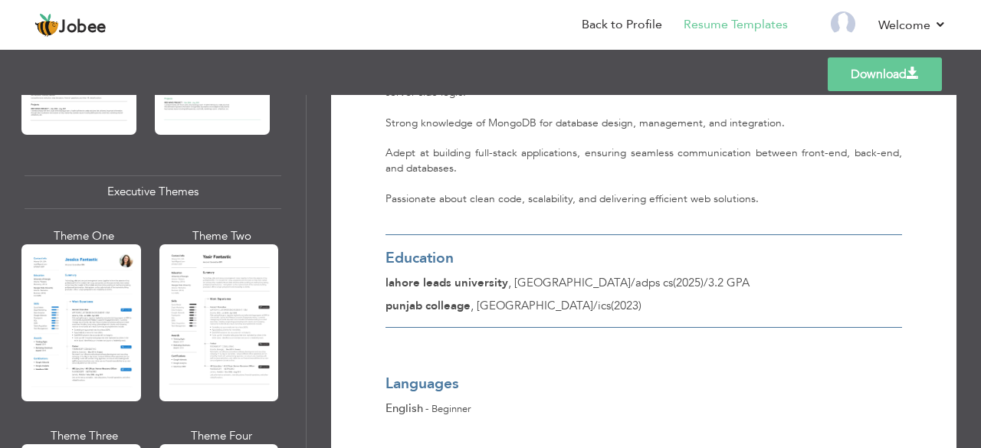
scroll to position [1089, 0]
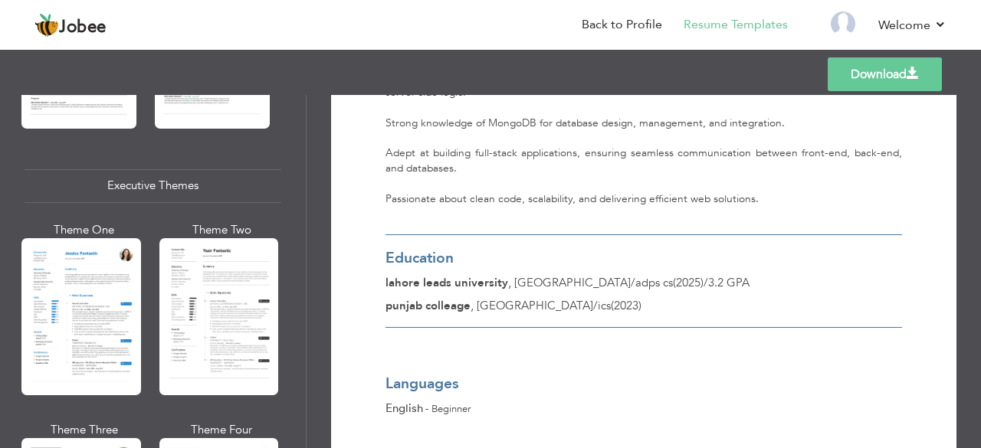
click at [866, 85] on link "Download" at bounding box center [884, 74] width 114 height 34
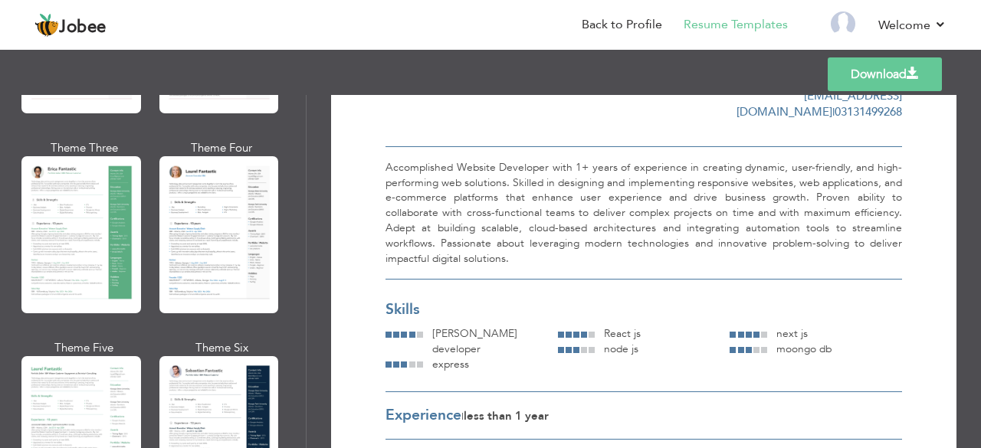
scroll to position [0, 0]
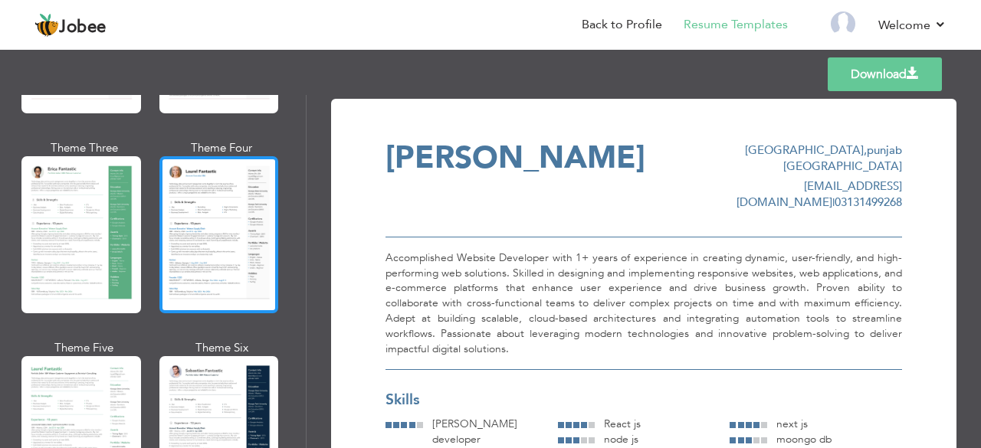
click at [208, 272] on div at bounding box center [219, 234] width 120 height 157
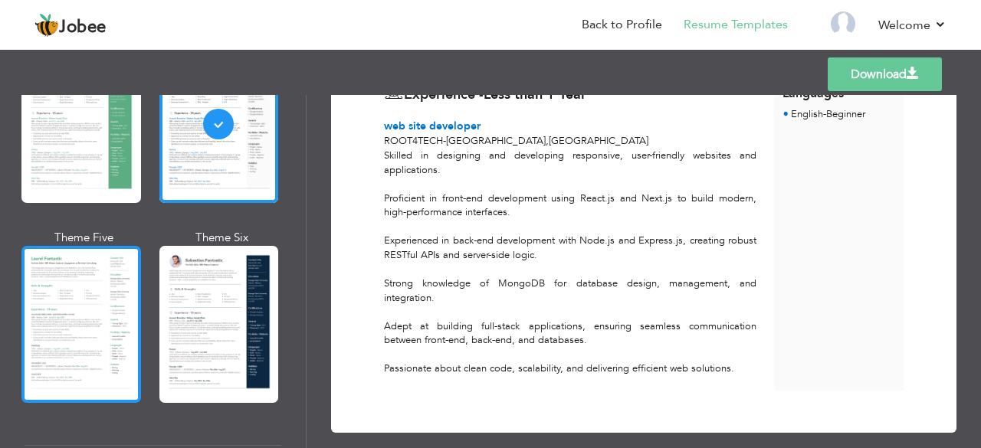
scroll to position [392, 0]
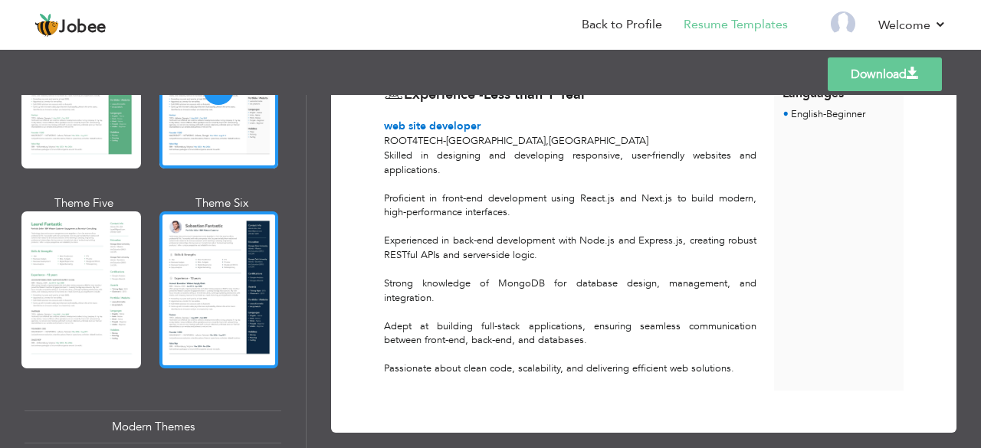
click at [196, 293] on div at bounding box center [219, 289] width 120 height 157
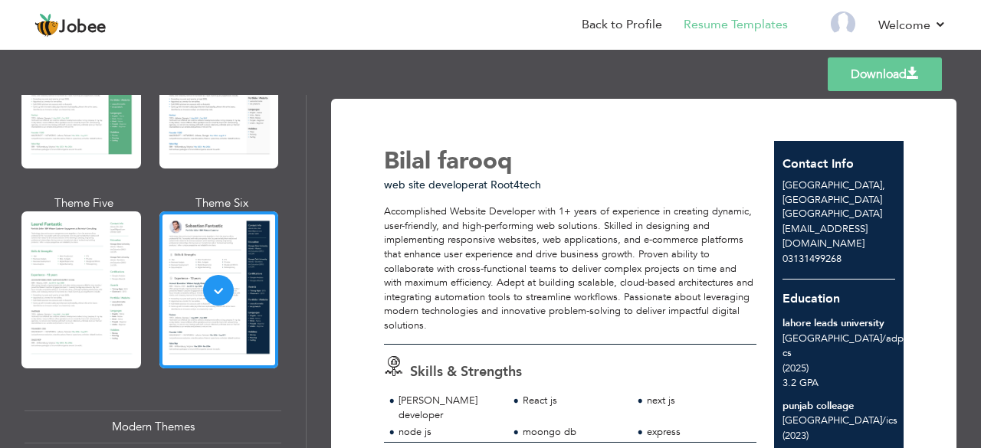
click at [857, 76] on link "Download" at bounding box center [884, 74] width 114 height 34
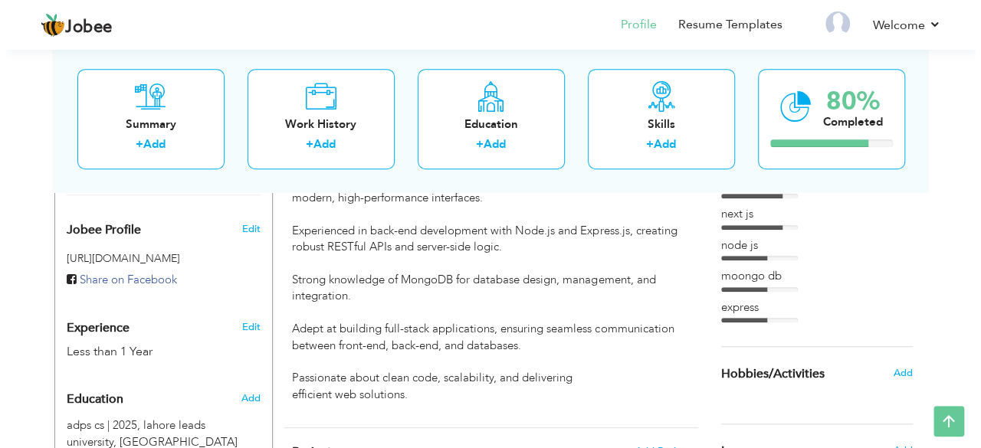
scroll to position [480, 0]
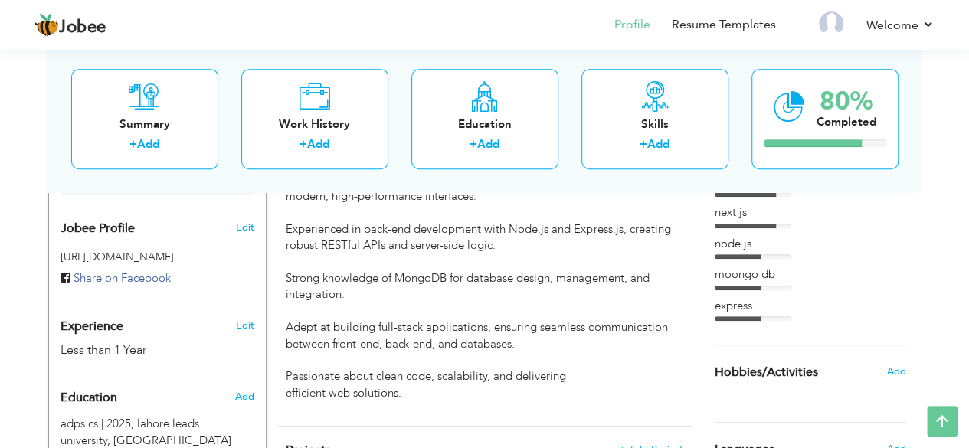
click at [126, 342] on div "Less than 1 Year" at bounding box center [140, 351] width 158 height 18
select select "number:166"
select select "number:2"
type input "Root4tech"
type input "web site developer"
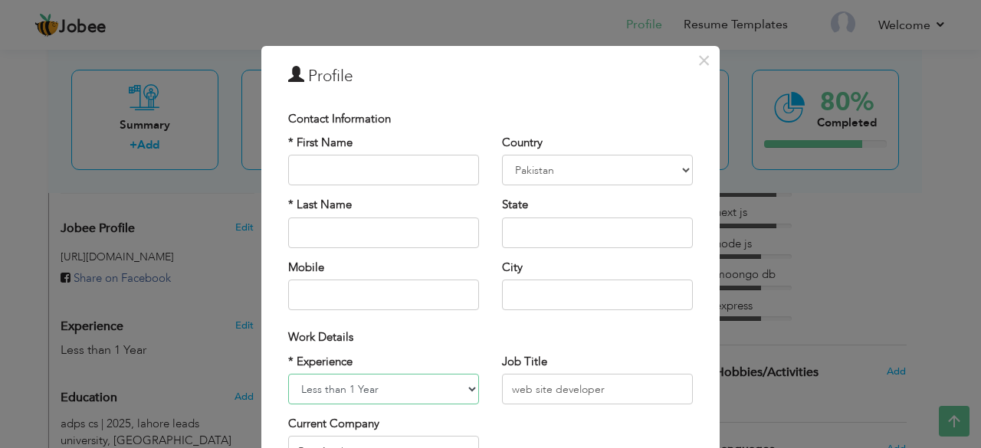
click at [391, 391] on select "Entry Level Less than 1 Year 1 Year 2 Years 3 Years 4 Years 5 Years 6 Years 7 Y…" at bounding box center [383, 389] width 191 height 31
select select "number:3"
click at [288, 374] on select "Entry Level Less than 1 Year 1 Year 2 Years 3 Years 4 Years 5 Years 6 Years 7 Y…" at bounding box center [383, 389] width 191 height 31
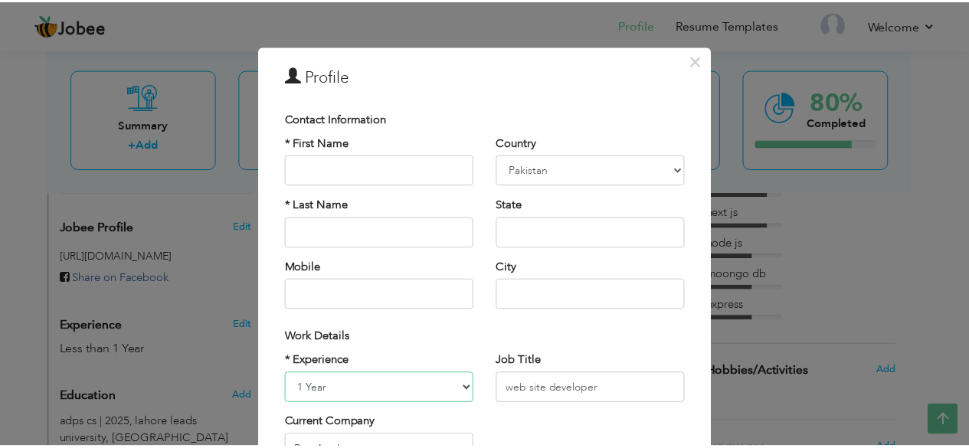
scroll to position [238, 0]
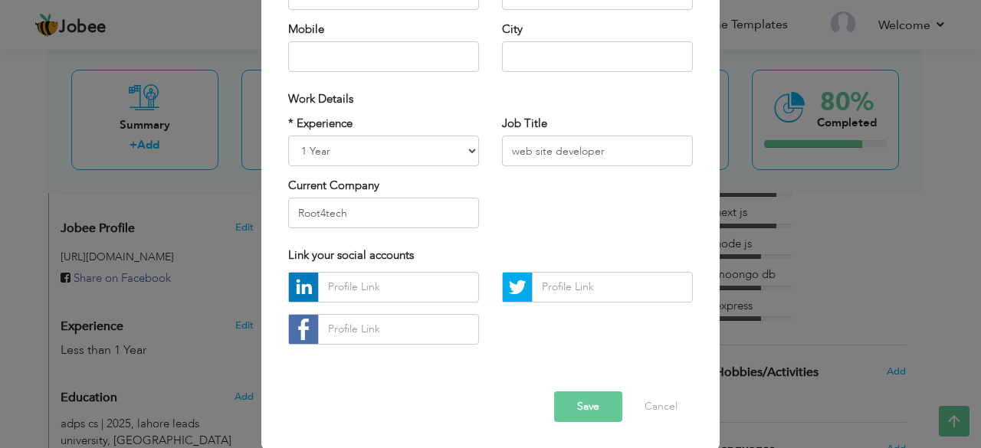
click at [581, 408] on button "Save" at bounding box center [588, 406] width 68 height 31
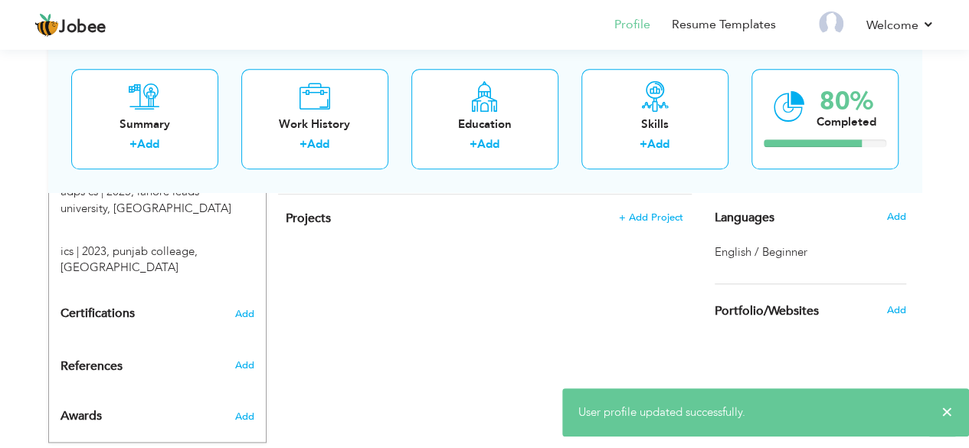
scroll to position [0, 0]
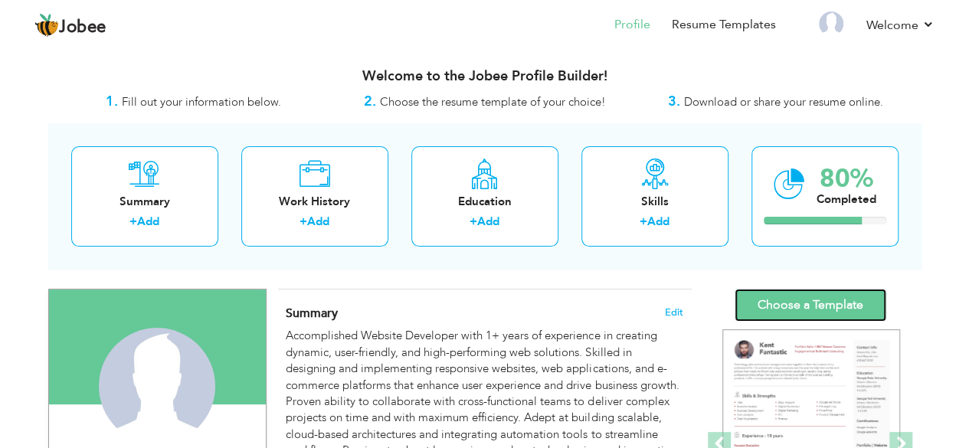
click at [847, 291] on link "Choose a Template" at bounding box center [811, 305] width 152 height 33
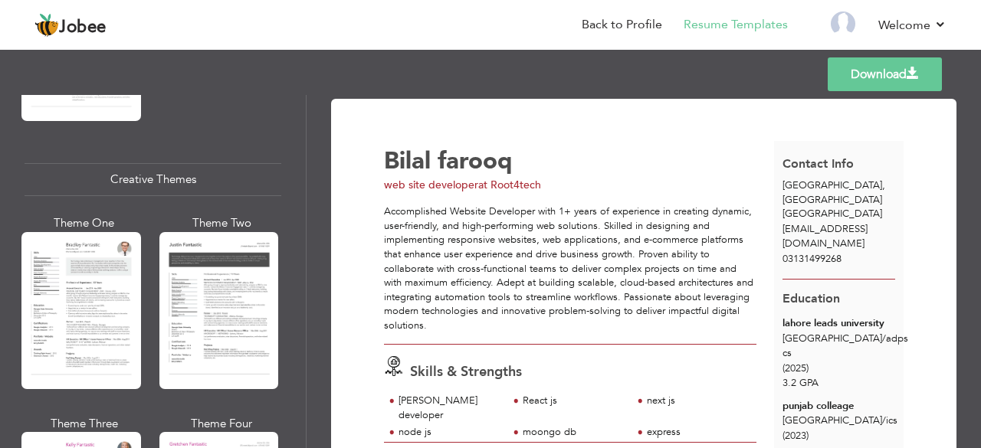
scroll to position [1783, 0]
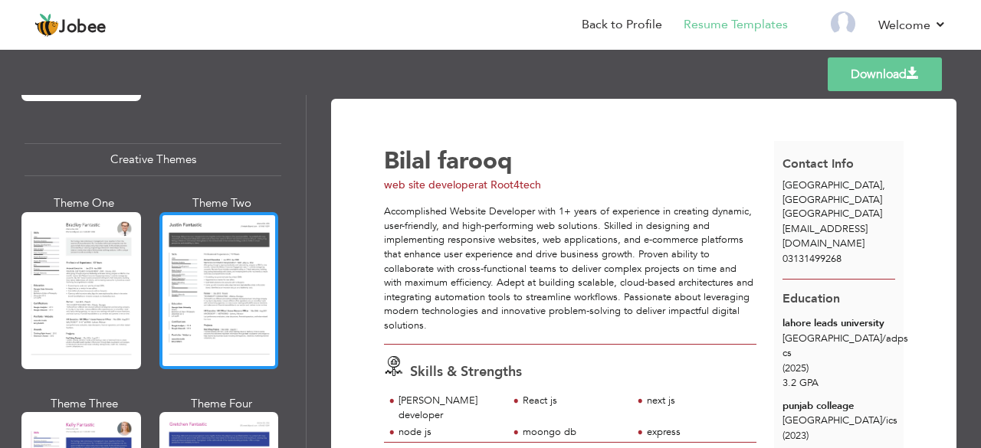
click at [185, 286] on div at bounding box center [219, 290] width 120 height 157
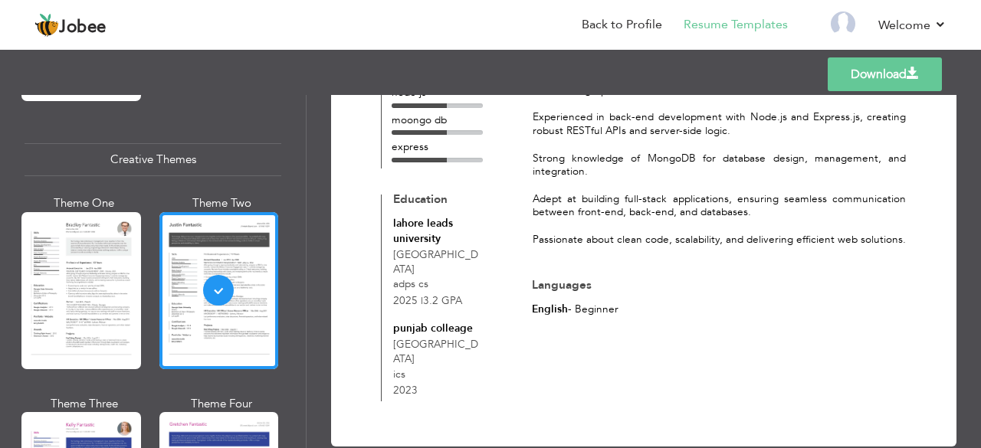
scroll to position [0, 0]
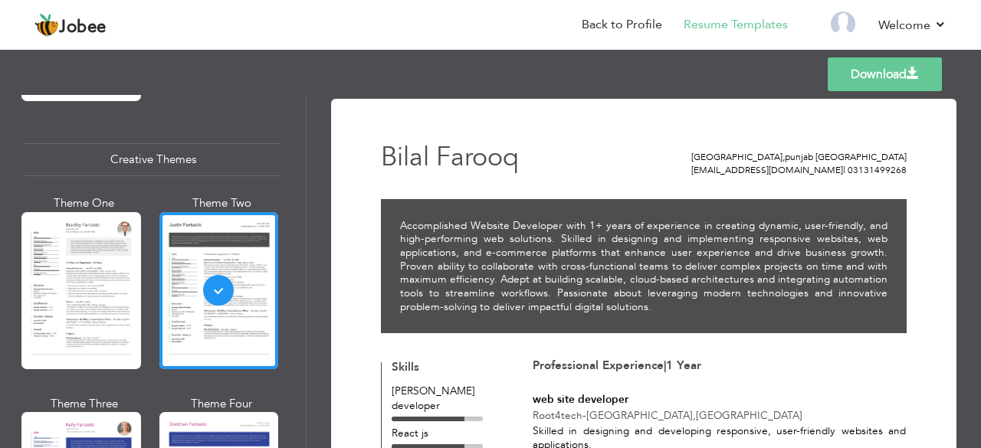
click at [857, 74] on link "Download" at bounding box center [884, 74] width 114 height 34
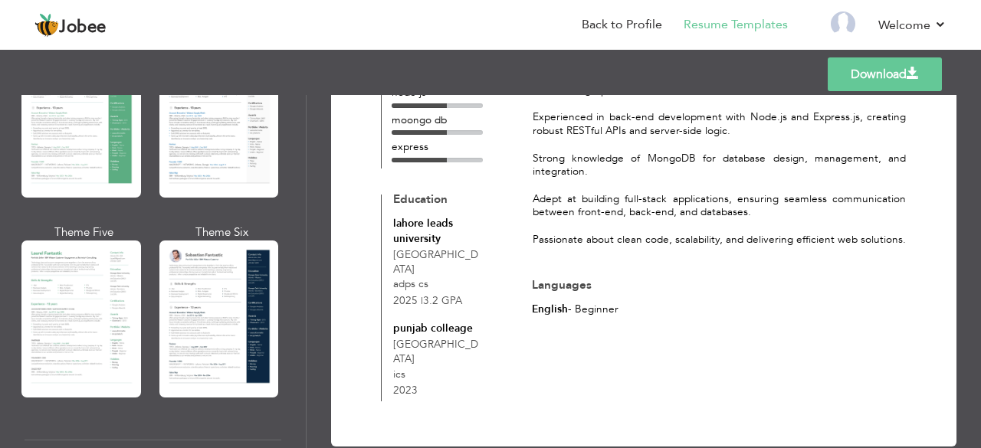
scroll to position [363, 0]
click at [198, 313] on div at bounding box center [219, 319] width 120 height 157
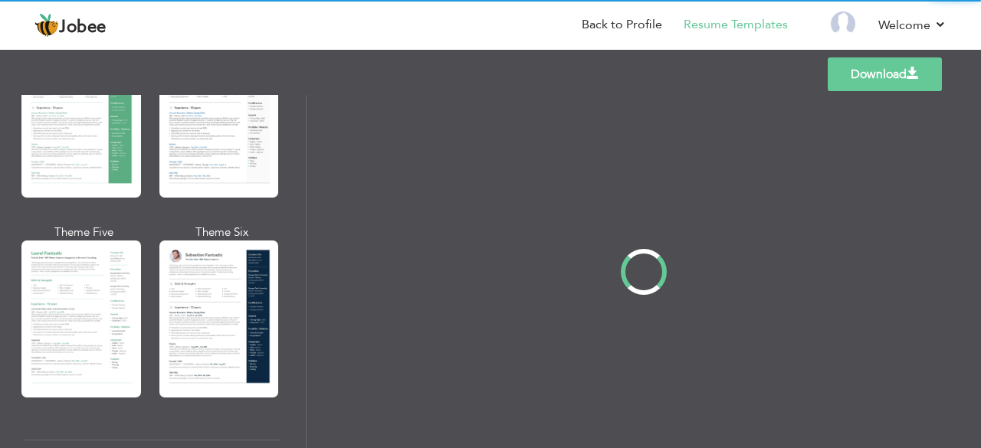
scroll to position [0, 0]
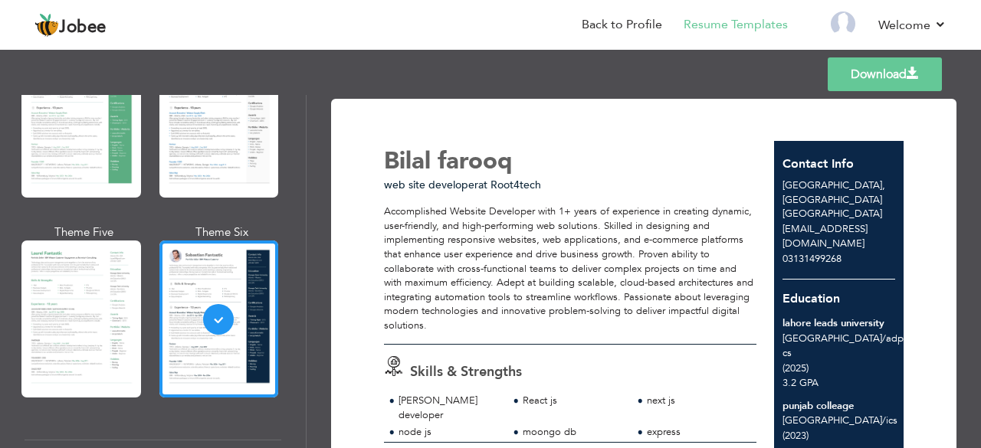
click at [875, 80] on link "Download" at bounding box center [884, 74] width 114 height 34
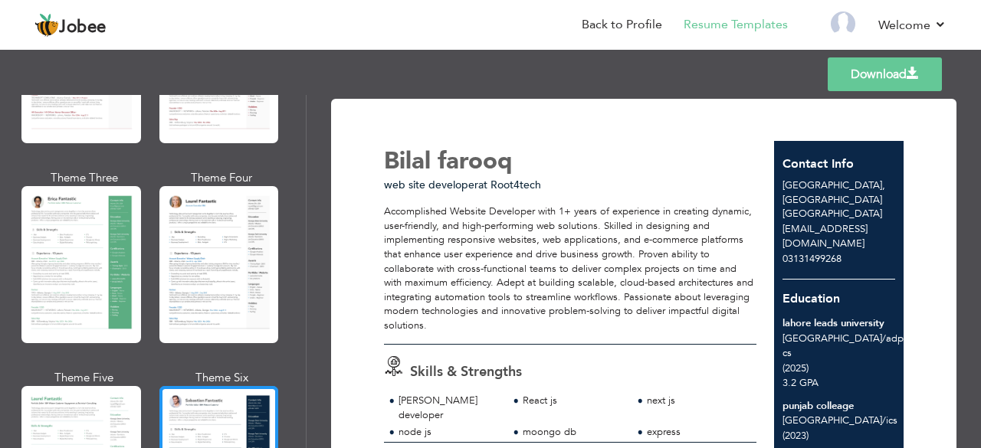
scroll to position [216, 0]
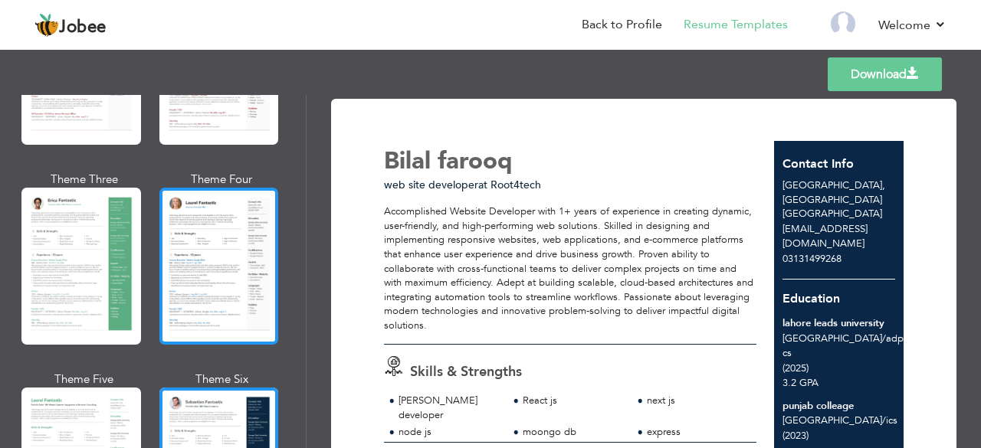
click at [226, 277] on div at bounding box center [219, 266] width 120 height 157
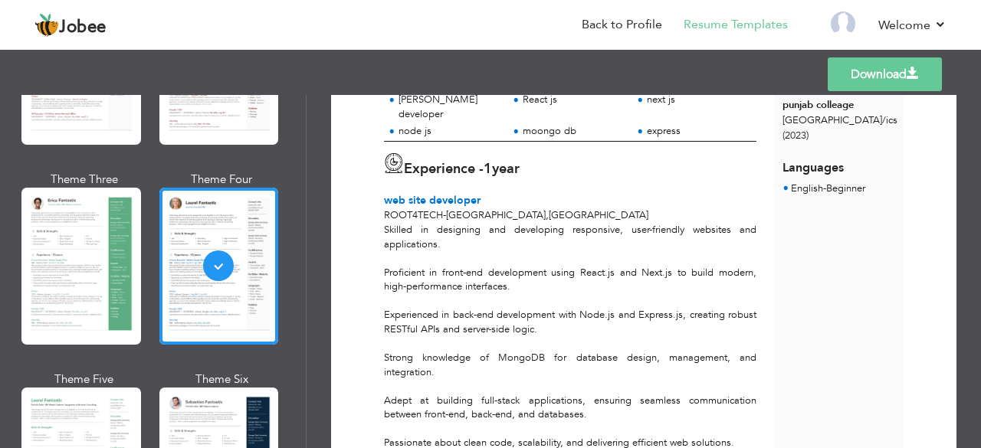
scroll to position [375, 0]
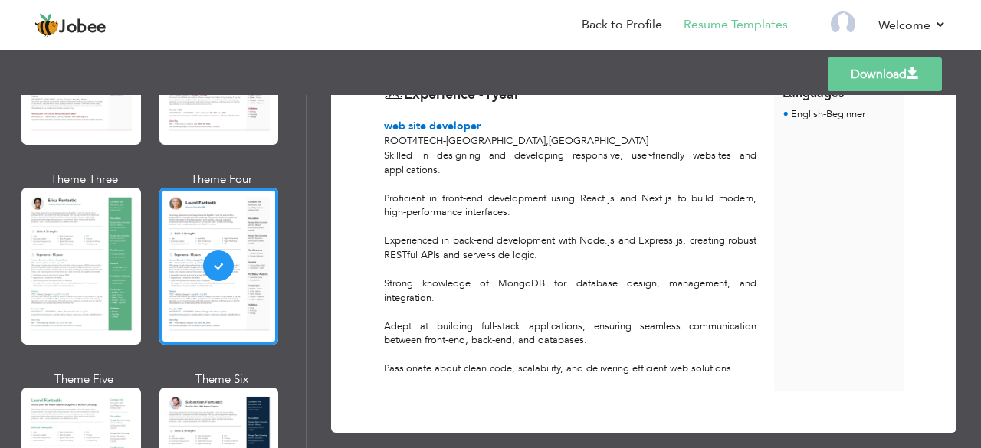
click at [876, 82] on link "Download" at bounding box center [884, 74] width 114 height 34
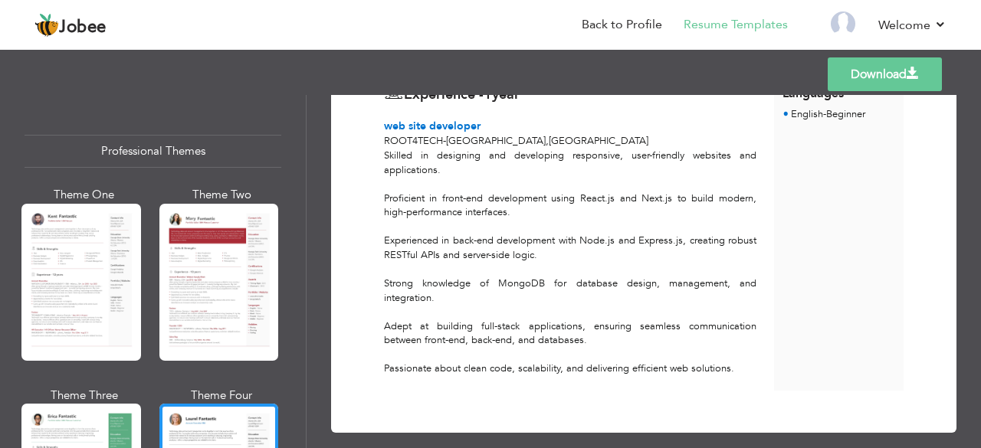
scroll to position [0, 0]
